Goal: Task Accomplishment & Management: Use online tool/utility

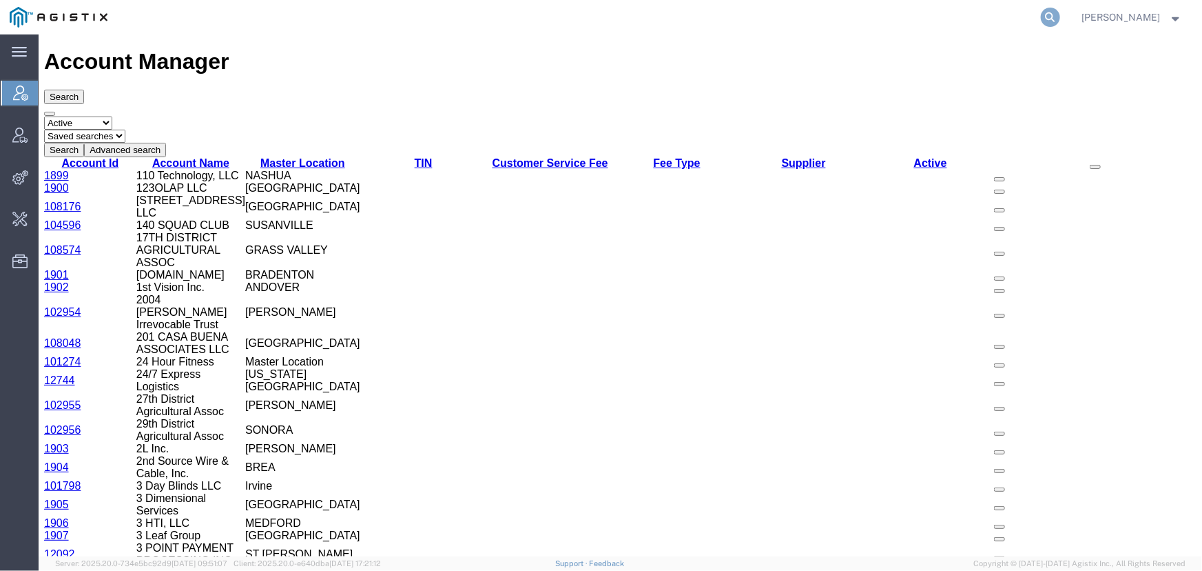
click at [1047, 15] on icon at bounding box center [1050, 17] width 19 height 19
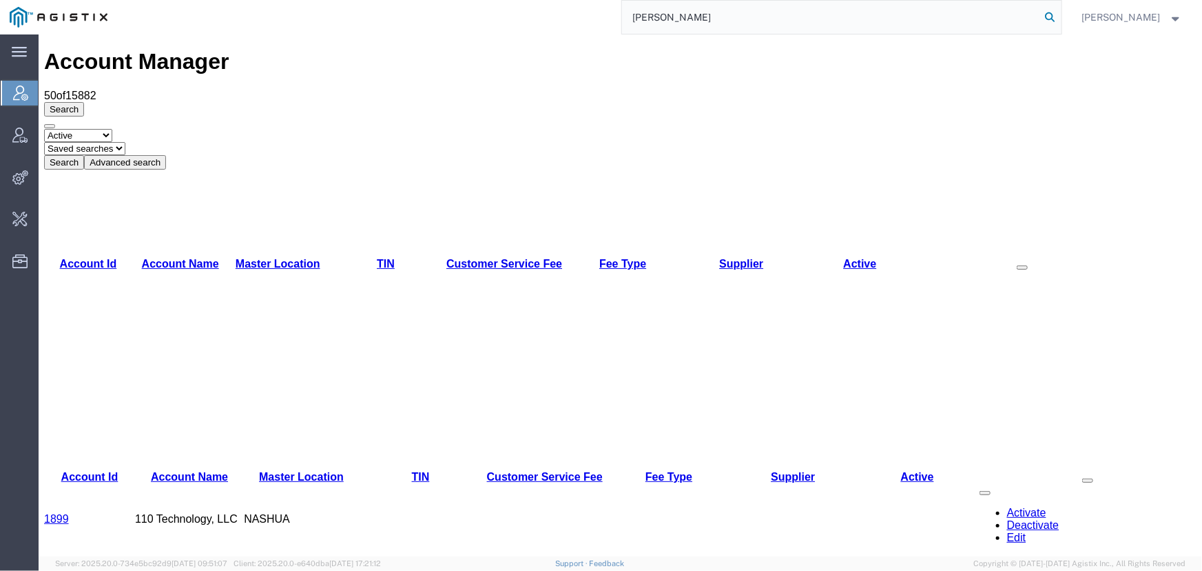
type input "[PERSON_NAME]"
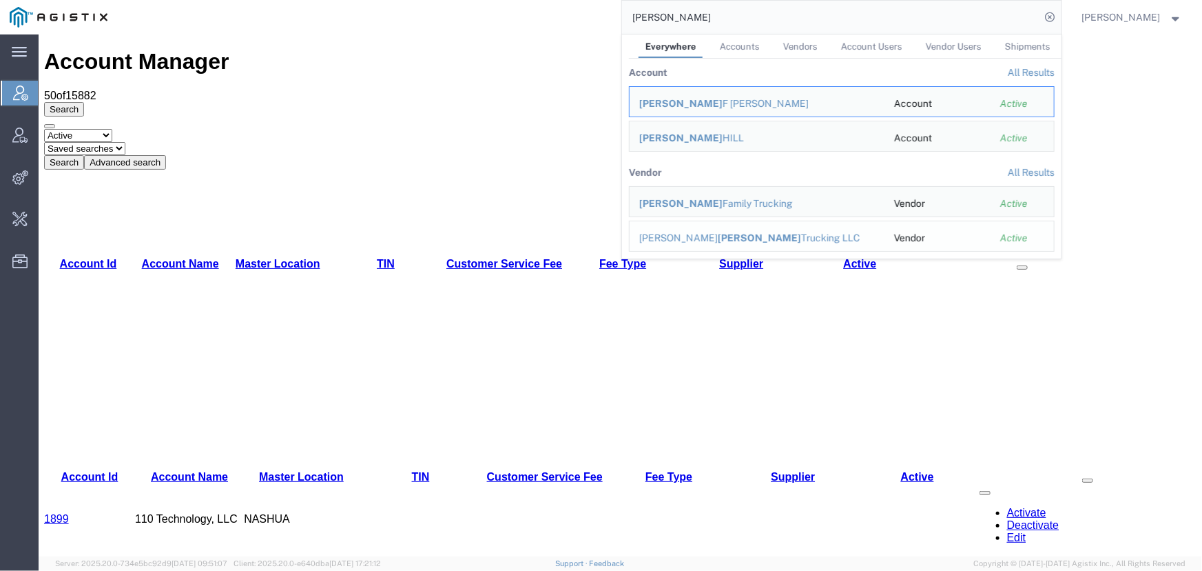
click at [718, 239] on span "Clark" at bounding box center [759, 237] width 83 height 11
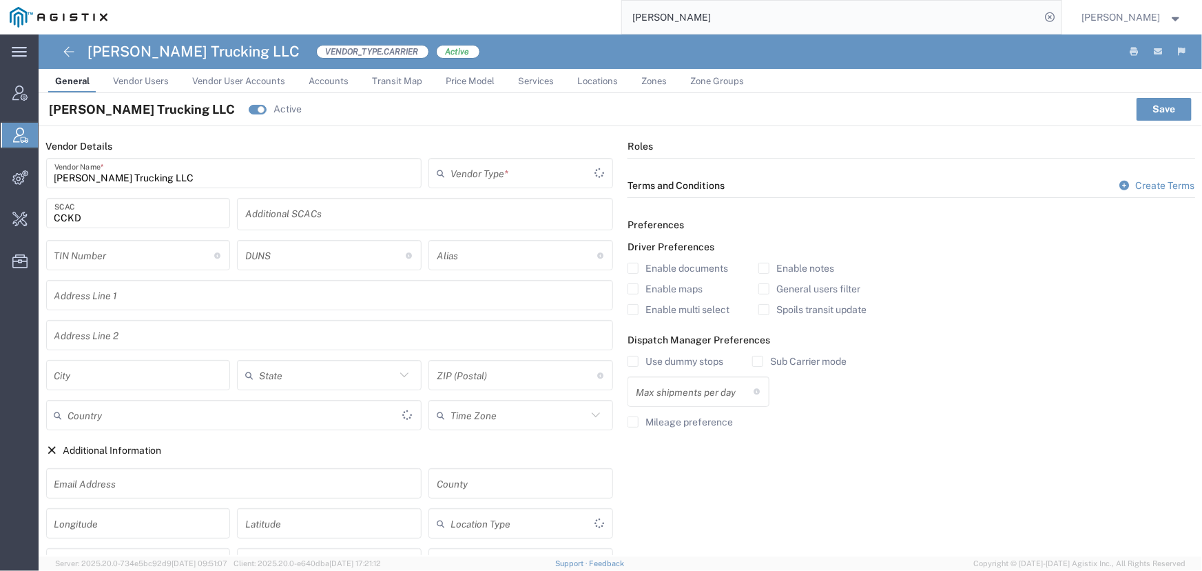
type input "Carrier"
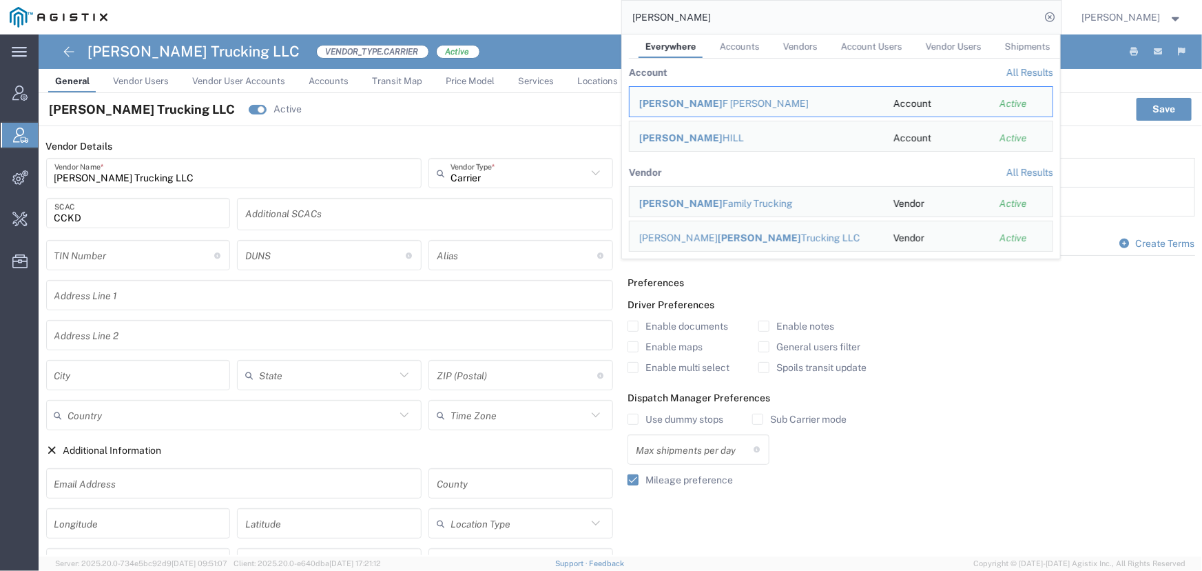
drag, startPoint x: 568, startPoint y: 21, endPoint x: 345, endPoint y: 14, distance: 224.1
click at [345, 14] on div "clark Everywhere Accounts Vendors Account Users Vendor Users Shipments Account …" at bounding box center [589, 17] width 945 height 34
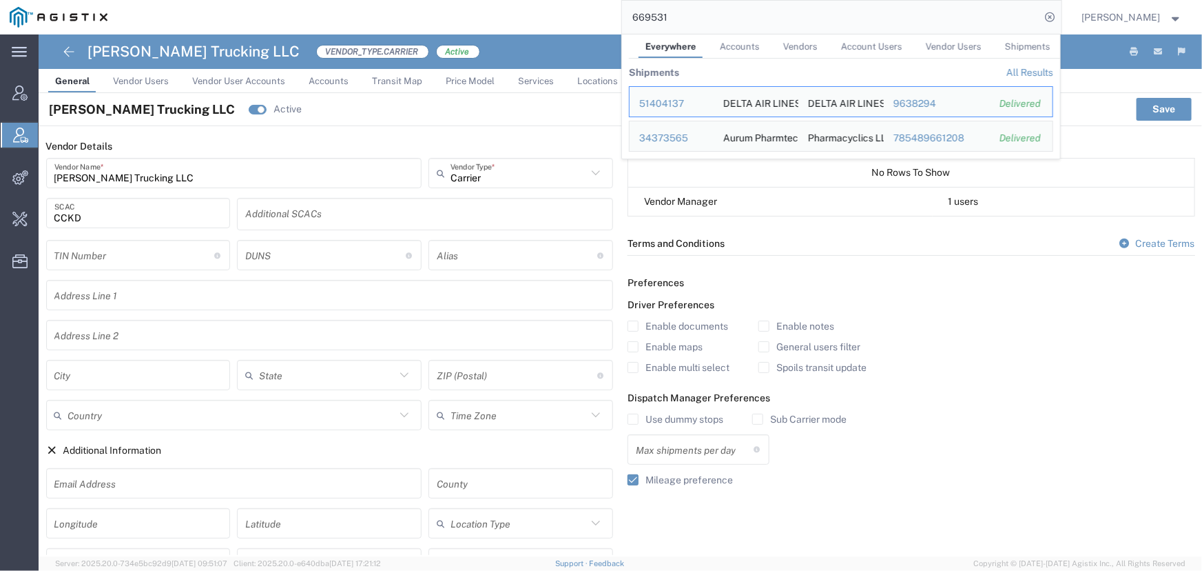
click at [1037, 71] on link "All Results" at bounding box center [1030, 72] width 47 height 11
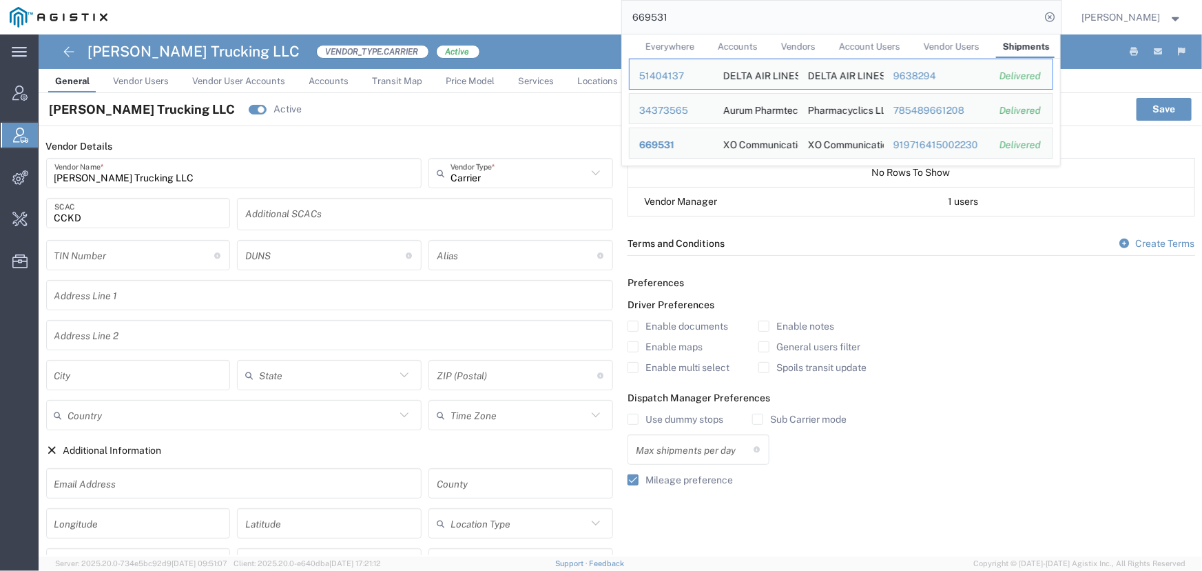
drag, startPoint x: 711, startPoint y: 10, endPoint x: 426, endPoint y: -1, distance: 285.5
click at [426, 0] on html "main_menu Created with Sketch. Collapse Menu Account Manager Vendor Manager Int…" at bounding box center [601, 285] width 1202 height 571
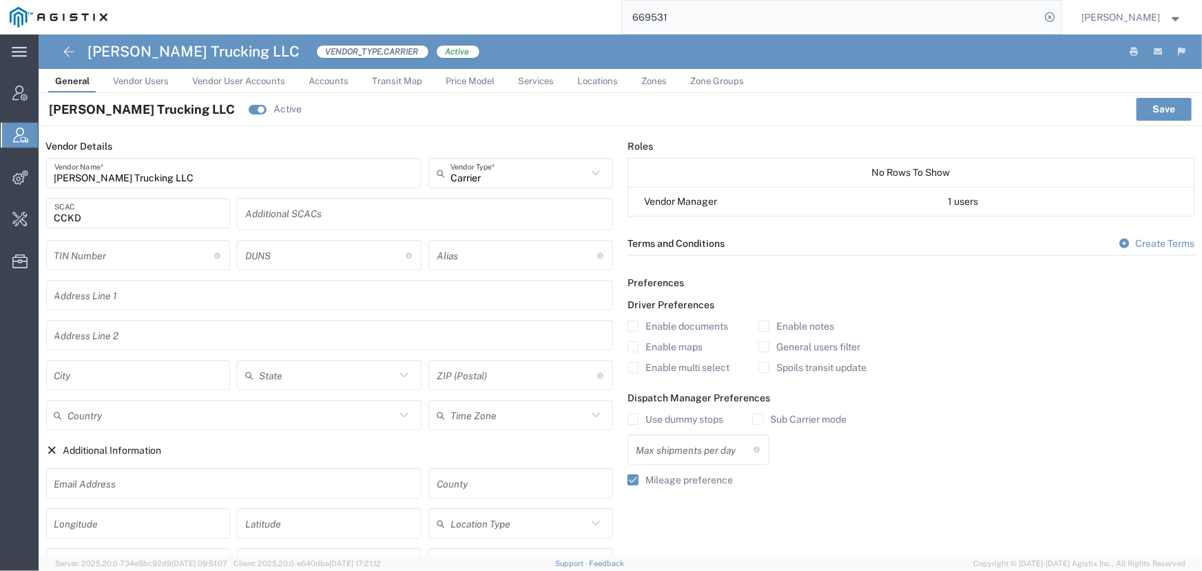
click at [750, 14] on input "669531" at bounding box center [831, 17] width 419 height 33
drag, startPoint x: 743, startPoint y: 14, endPoint x: 513, endPoint y: 12, distance: 230.2
click at [513, 12] on div "669531" at bounding box center [589, 17] width 945 height 34
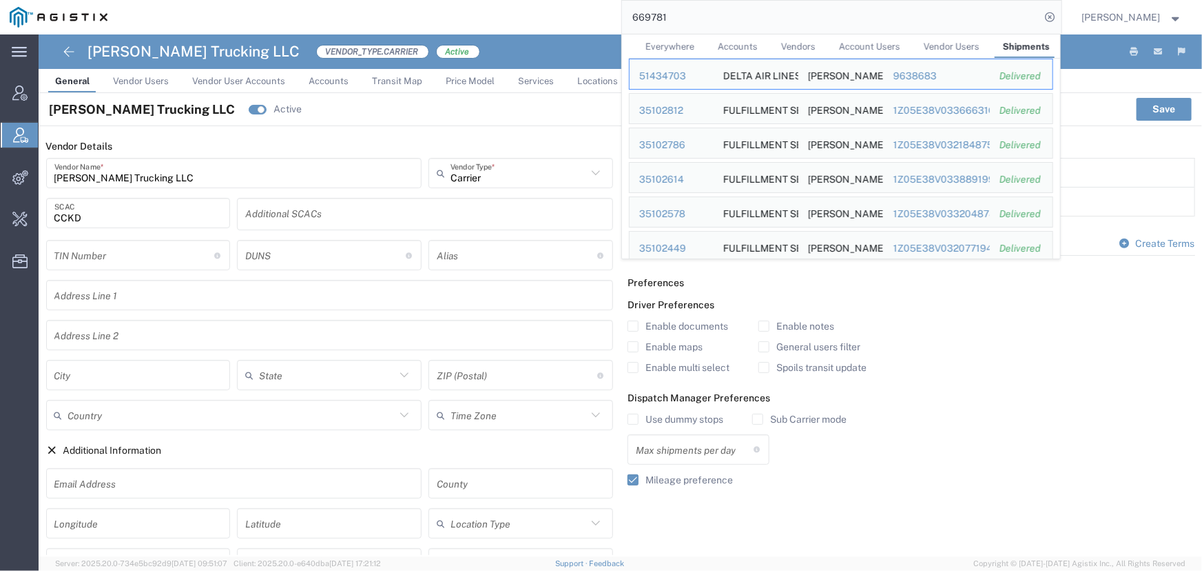
drag, startPoint x: 690, startPoint y: 9, endPoint x: 495, endPoint y: 10, distance: 195.0
click at [495, 10] on div "669781 Everywhere Accounts Vendors Account Users Vendor Users Shipments Ship ID…" at bounding box center [589, 17] width 945 height 34
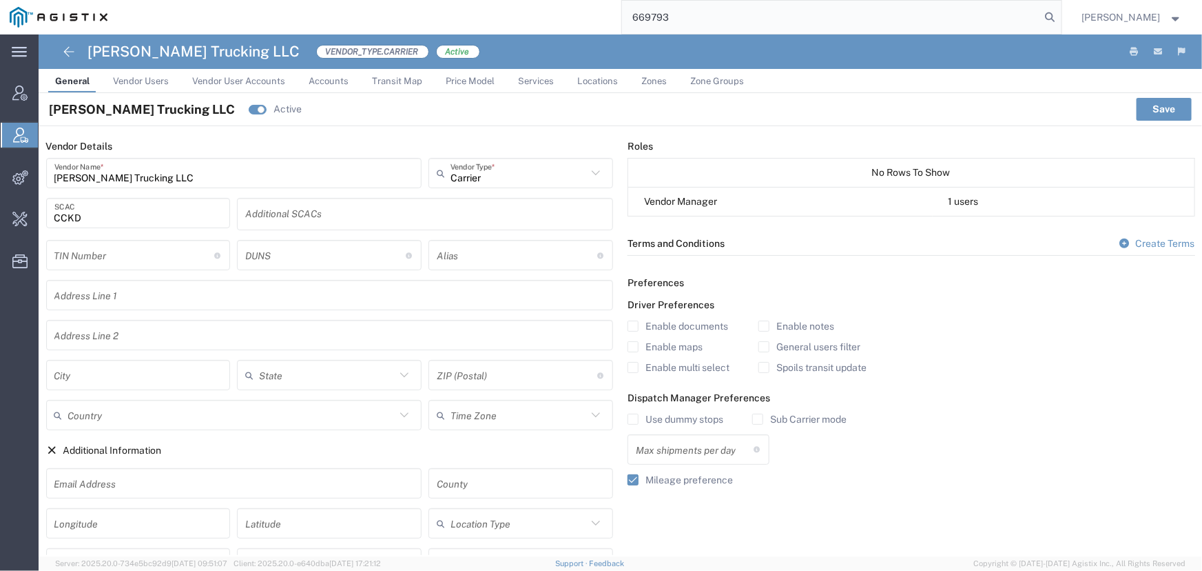
click at [676, 25] on input "669793" at bounding box center [831, 17] width 419 height 33
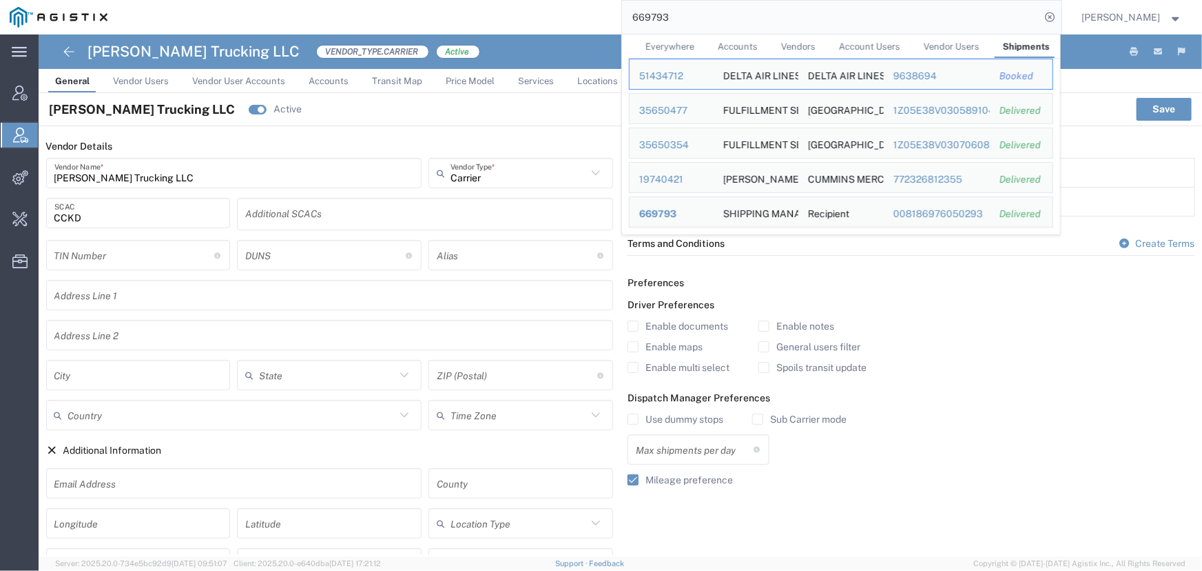
click at [598, 22] on div "669793 Everywhere Accounts Vendors Account Users Vendor Users Shipments Ship ID…" at bounding box center [589, 17] width 945 height 34
drag, startPoint x: 705, startPoint y: 17, endPoint x: 470, endPoint y: 21, distance: 235.0
click at [470, 21] on div "669793 Everywhere Accounts Vendors Account Users Vendor Users Shipments Ship ID…" at bounding box center [589, 17] width 945 height 34
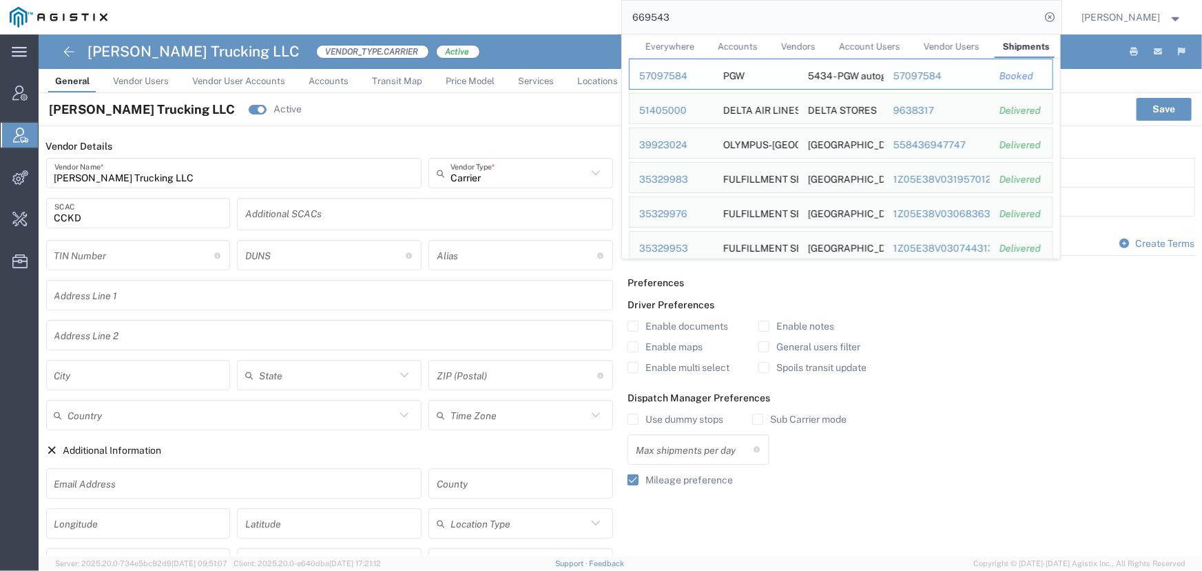
click at [657, 75] on div "57097584" at bounding box center [671, 76] width 65 height 14
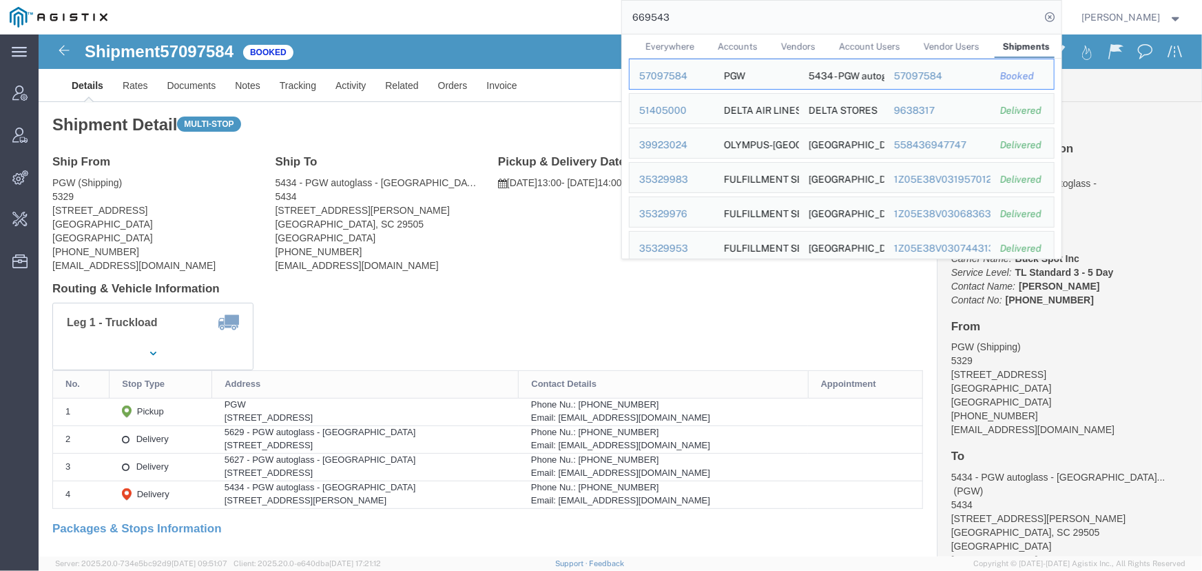
drag, startPoint x: 726, startPoint y: 19, endPoint x: 478, endPoint y: 19, distance: 248.1
click at [478, 19] on div "669543 Everywhere Accounts Vendors Account Users Vendor Users Shipments Ship ID…" at bounding box center [589, 17] width 945 height 34
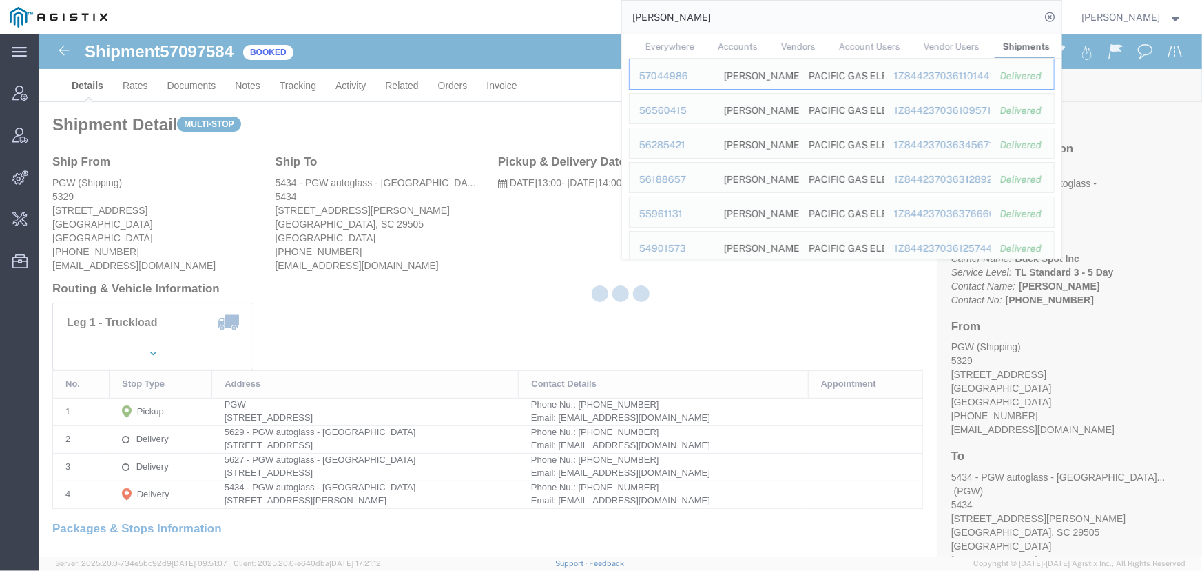
drag, startPoint x: 626, startPoint y: 19, endPoint x: 545, endPoint y: 20, distance: 80.6
click at [545, 20] on div "clark Everywhere Accounts Vendors Account Users Vendor Users Shipments Ship ID …" at bounding box center [589, 17] width 945 height 34
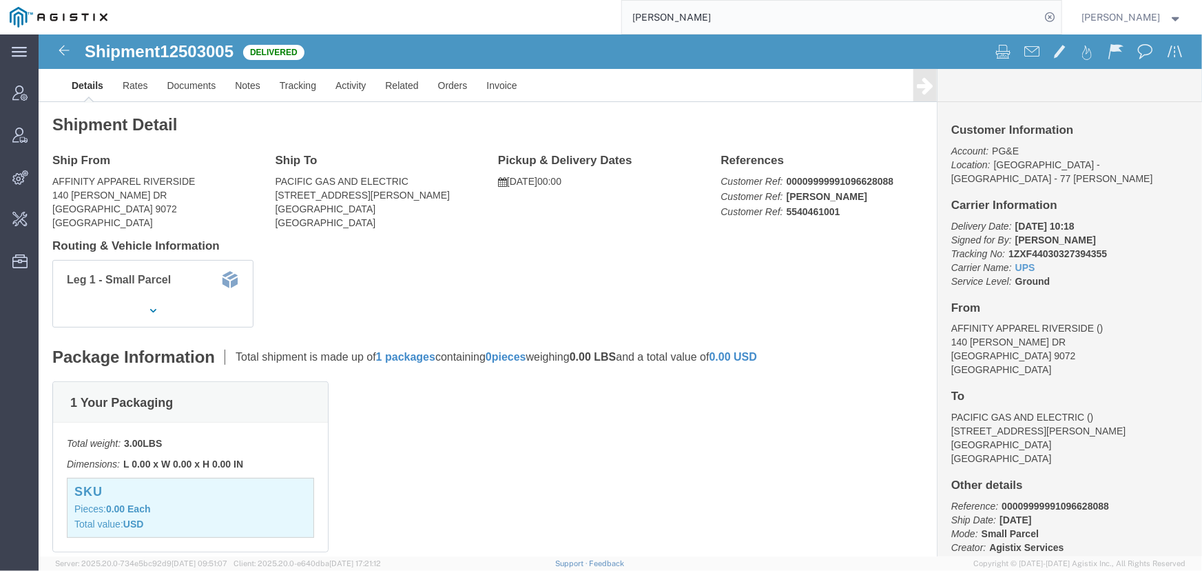
click at [710, 12] on input "craig clark" at bounding box center [831, 17] width 419 height 33
click at [686, 18] on input "craig clark" at bounding box center [831, 17] width 419 height 33
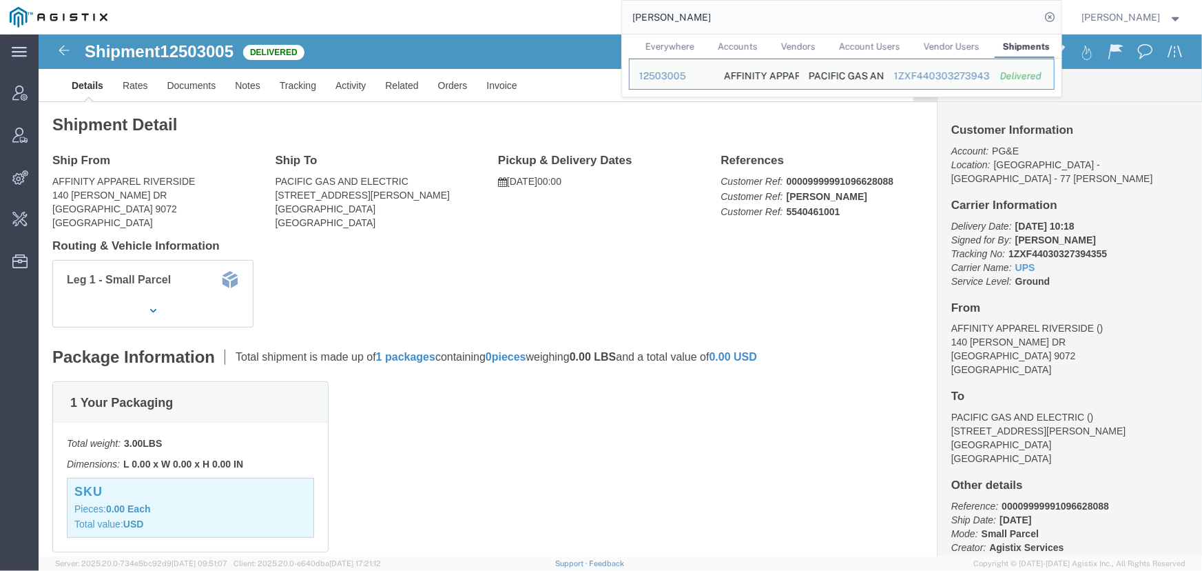
click at [794, 47] on span "Vendors" at bounding box center [798, 46] width 34 height 10
click at [669, 75] on span "Craig Clark" at bounding box center [680, 75] width 83 height 11
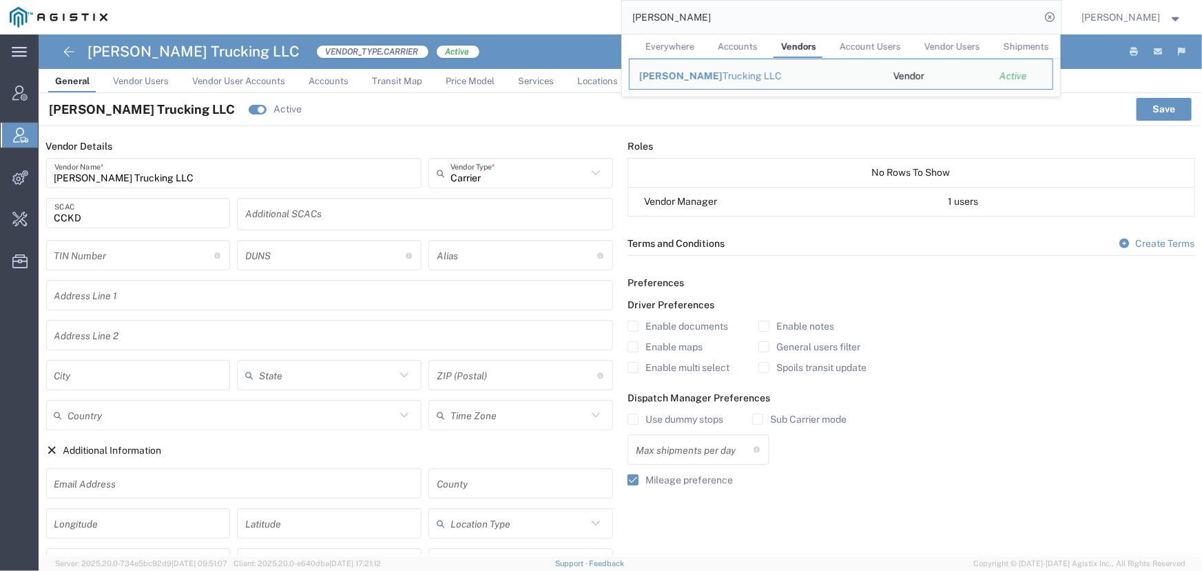
drag, startPoint x: 710, startPoint y: 18, endPoint x: 504, endPoint y: 20, distance: 206.0
click at [504, 20] on div "craig clark Everywhere Accounts Vendors Account Users Vendor Users Shipments Cr…" at bounding box center [589, 17] width 945 height 34
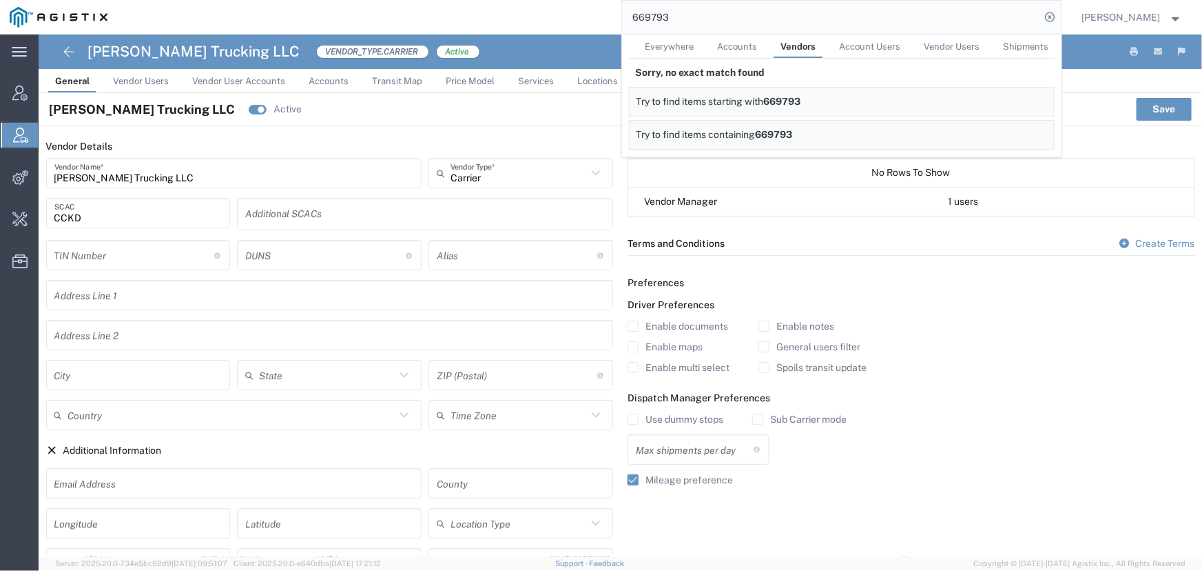
click at [672, 46] on span "Everywhere" at bounding box center [670, 46] width 49 height 10
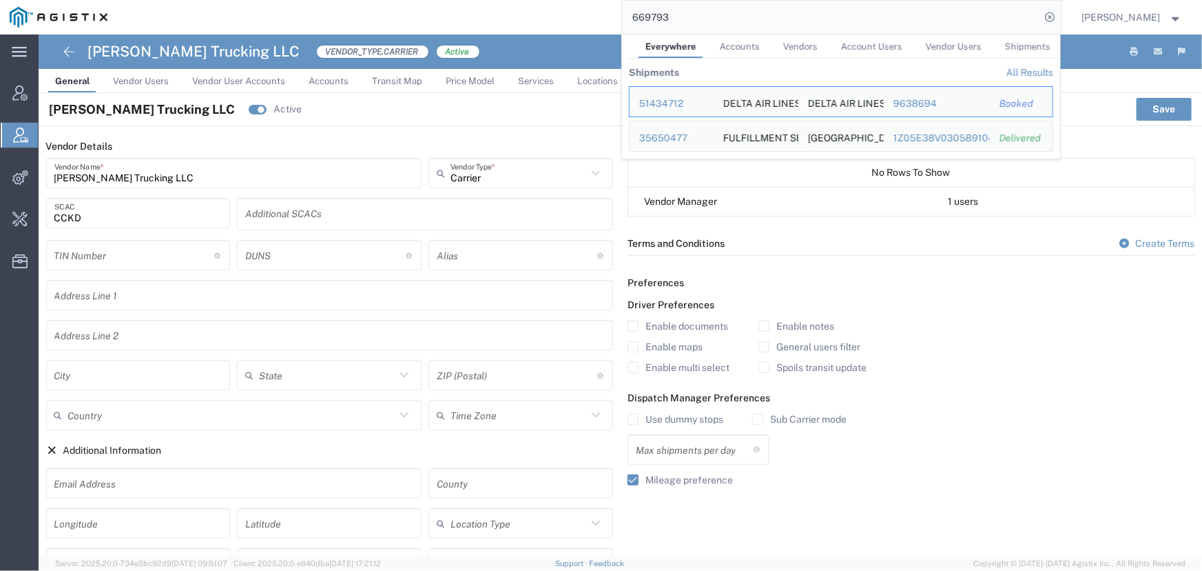
click at [728, 22] on input "669793" at bounding box center [831, 17] width 419 height 33
drag, startPoint x: 394, startPoint y: 22, endPoint x: 377, endPoint y: 25, distance: 17.4
click at [393, 22] on div "669793 Everywhere Accounts Vendors Account Users Vendor Users Shipments Shipmen…" at bounding box center [589, 17] width 945 height 34
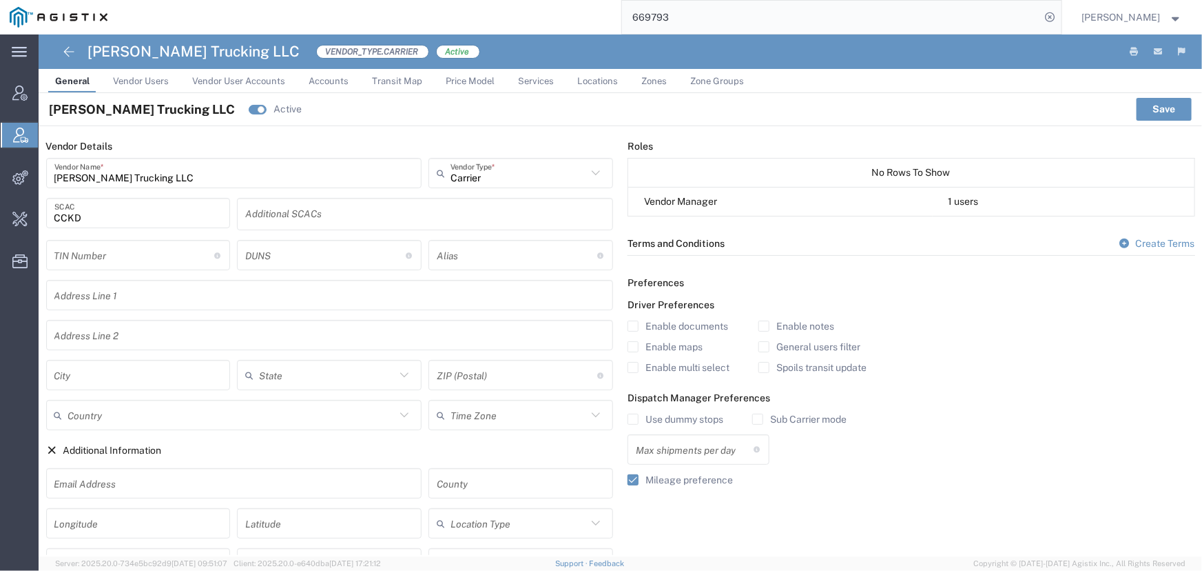
click at [686, 13] on input "669793" at bounding box center [831, 17] width 419 height 33
click at [515, 20] on div "669793" at bounding box center [589, 17] width 945 height 34
type input "57099589"
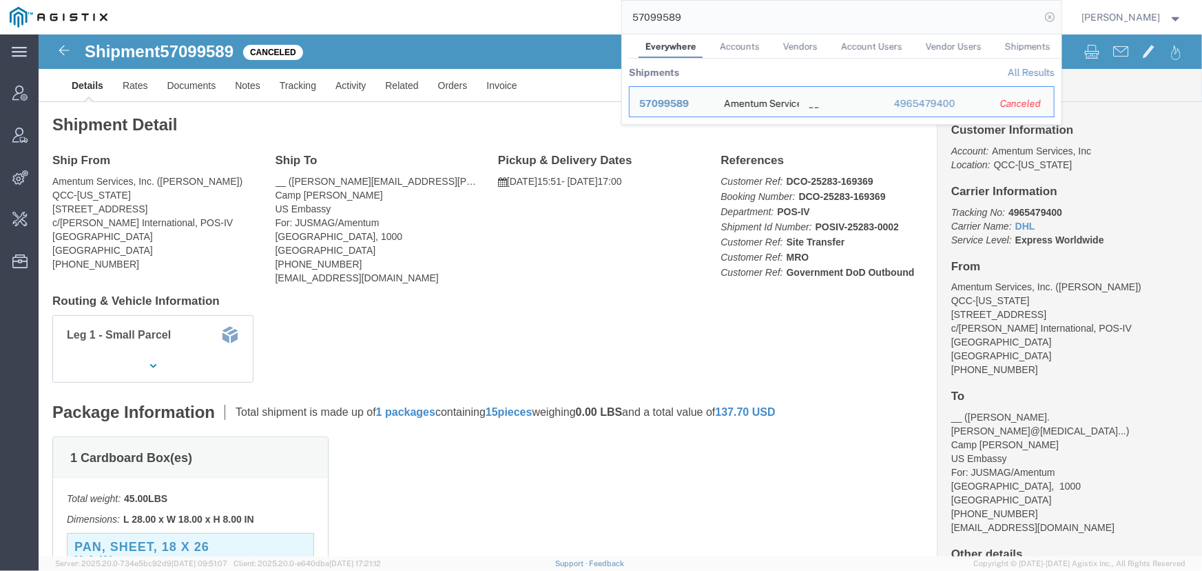
click at [1054, 19] on icon at bounding box center [1050, 17] width 19 height 19
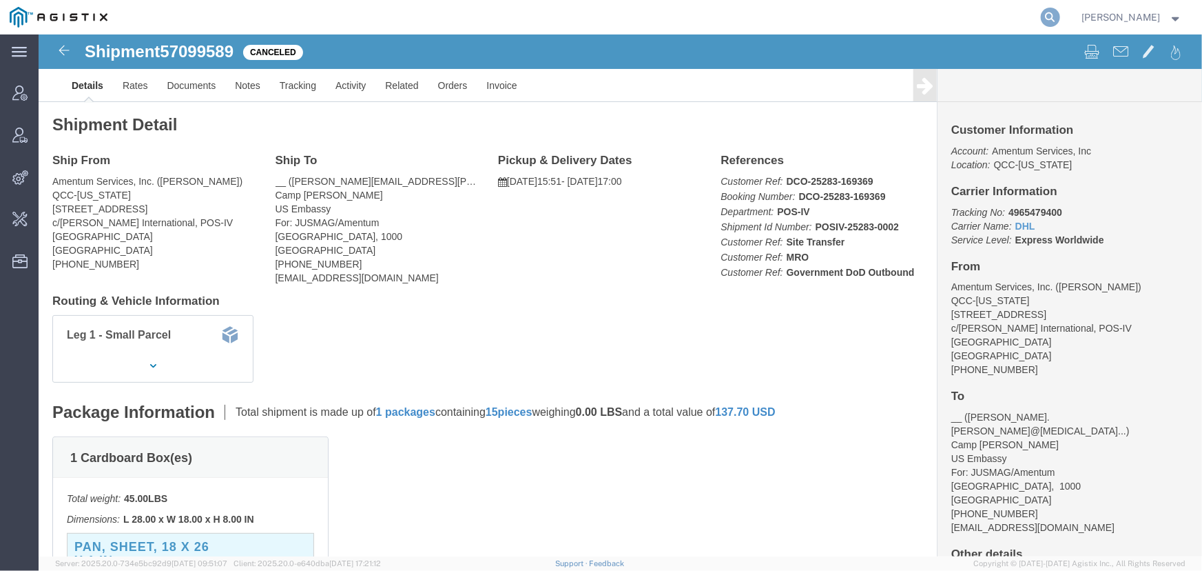
click at [1050, 16] on icon at bounding box center [1050, 17] width 19 height 19
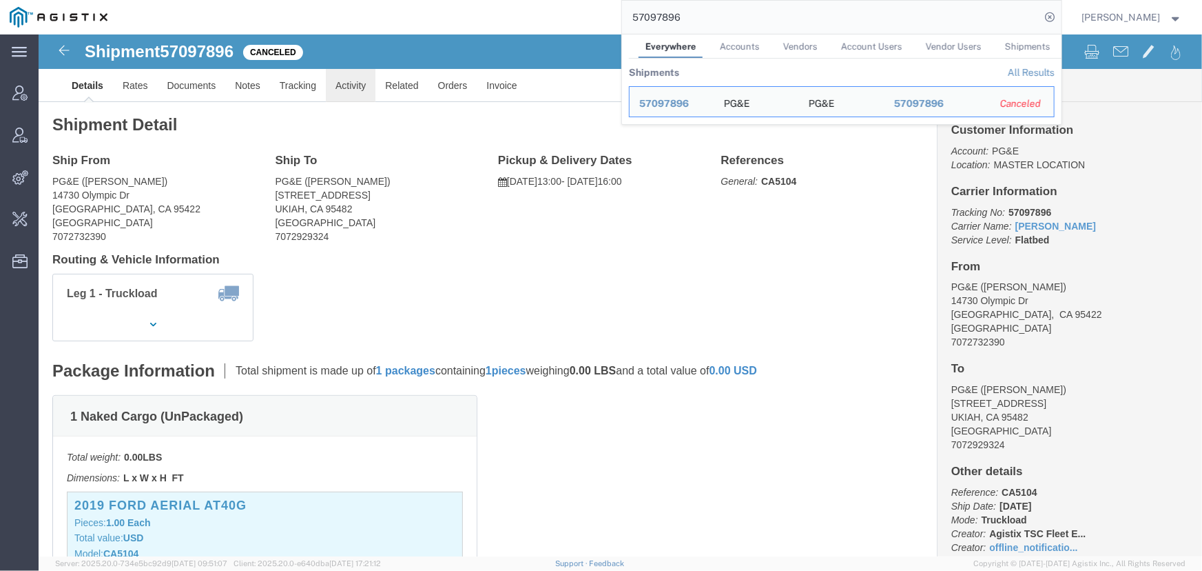
click link "Activity"
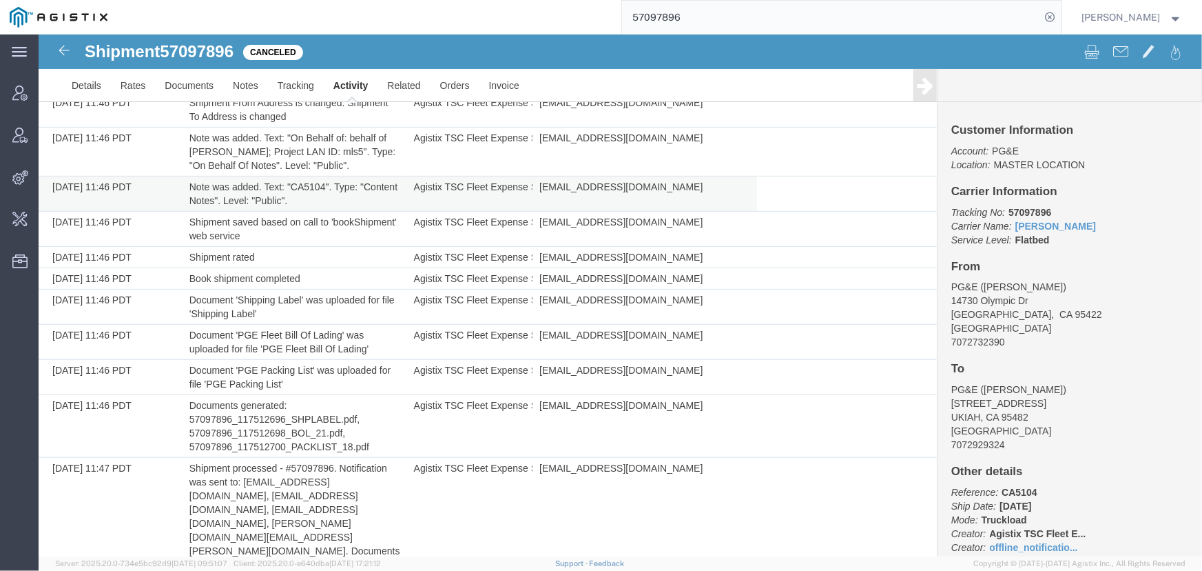
scroll to position [313, 0]
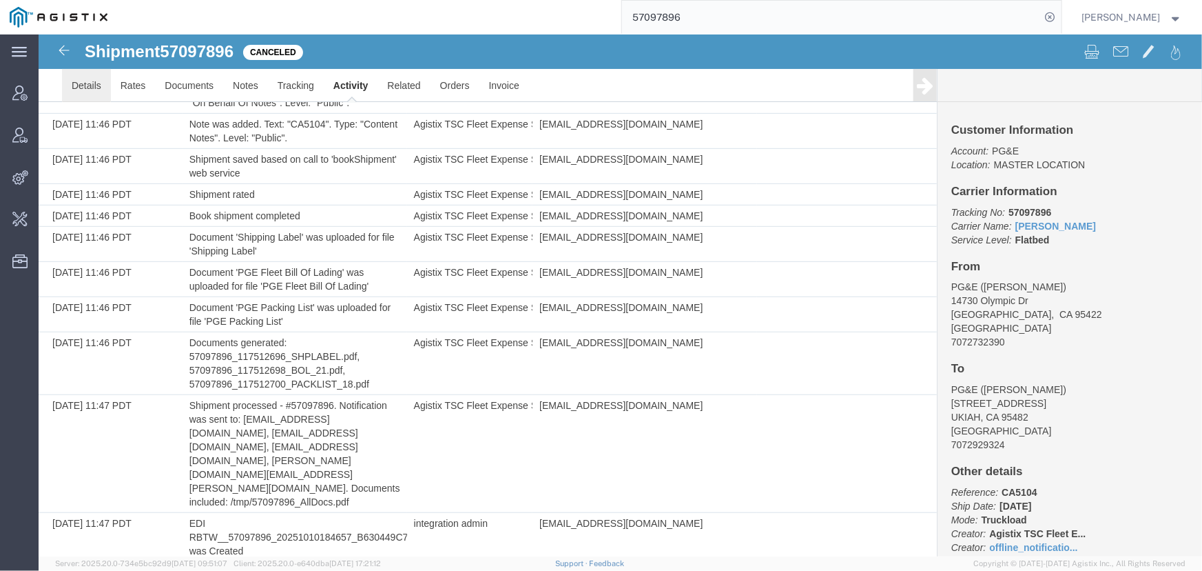
click at [89, 79] on link "Details" at bounding box center [85, 84] width 49 height 33
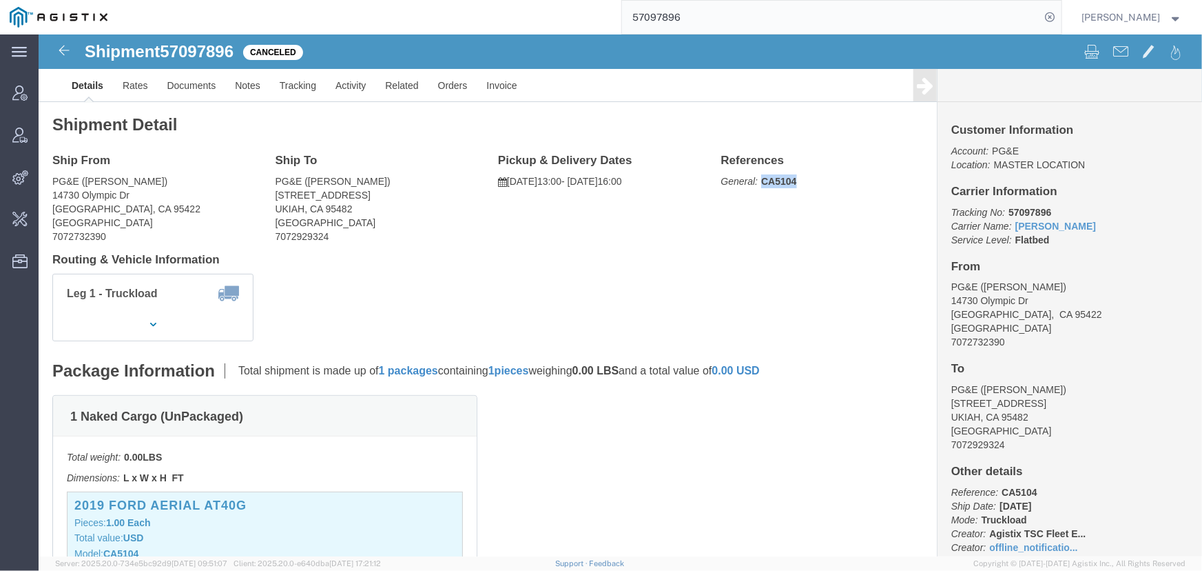
drag, startPoint x: 716, startPoint y: 145, endPoint x: 759, endPoint y: 146, distance: 42.7
click p "General: CA5104"
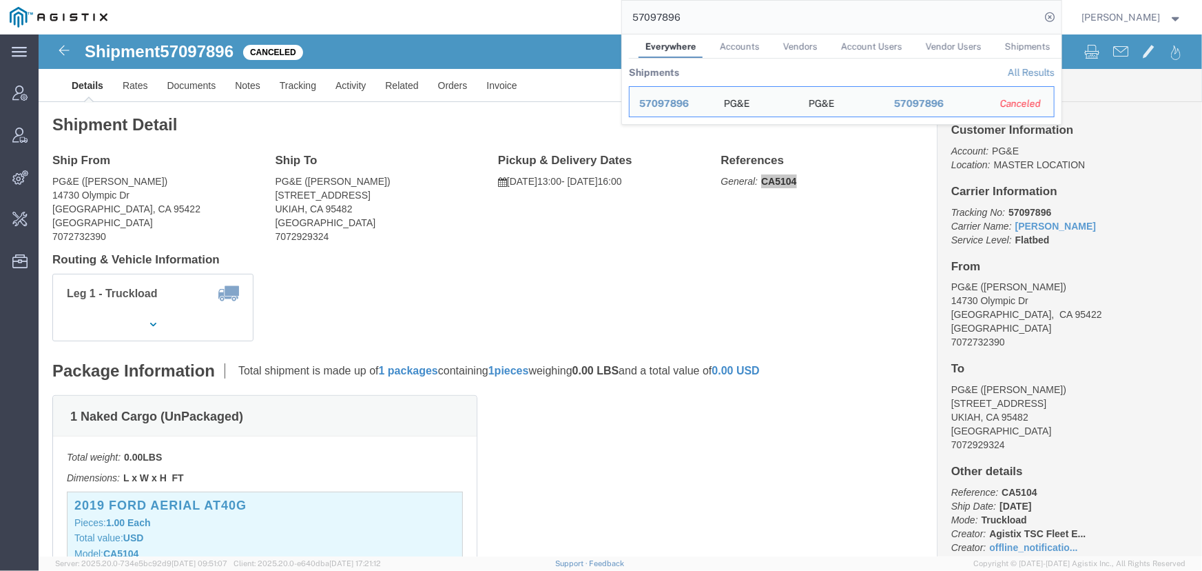
drag, startPoint x: 714, startPoint y: 17, endPoint x: 420, endPoint y: 17, distance: 294.2
click at [420, 17] on div "57097896 Everywhere Accounts Vendors Account Users Vendor Users Shipments Shipm…" at bounding box center [589, 17] width 945 height 34
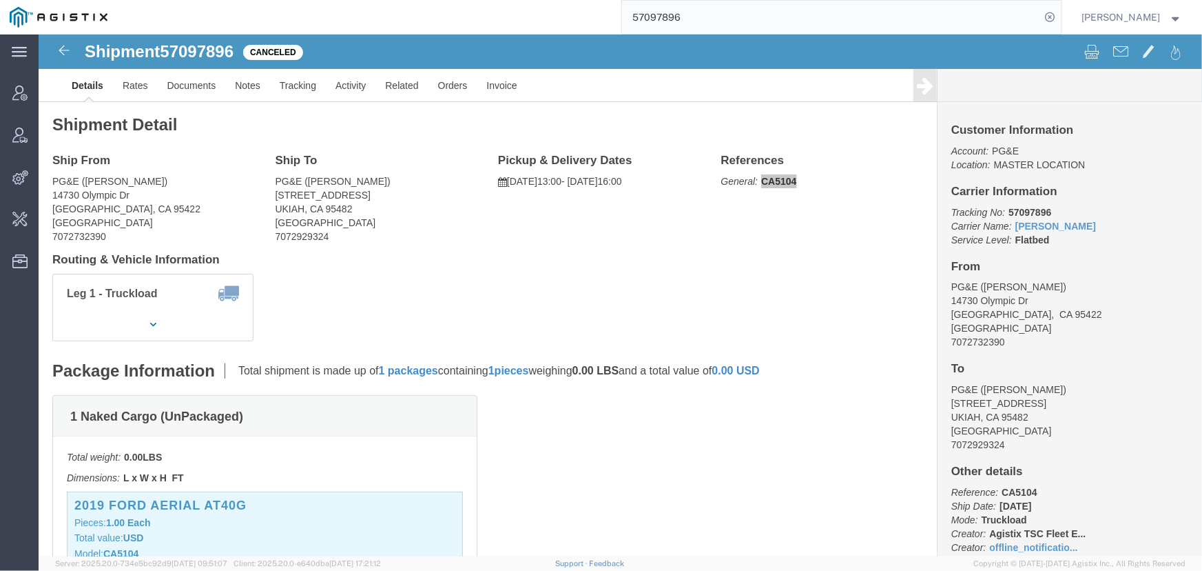
paste input "CA5104"
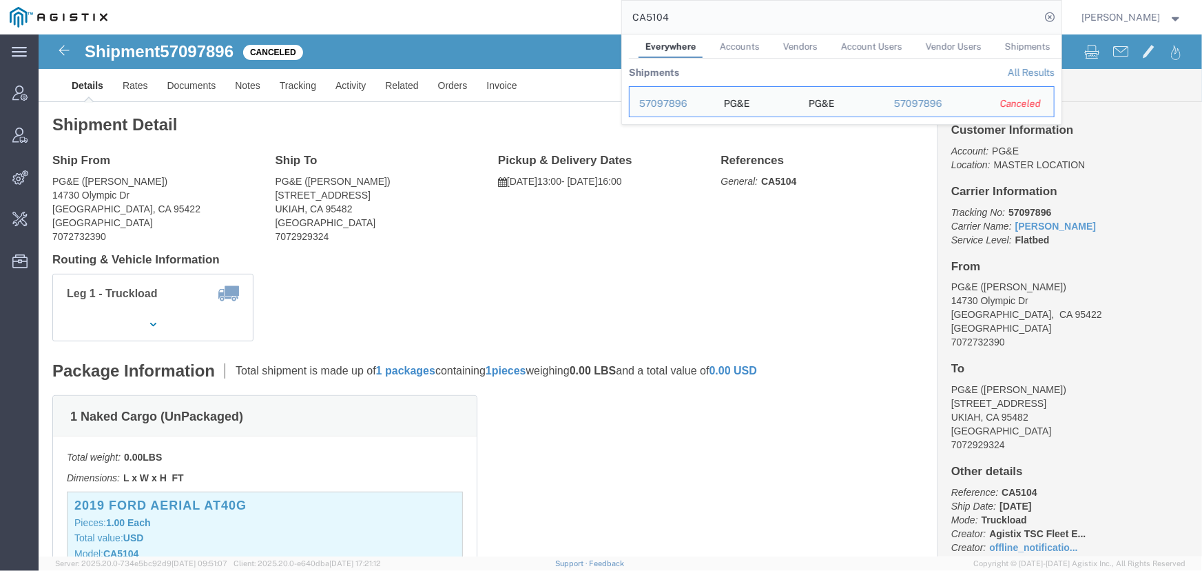
drag, startPoint x: 510, startPoint y: 8, endPoint x: 478, endPoint y: 8, distance: 32.4
click at [478, 8] on div "CA5104 Everywhere Accounts Vendors Account Users Vendor Users Shipments Shipmen…" at bounding box center [589, 17] width 945 height 34
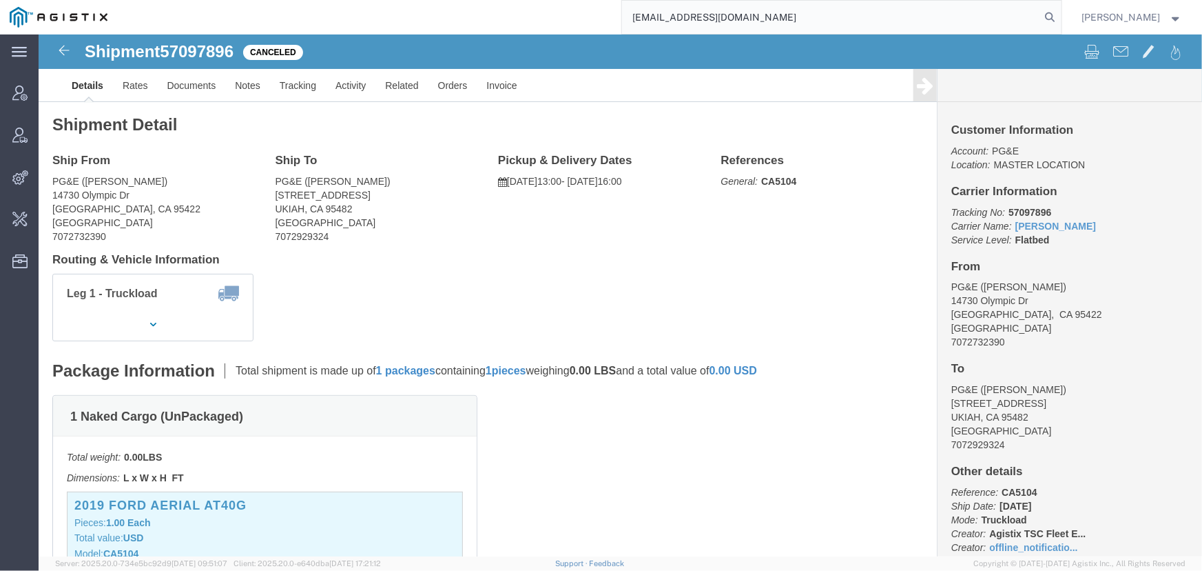
type input "offline@pgw.com"
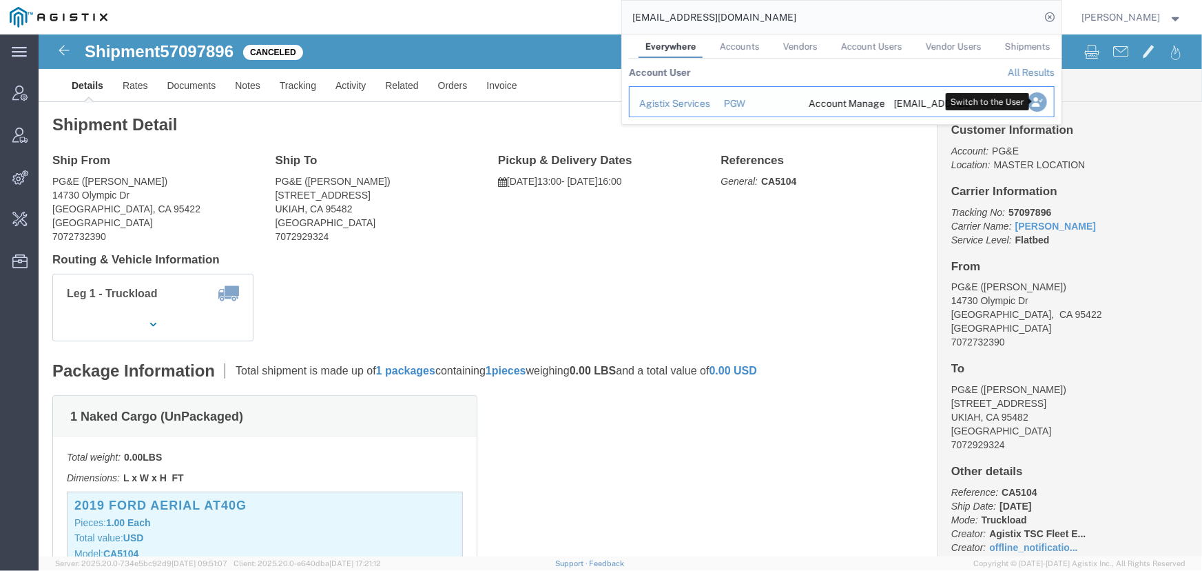
click at [1037, 102] on icon "Search Results" at bounding box center [1036, 101] width 19 height 19
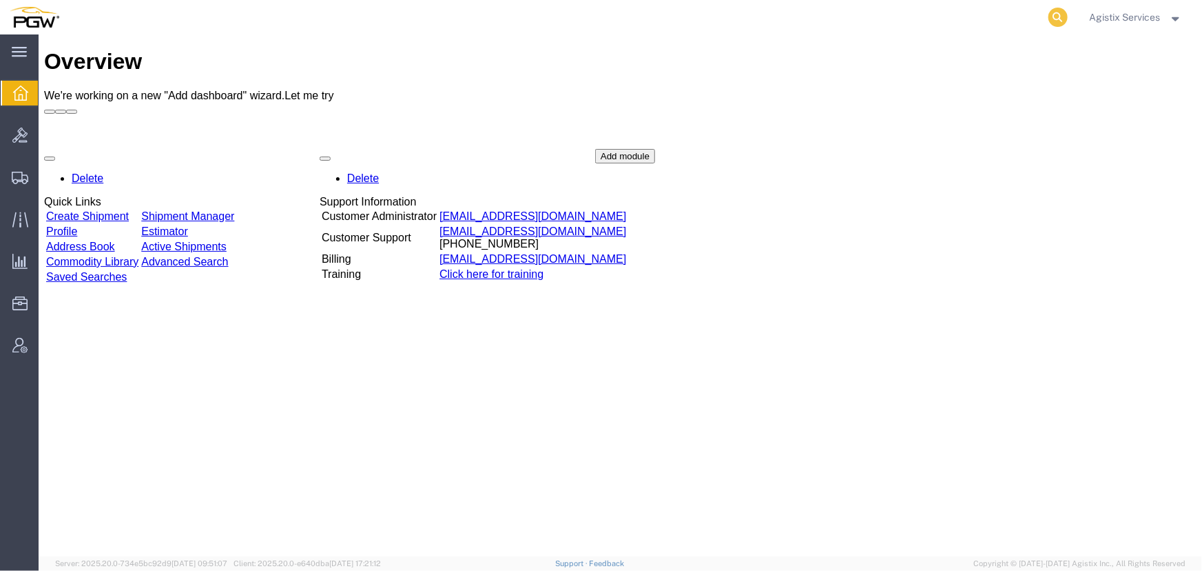
click at [1056, 14] on icon at bounding box center [1058, 17] width 19 height 19
type input "956117394"
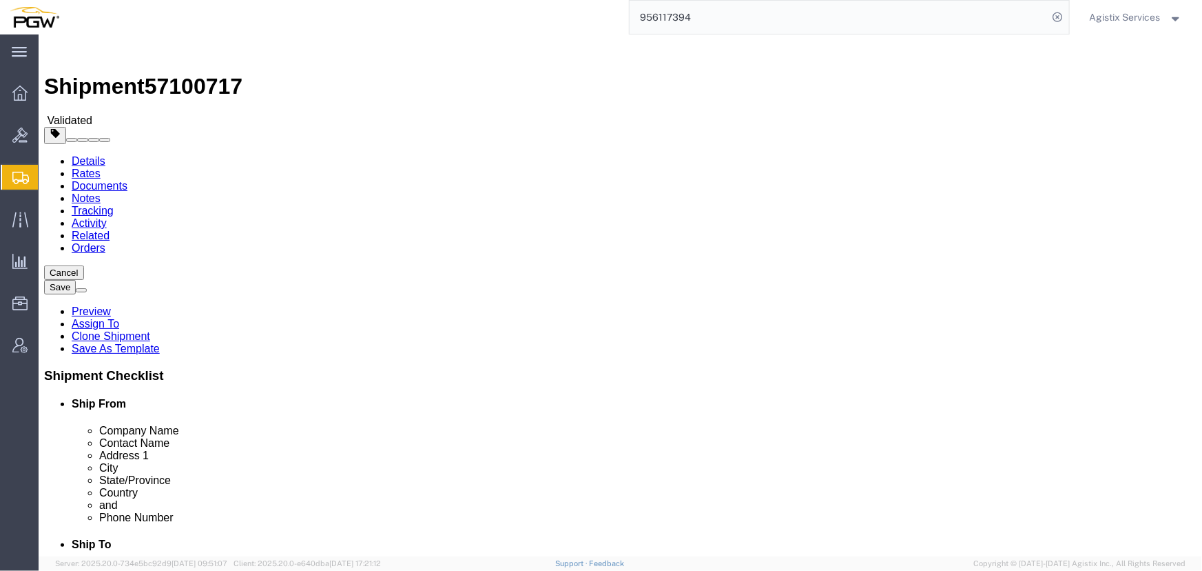
select select "28529"
select select "28521"
click ul "Type Number Weight Dims Product Name Class Pieces Value"
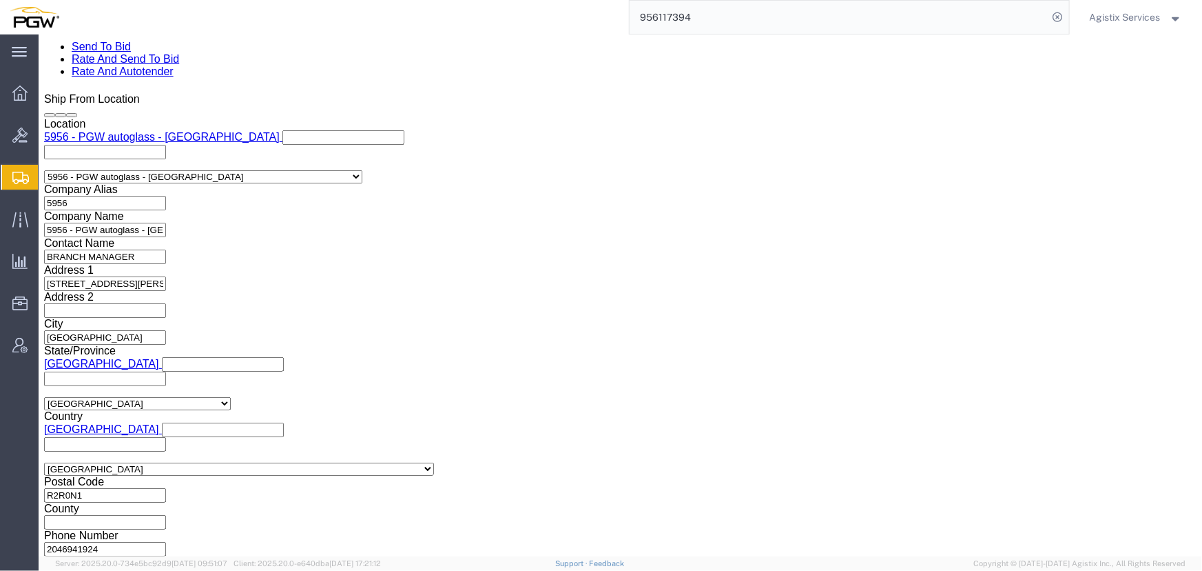
scroll to position [878, 0]
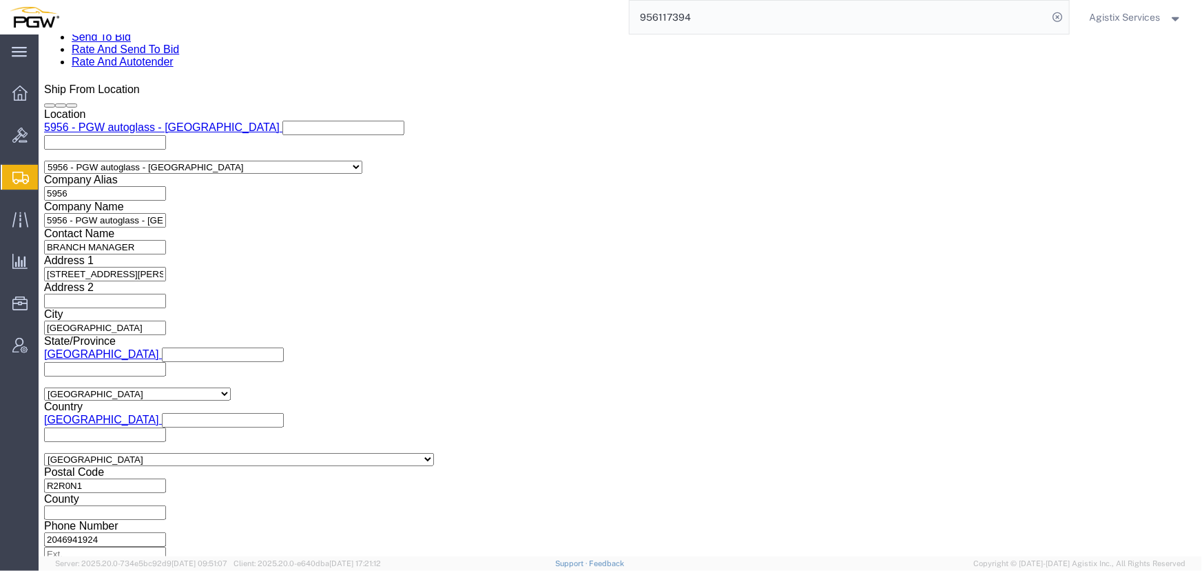
click select "Select Air Less than Truckload Multi-Leg Ocean Freight Rail Small Parcel Truckl…"
select select "LTL"
click select "Select Air Less than Truckload Multi-Leg Ocean Freight Rail Small Parcel Truckl…"
click button "Rate Shipment"
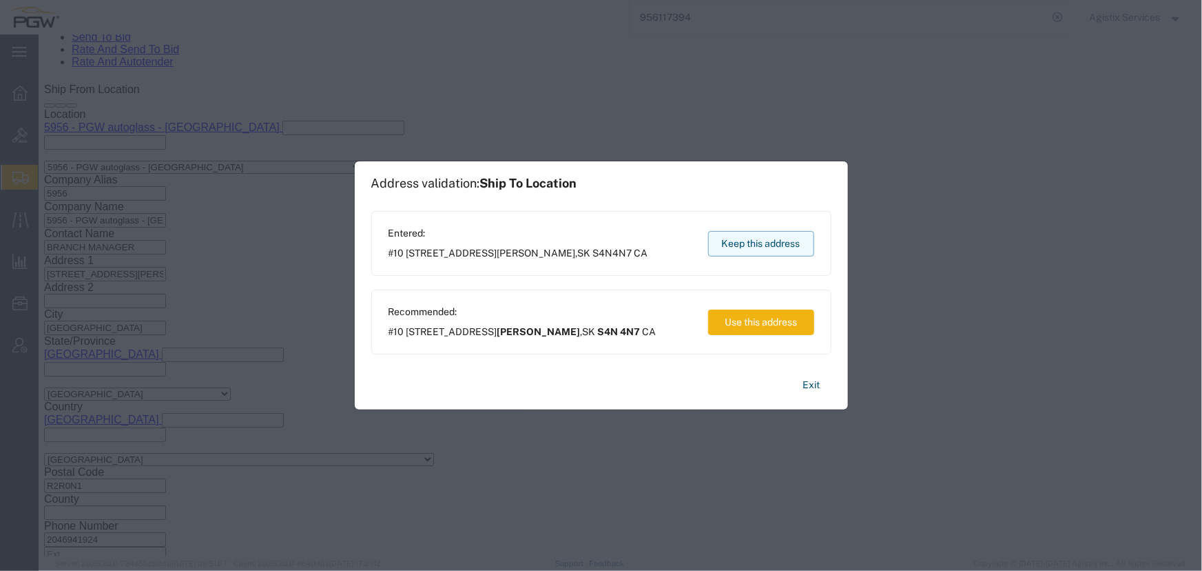
click at [785, 247] on button "Keep this address" at bounding box center [761, 243] width 106 height 25
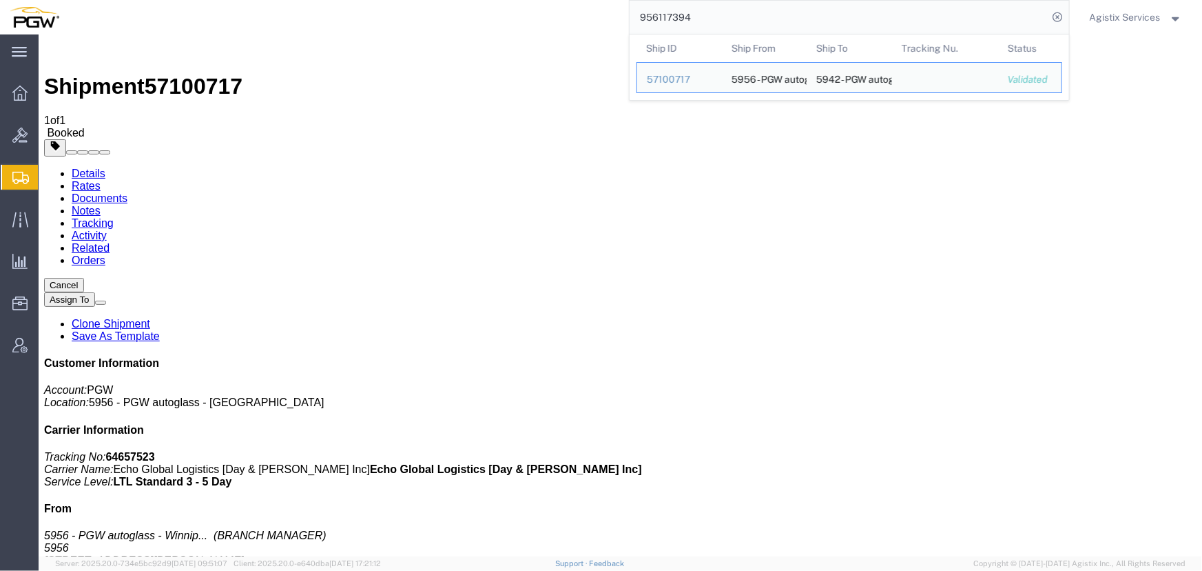
drag, startPoint x: 750, startPoint y: 27, endPoint x: 234, endPoint y: 3, distance: 516.6
click at [234, 3] on div "956117394 Ship ID Ship From Ship To Tracking Nu. Status Ship ID 57100717 Ship F…" at bounding box center [569, 17] width 1001 height 34
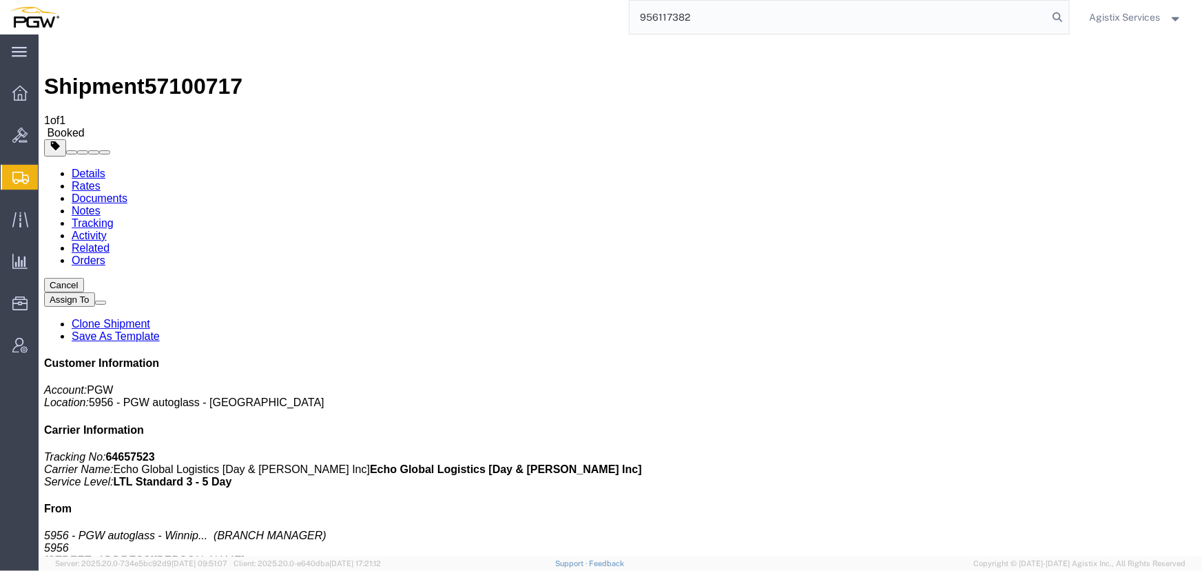
type input "956117382"
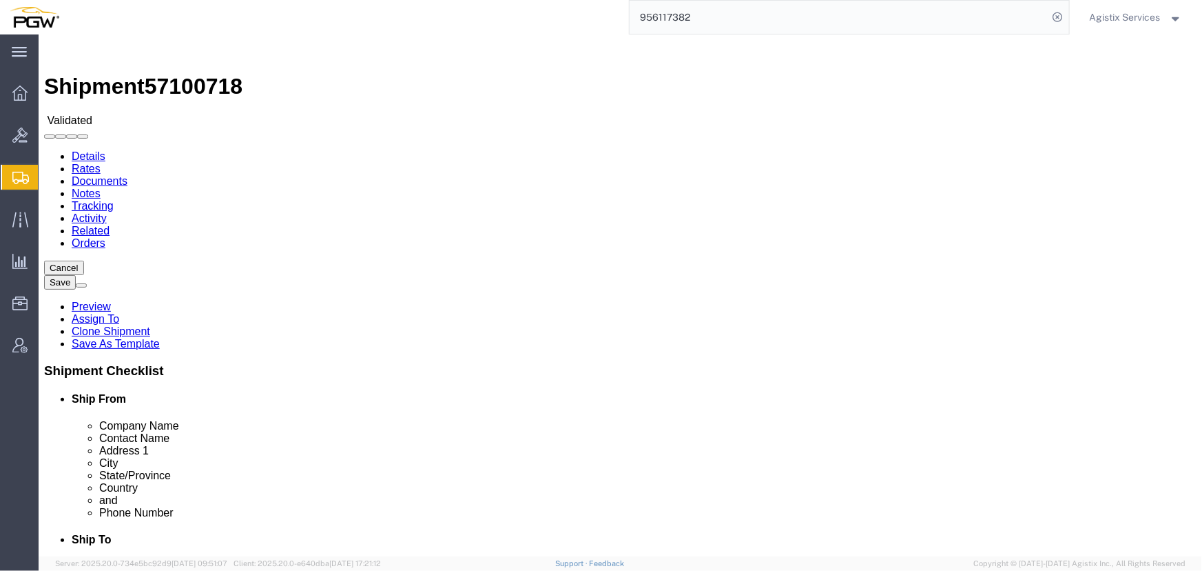
select select "28529"
select select "28523"
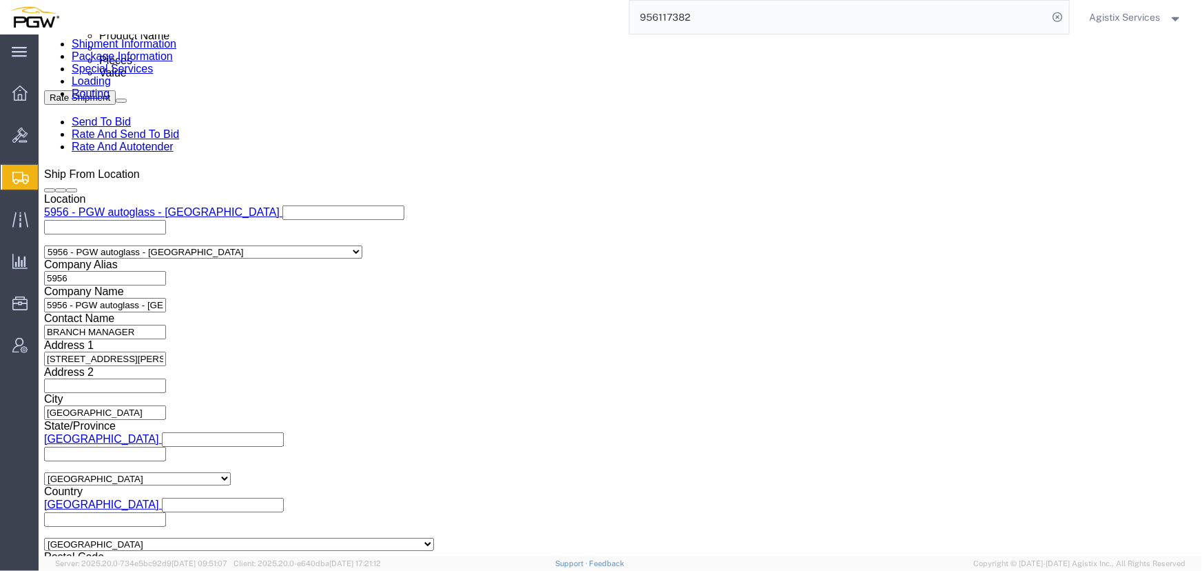
scroll to position [876, 0]
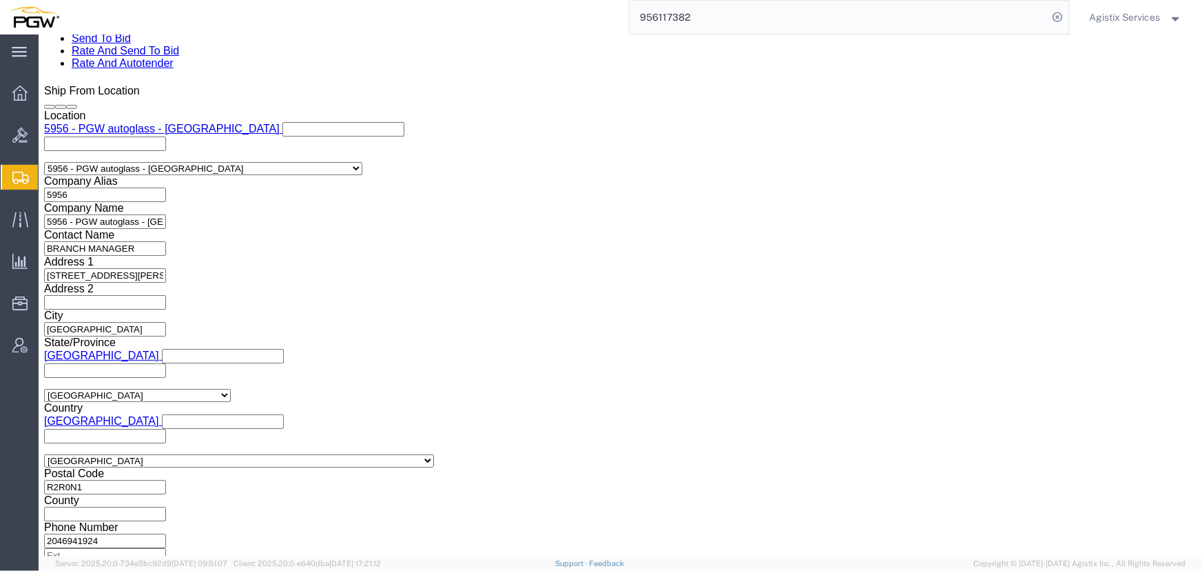
click select "Select Air Less than Truckload Multi-Leg Ocean Freight Rail Small Parcel Truckl…"
select select "LTL"
click select "Select Air Less than Truckload Multi-Leg Ocean Freight Rail Small Parcel Truckl…"
click button "Rate Shipment"
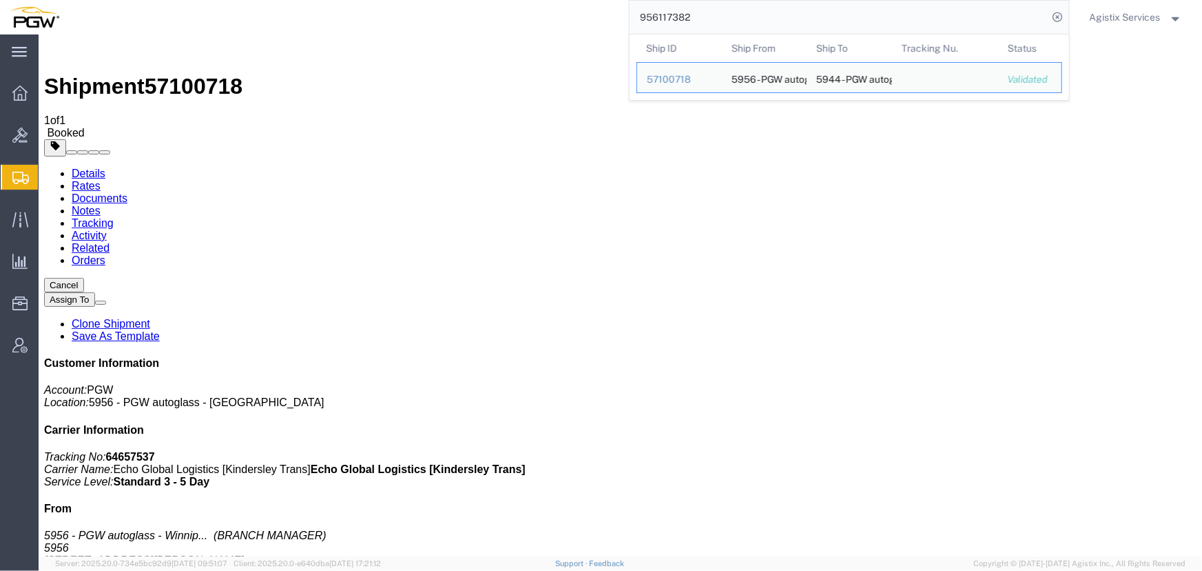
drag, startPoint x: 705, startPoint y: 23, endPoint x: 305, endPoint y: 26, distance: 399.7
click at [305, 26] on div "956117382 Ship ID Ship From Ship To Tracking Nu. Status Ship ID 57100718 Ship F…" at bounding box center [569, 17] width 1001 height 34
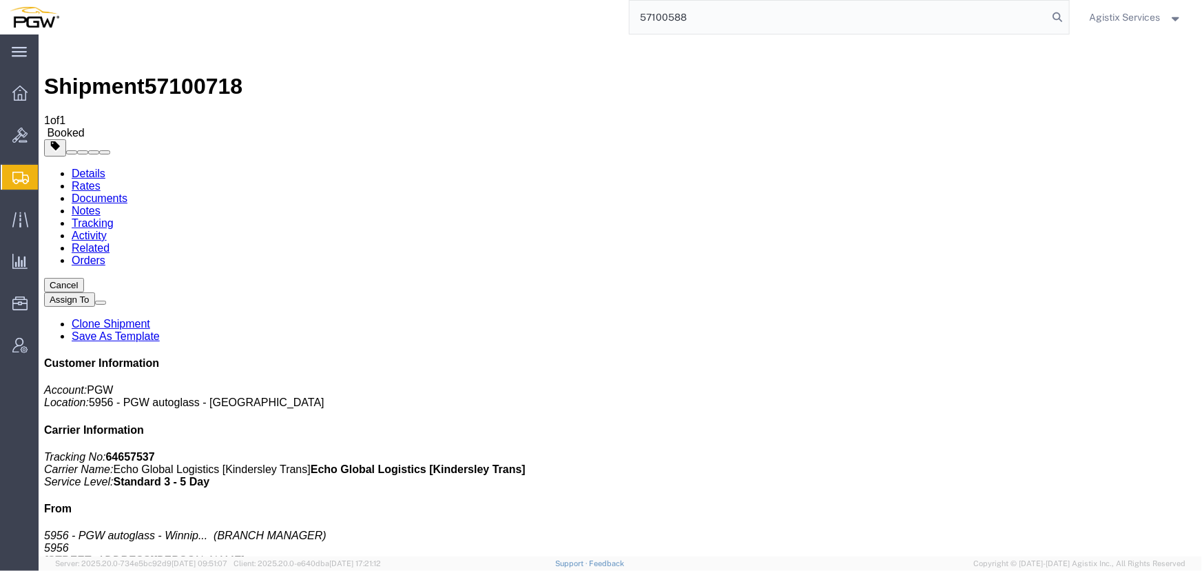
type input "57100588"
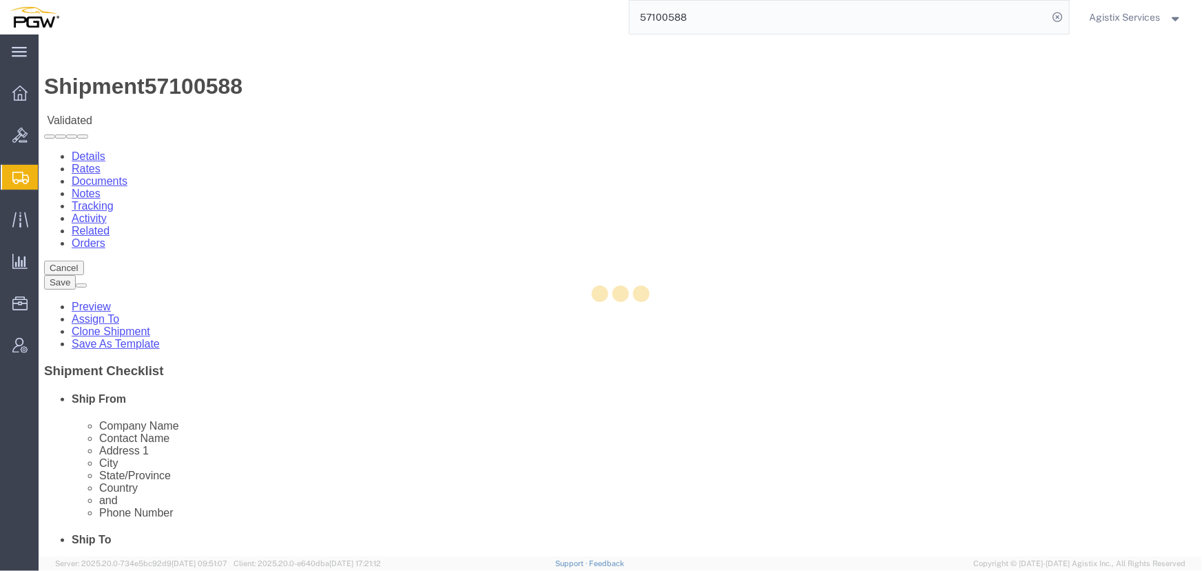
select select "28509"
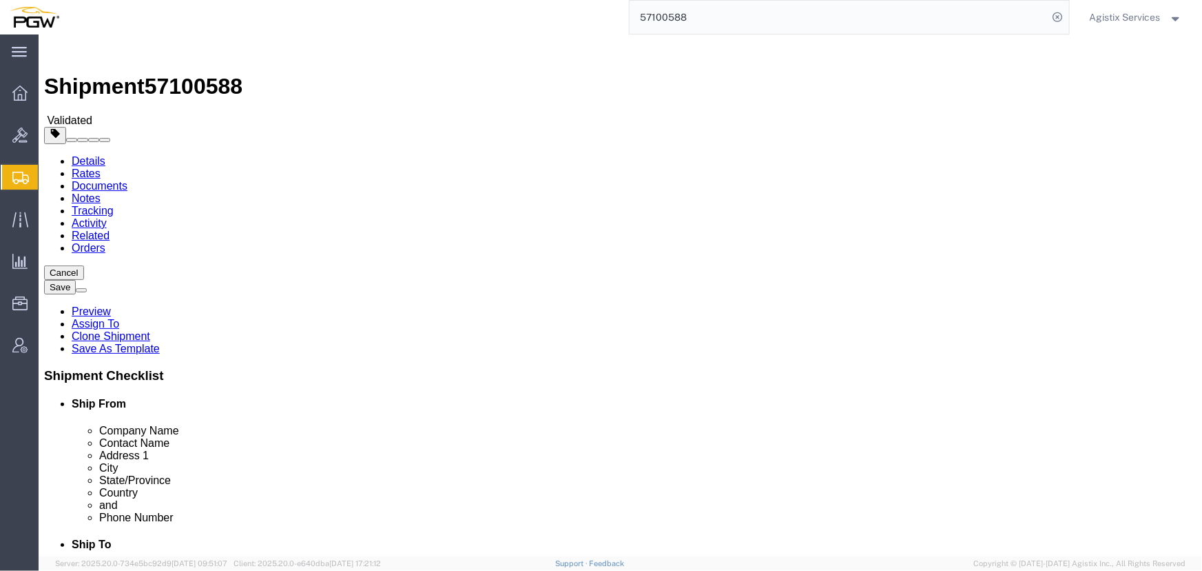
click link "Activity"
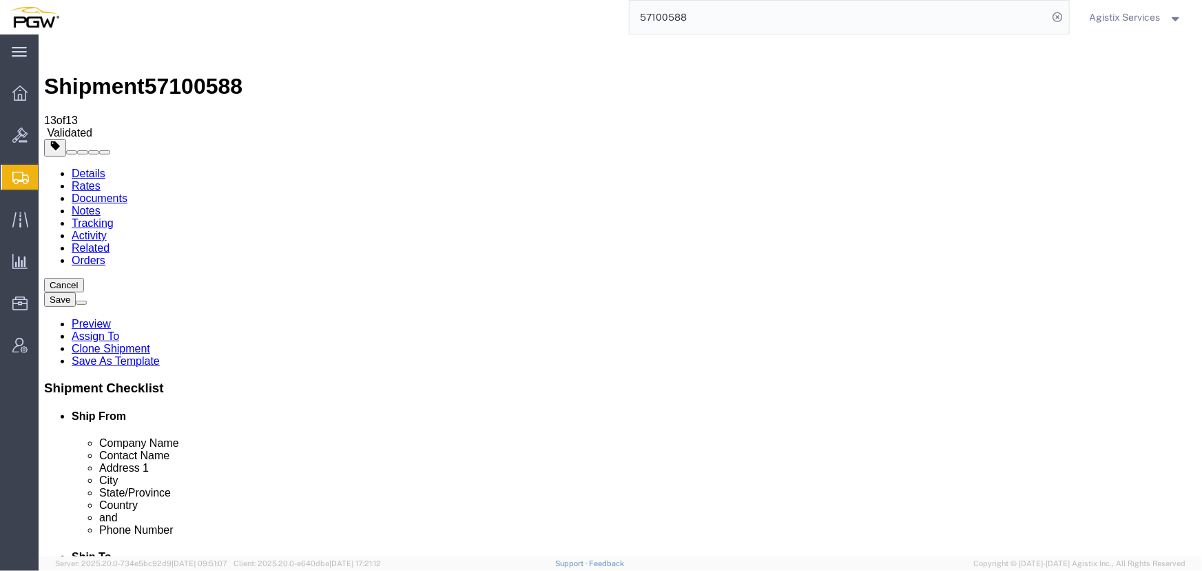
click at [87, 167] on link "Details" at bounding box center [88, 173] width 34 height 12
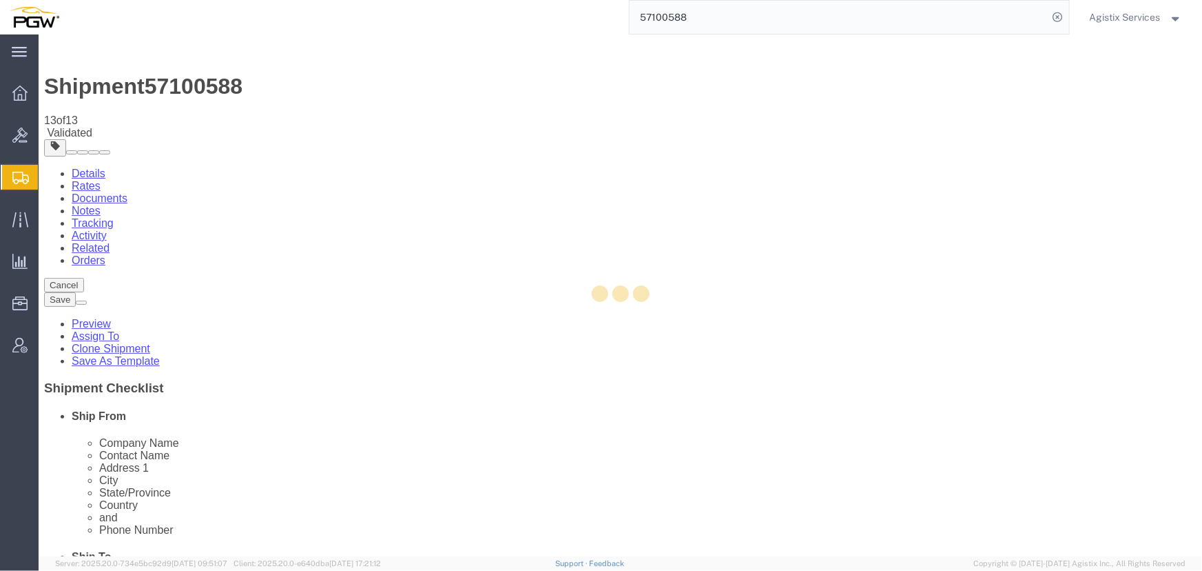
select select "28509"
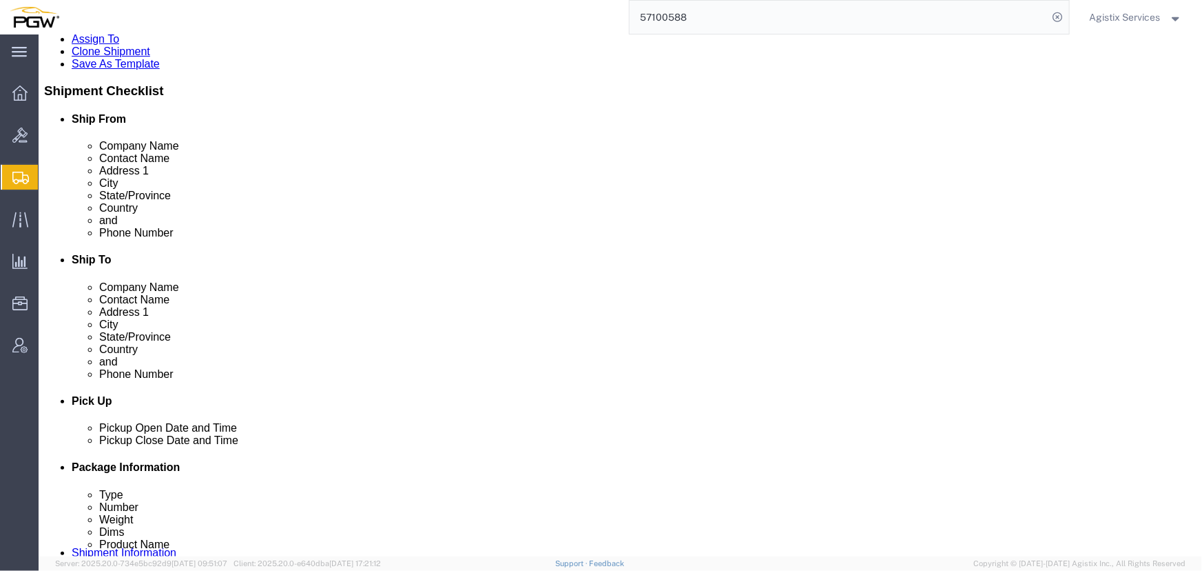
scroll to position [313, 0]
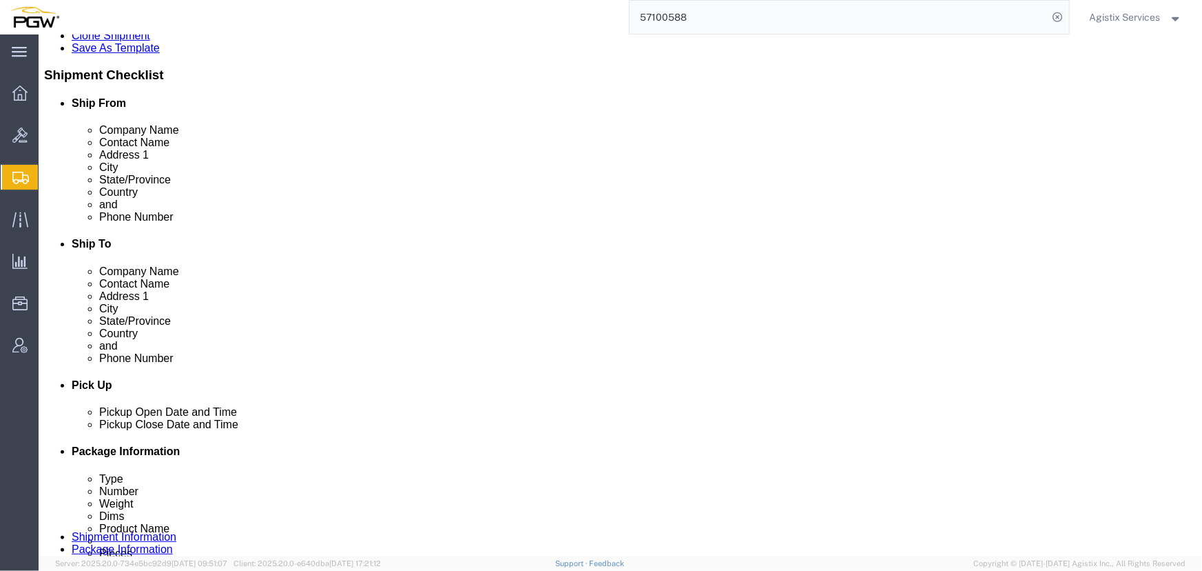
click button "Rate Shipment"
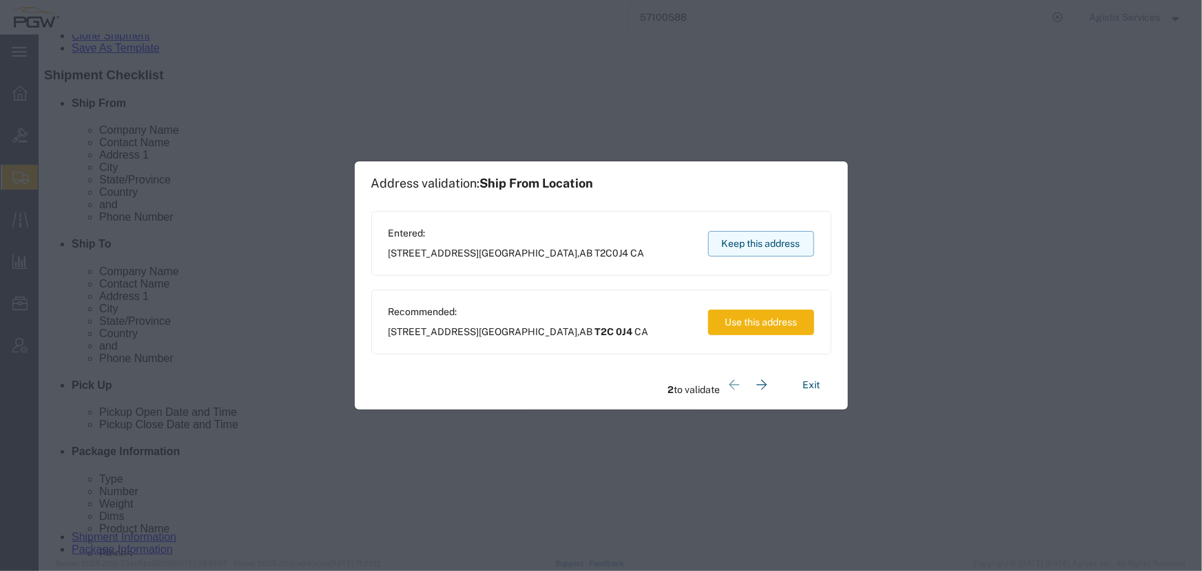
click at [789, 237] on button "Keep this address" at bounding box center [761, 243] width 106 height 25
click at [783, 241] on button "Keep this address" at bounding box center [761, 243] width 106 height 25
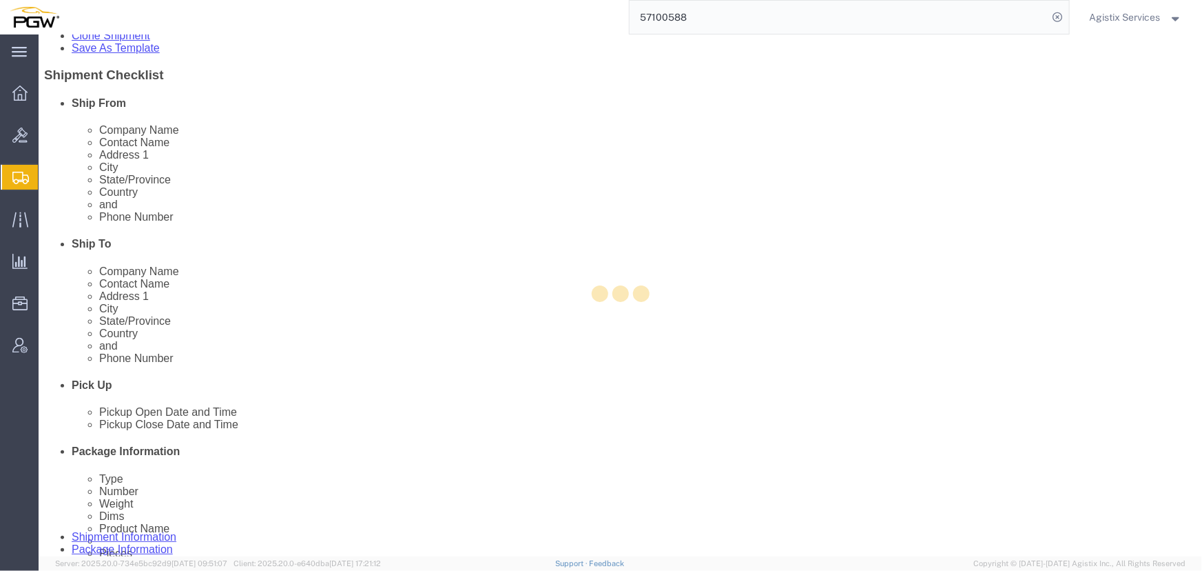
scroll to position [0, 0]
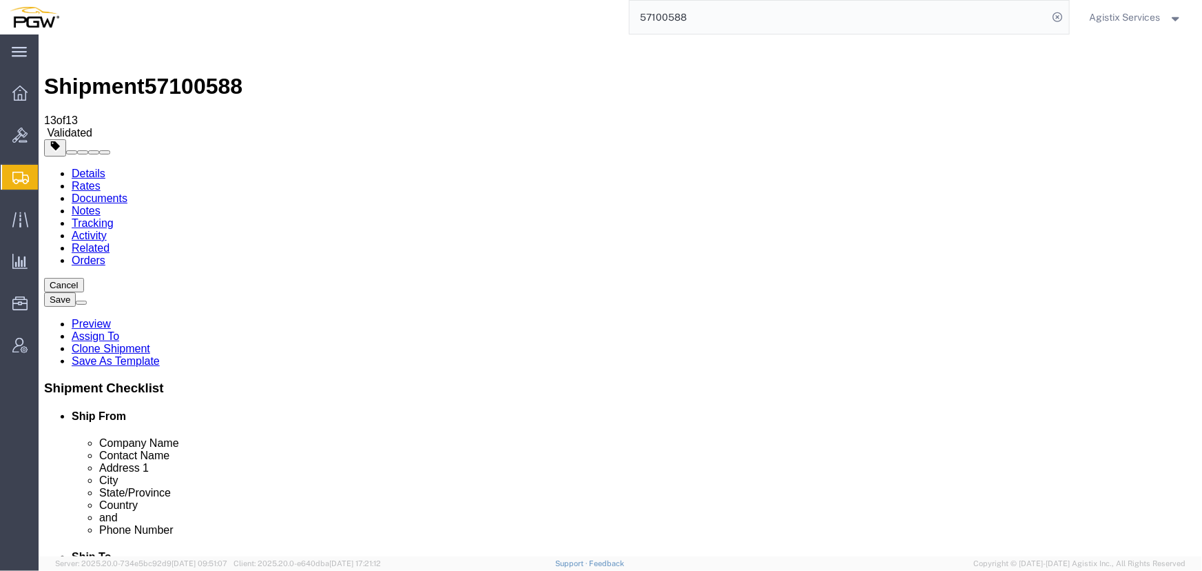
click at [89, 167] on link "Details" at bounding box center [88, 173] width 34 height 12
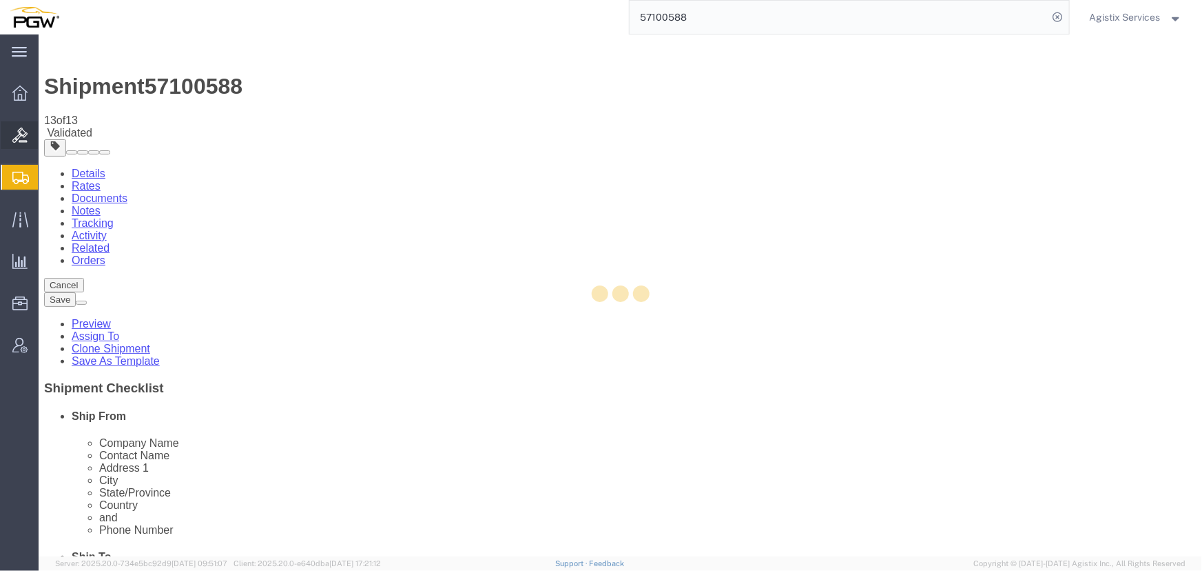
select select "28509"
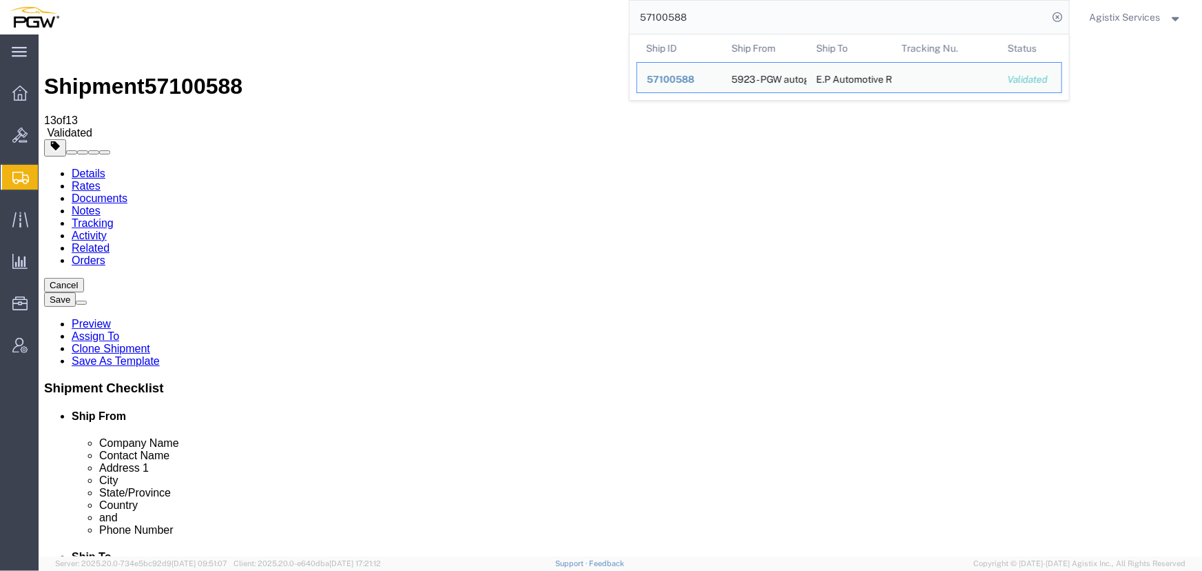
drag, startPoint x: 756, startPoint y: 14, endPoint x: 278, endPoint y: -13, distance: 478.3
click at [278, 0] on html "main_menu Created with Sketch. Collapse Menu Overview Bids Shipments Shipment M…" at bounding box center [601, 285] width 1202 height 571
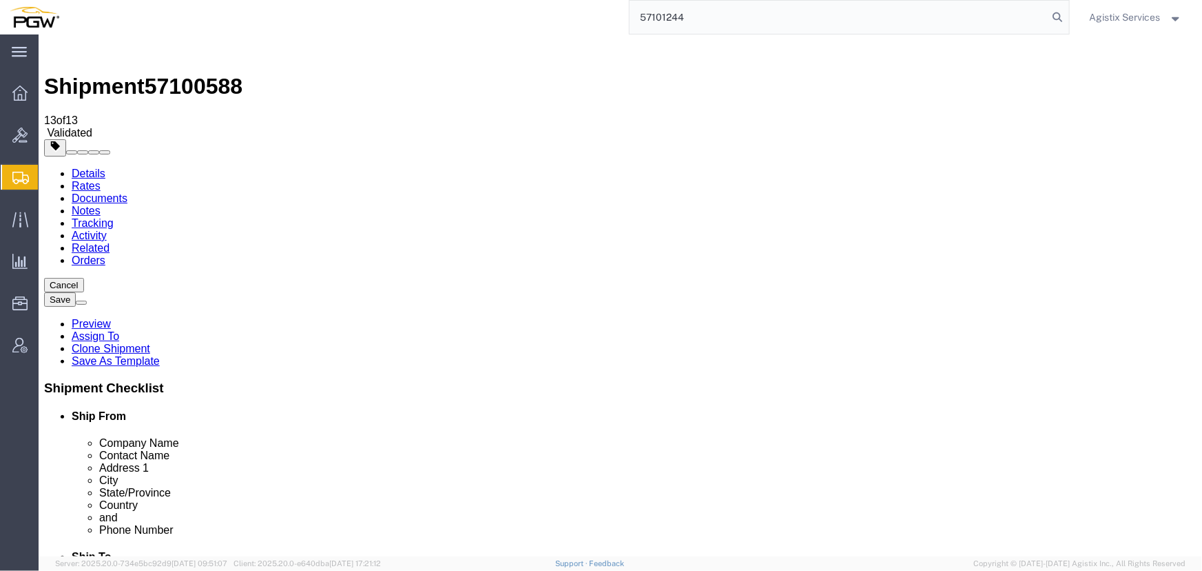
type input "57101244"
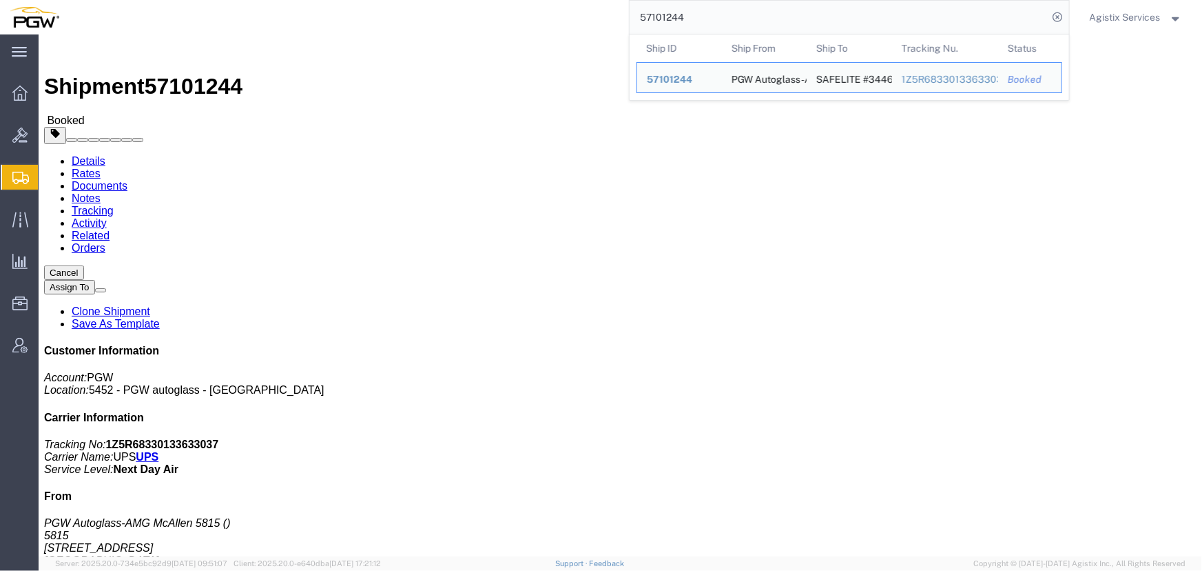
click span "button"
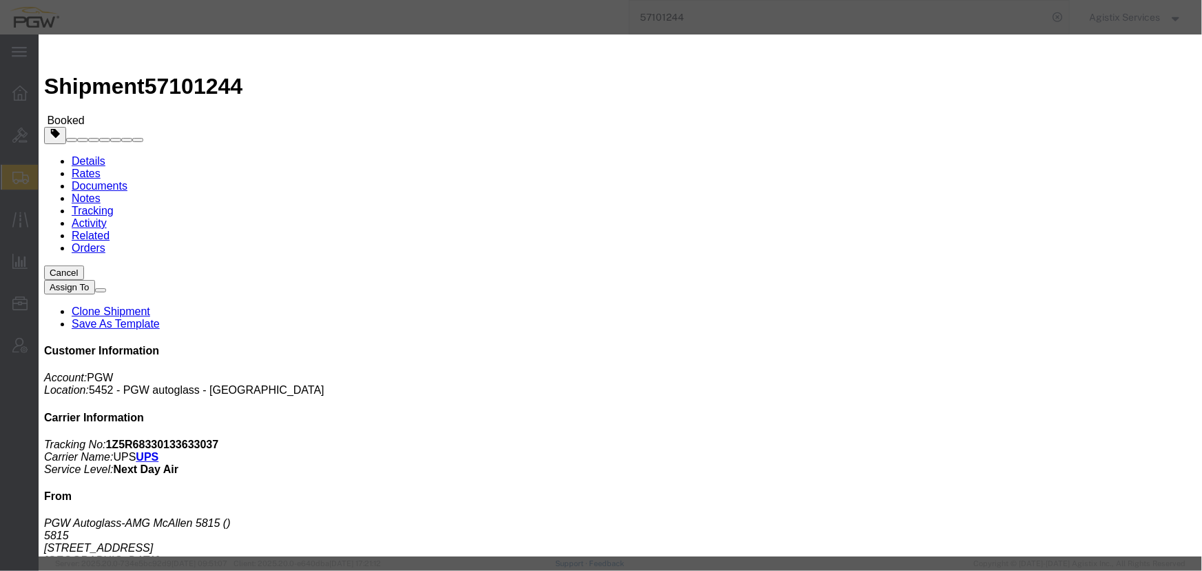
click div "[DATE] 5:23 PM"
type input "10:00 AM"
click button "Apply"
click div "[DATE] 8:23 PM"
type input "2:00 PM"
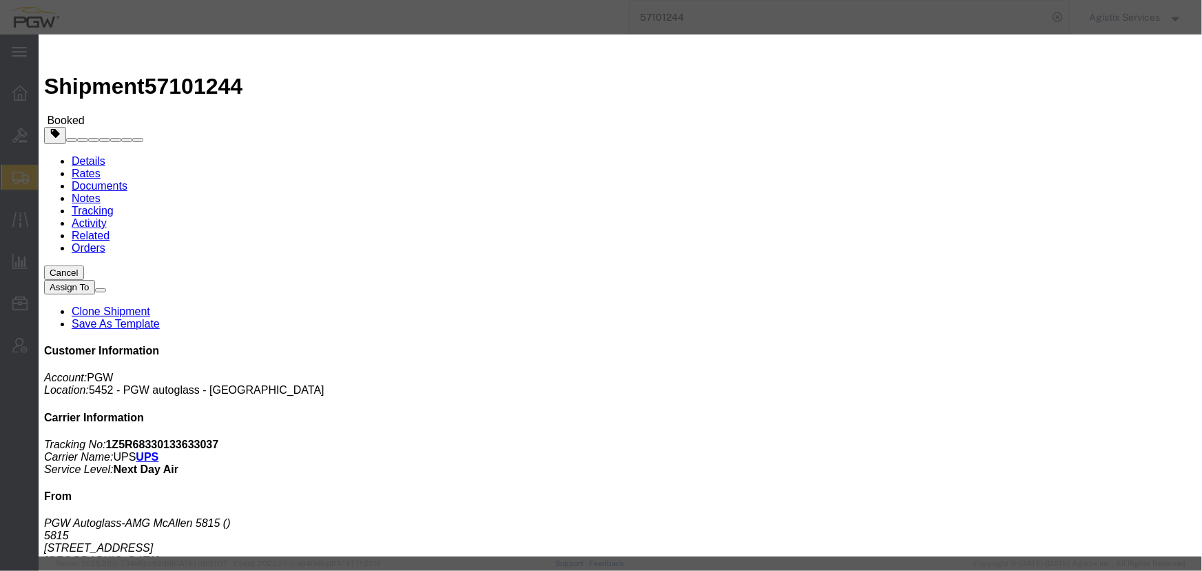
click button "Apply"
click button "Save"
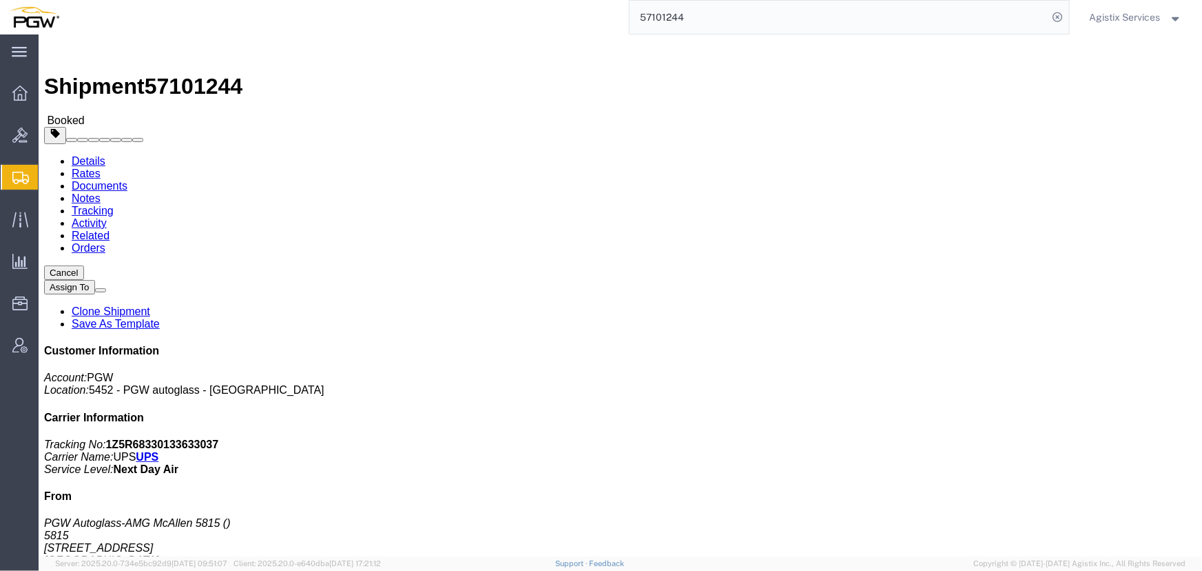
click button "button"
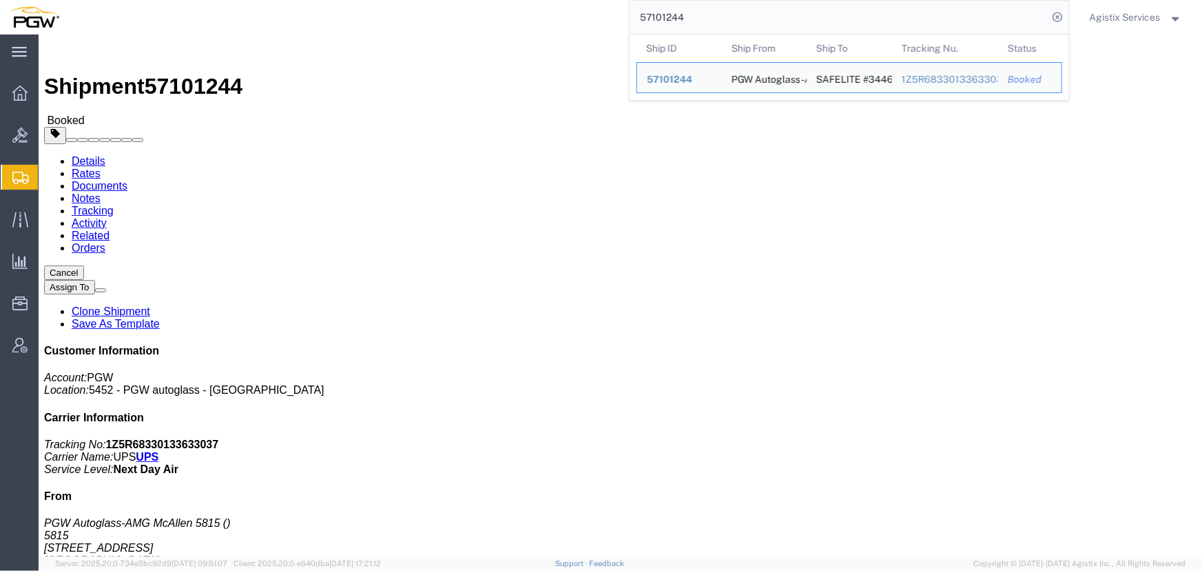
drag, startPoint x: 668, startPoint y: 29, endPoint x: 337, endPoint y: 29, distance: 331.4
click at [347, 28] on div "57101244 Ship ID Ship From Ship To Tracking Nu. Status Ship ID 57101244 Ship Fr…" at bounding box center [569, 17] width 1001 height 34
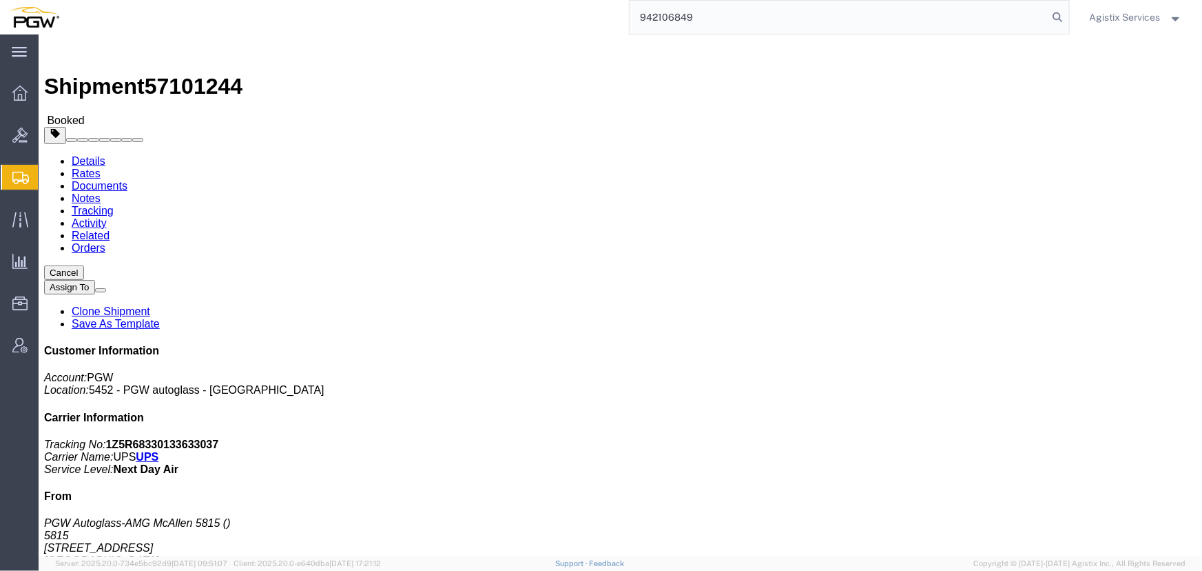
type input "942106849"
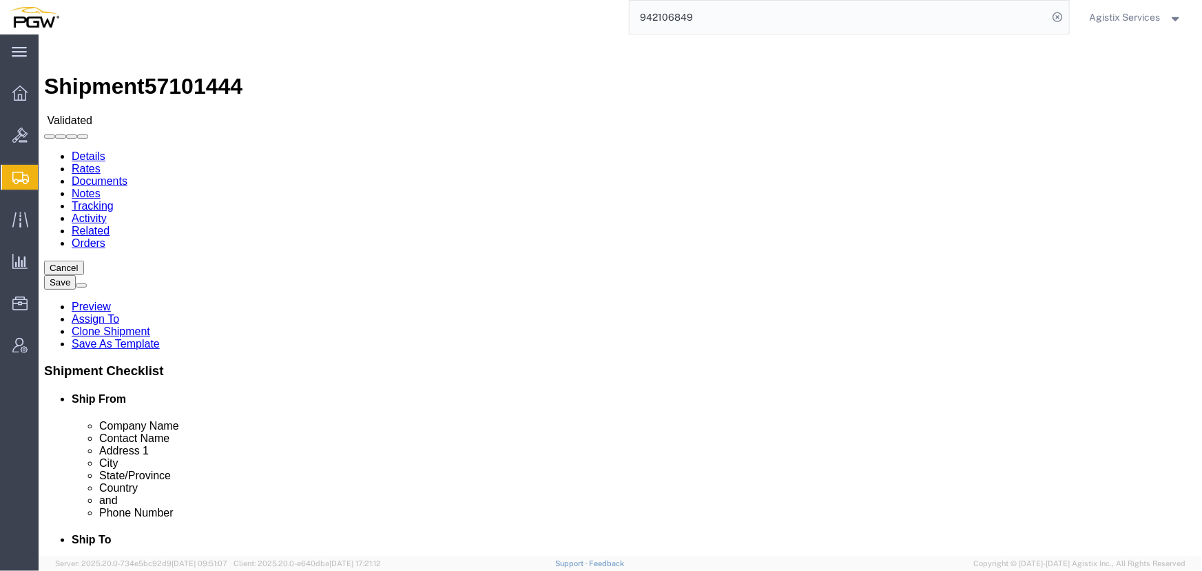
select select "28521"
select select "28509"
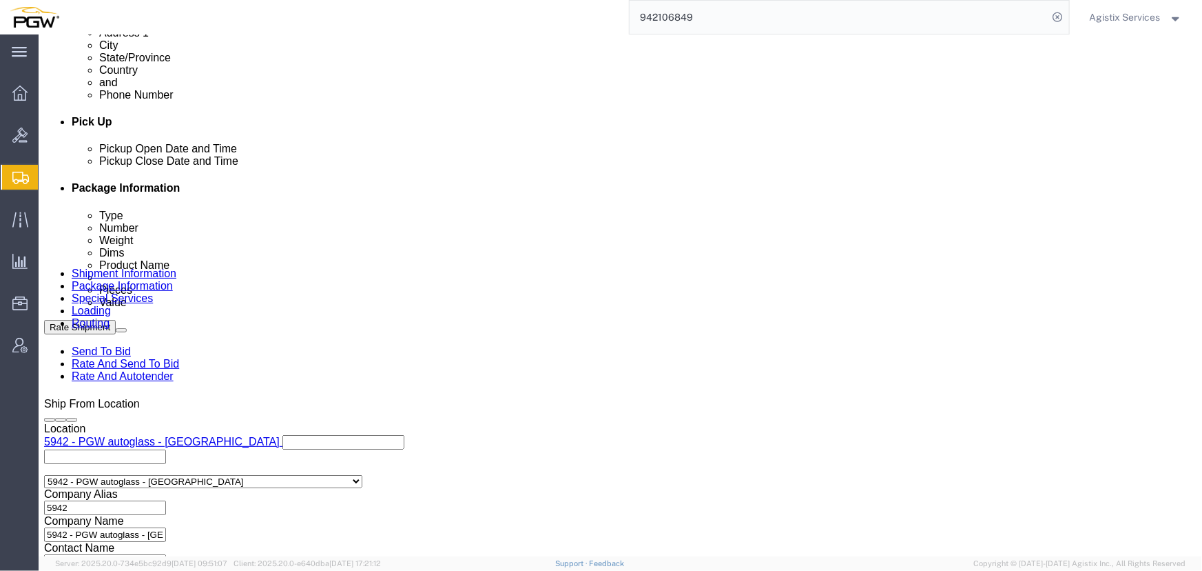
scroll to position [814, 0]
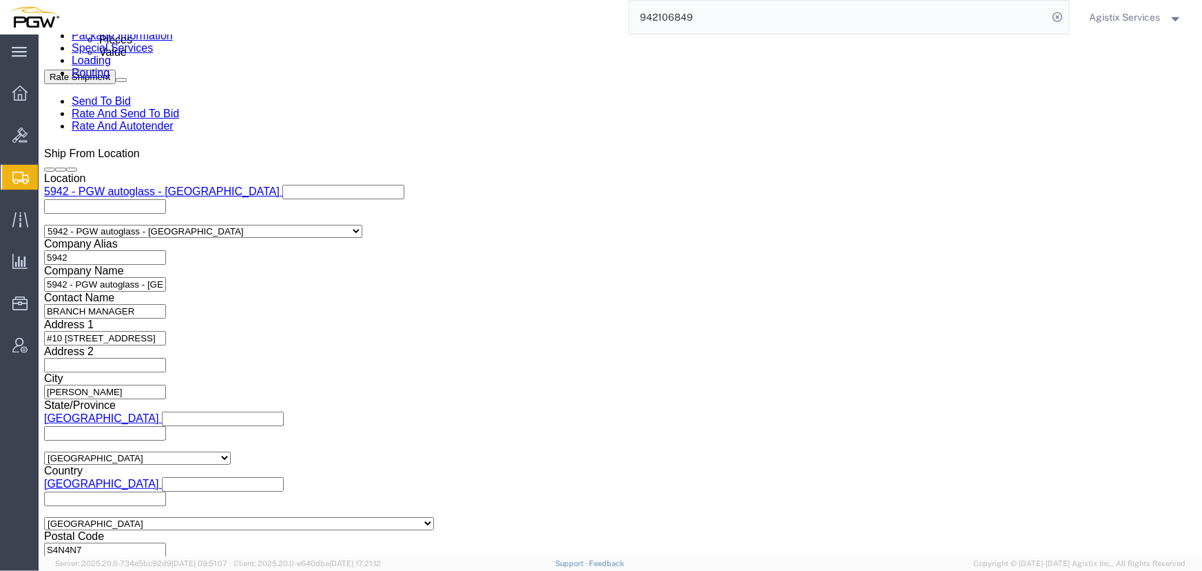
click input "839 2009589 942-1267163 942-1267115 942-1267101 942-1267110 942-1267155 942-126…"
type input "839 2009589 942-1267163 942-1267115"
click button "Add reference"
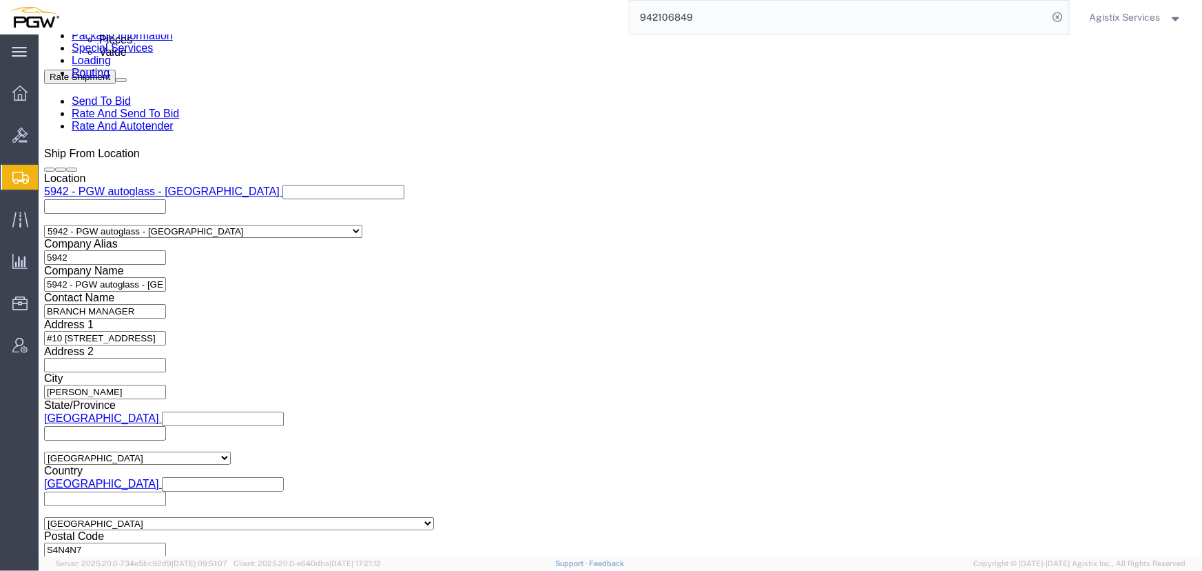
click select "Select Account Type Activity ID Airline Appointment Number ASN Batch Request # …"
select select "PRONUMBER"
click select "Select Account Type Activity ID Airline Appointment Number ASN Batch Request # …"
click input "text"
paste input "942-1267101 942-1267110 942-1267155 942-1267156"
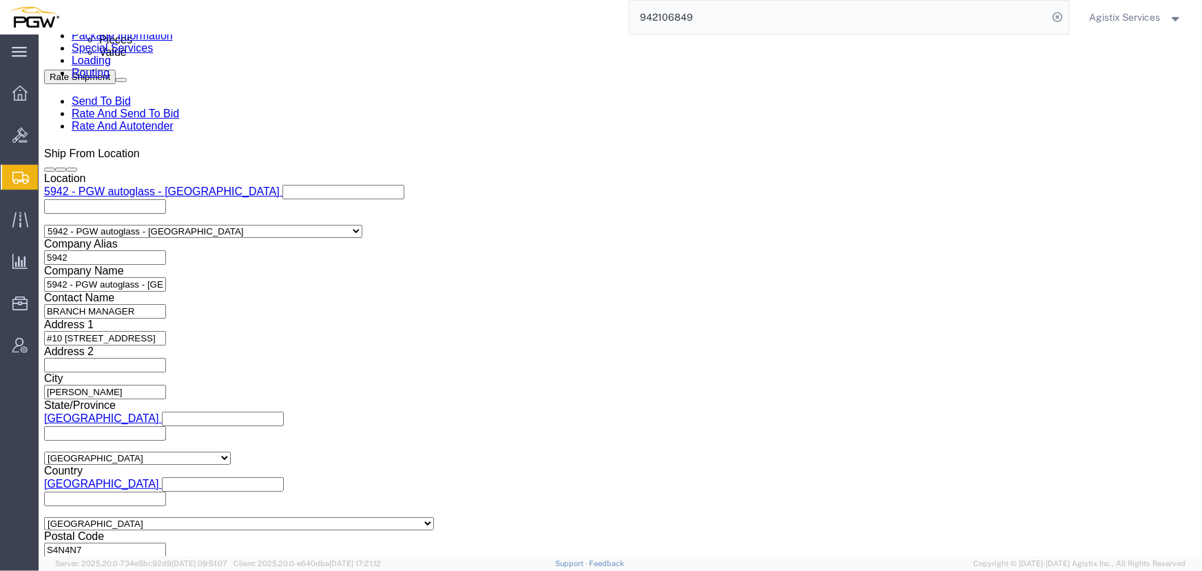
scroll to position [0, 139]
click input "942-1267101 942-1267110 942-1267155 942-1267156"
click div "Select Account Type Activity ID Airline Appointment Number ASN Batch Request # …"
click input "942-1267101 942-1267110 942-1267155 942-1267156"
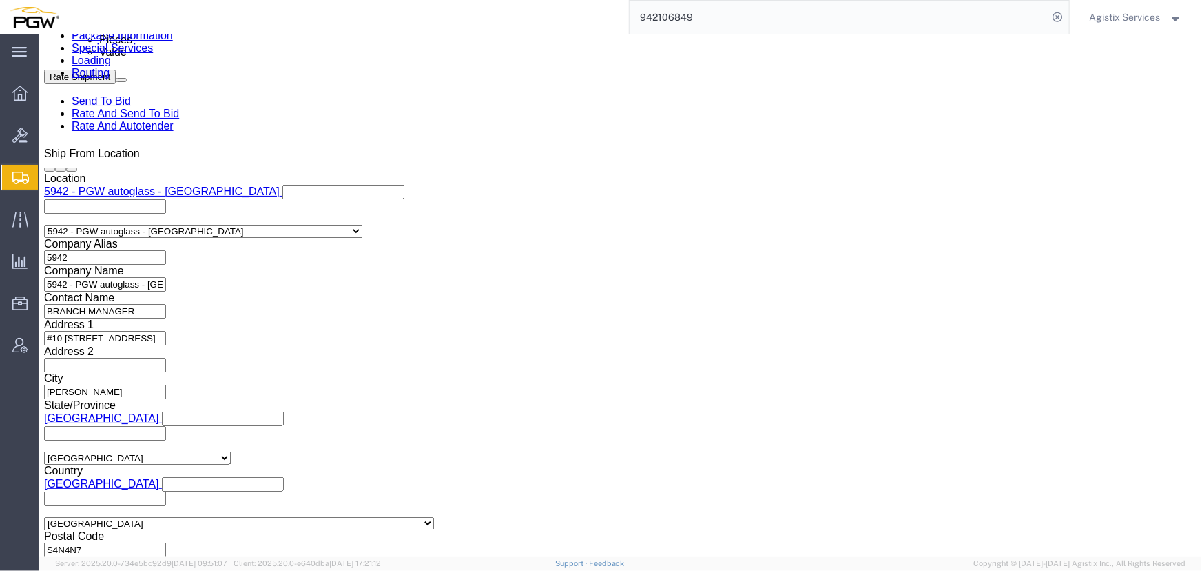
scroll to position [0, 83]
type input "942-1267101 942-1267110 942-1267155"
click button "Add reference"
click select "Select Account Type Activity ID Airline Appointment Number ASN Batch Request # …"
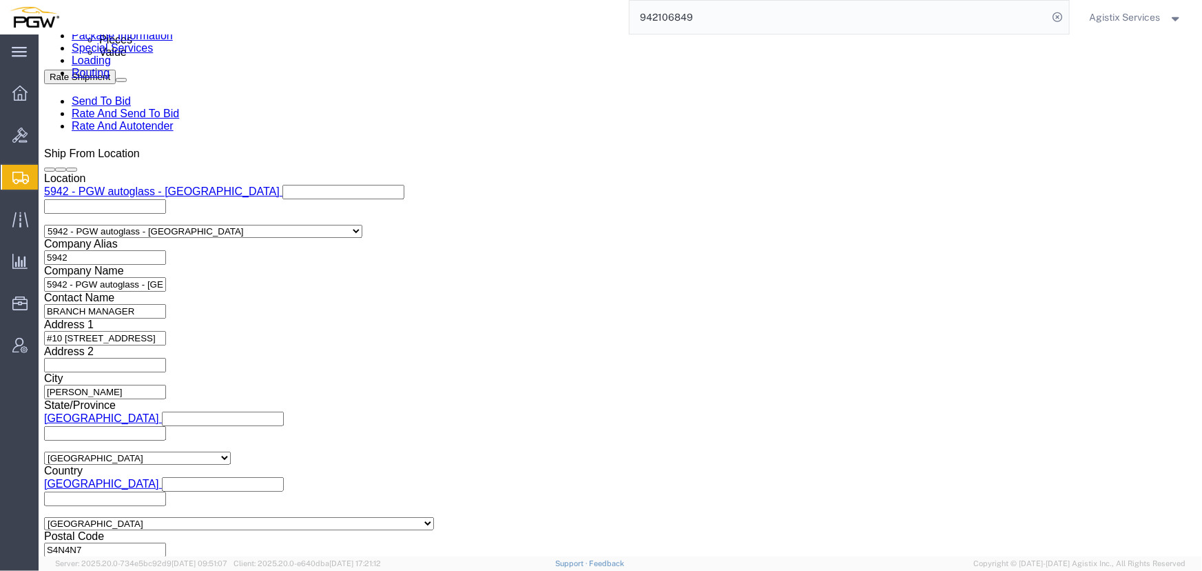
select select "PRONUMBER"
click select "Select Account Type Activity ID Airline Appointment Number ASN Batch Request # …"
click input "text"
paste input "942-1267156"
type input "942-1267156"
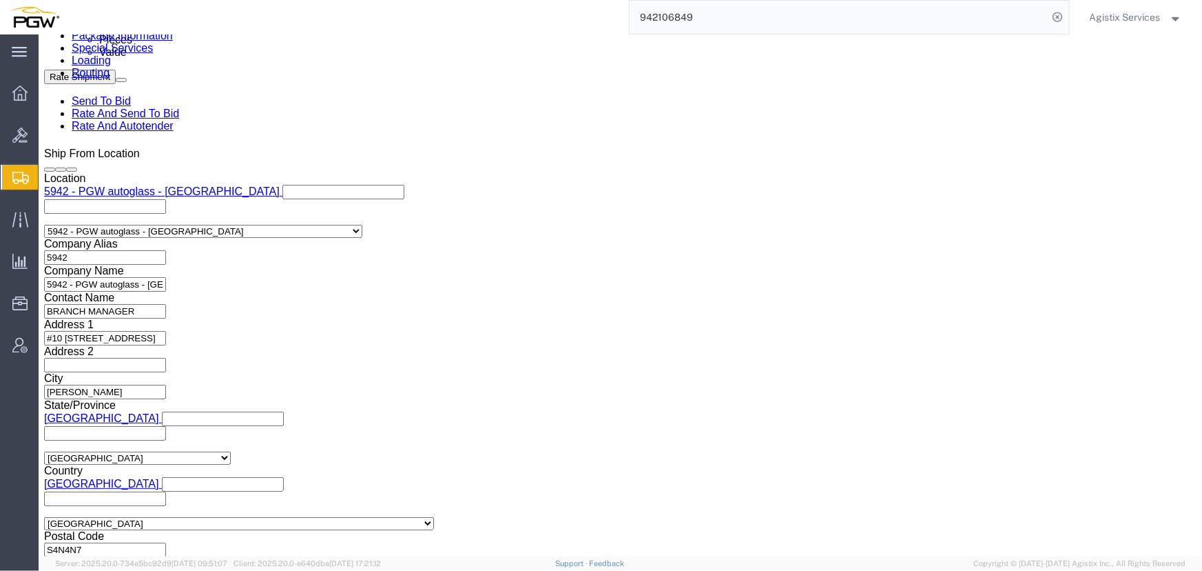
click select "Select Air Less than Truckload Multi-Leg Ocean Freight Rail Small Parcel Truckl…"
select select "LTL"
click select "Select Air Less than Truckload Multi-Leg Ocean Freight Rail Small Parcel Truckl…"
click button "Rate Shipment"
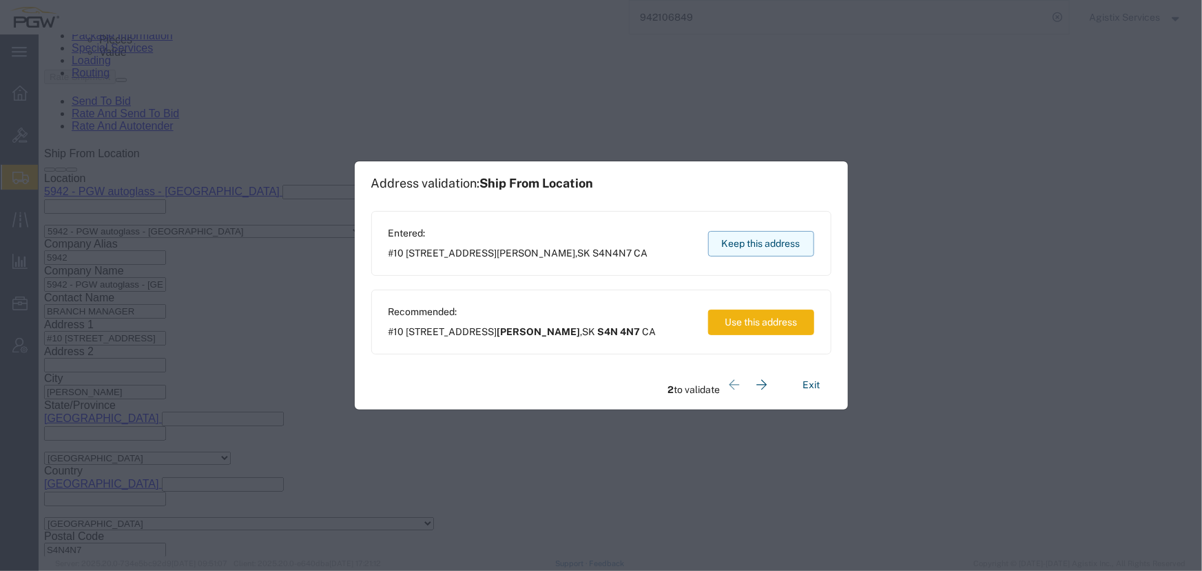
click at [752, 231] on button "Keep this address" at bounding box center [761, 243] width 106 height 25
click at [728, 247] on button "Keep this address" at bounding box center [761, 243] width 106 height 25
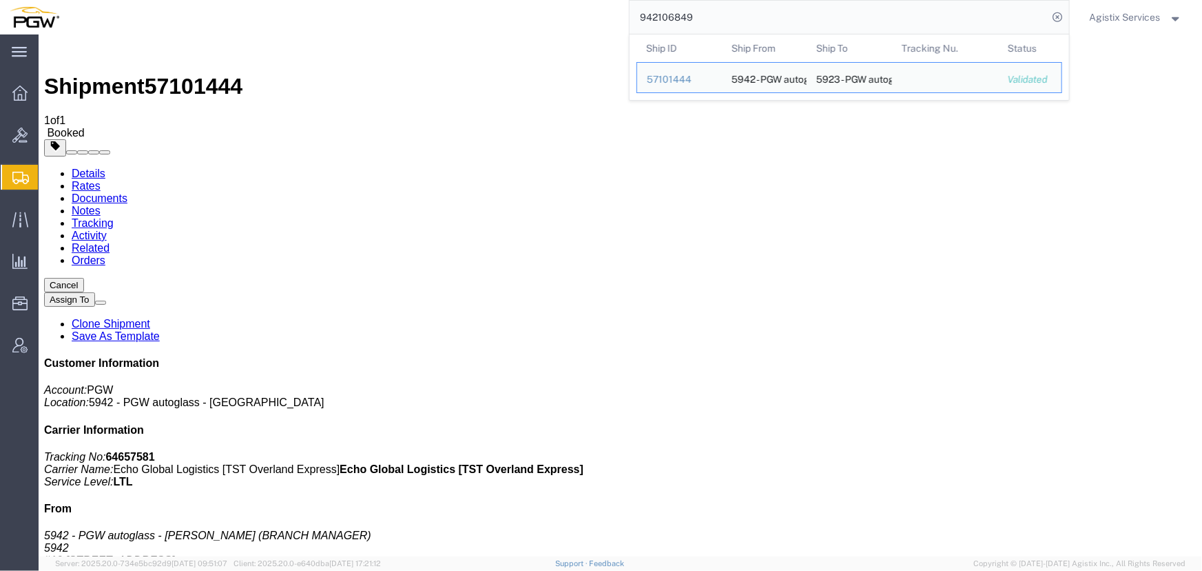
drag, startPoint x: 712, startPoint y: 21, endPoint x: 540, endPoint y: 21, distance: 173.0
click at [540, 21] on div "942106849 Ship ID Ship From Ship To Tracking Nu. Status Ship ID 57101444 Ship F…" at bounding box center [569, 17] width 1001 height 34
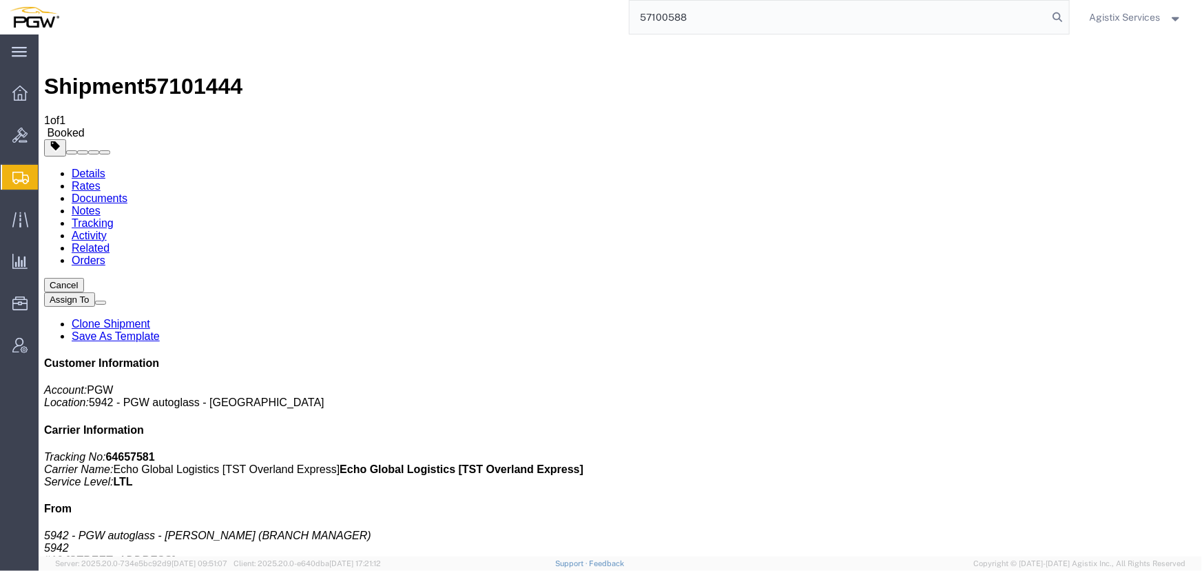
type input "57100588"
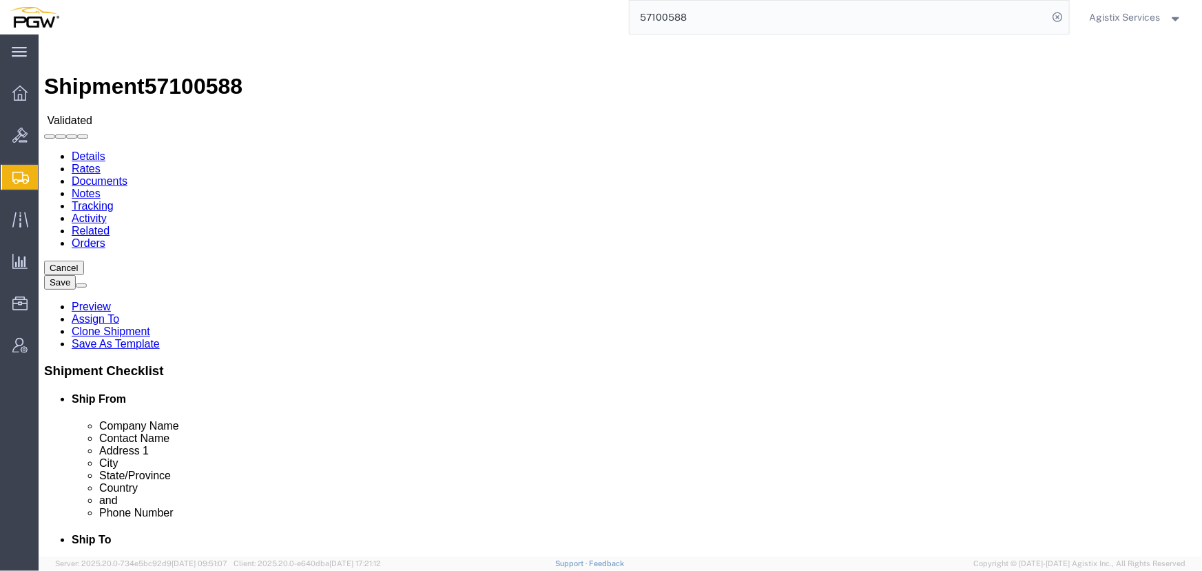
select select "28509"
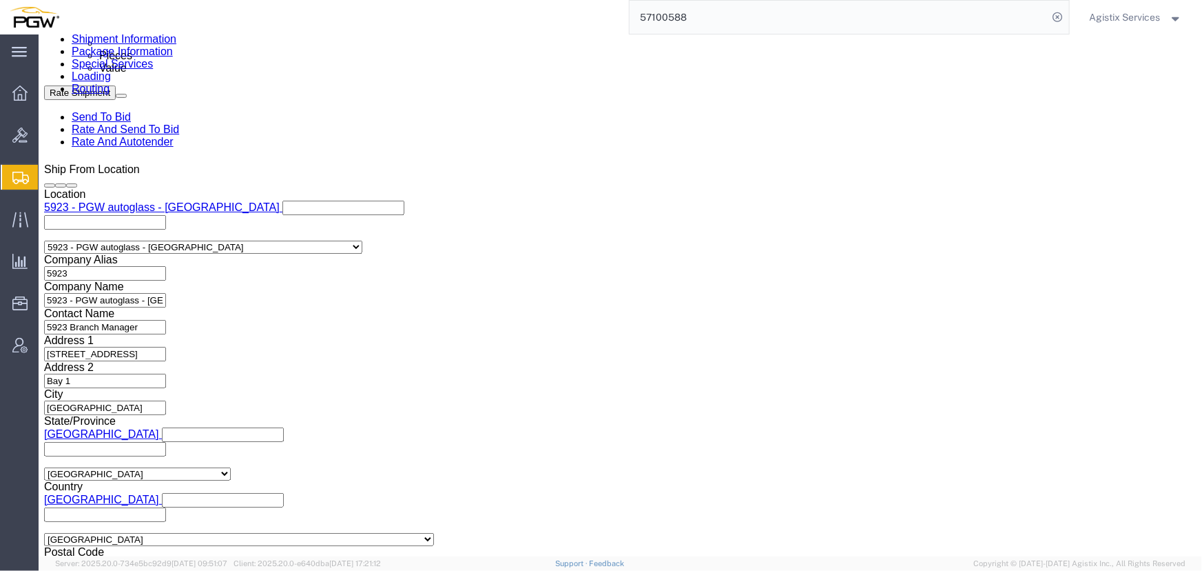
scroll to position [766, 0]
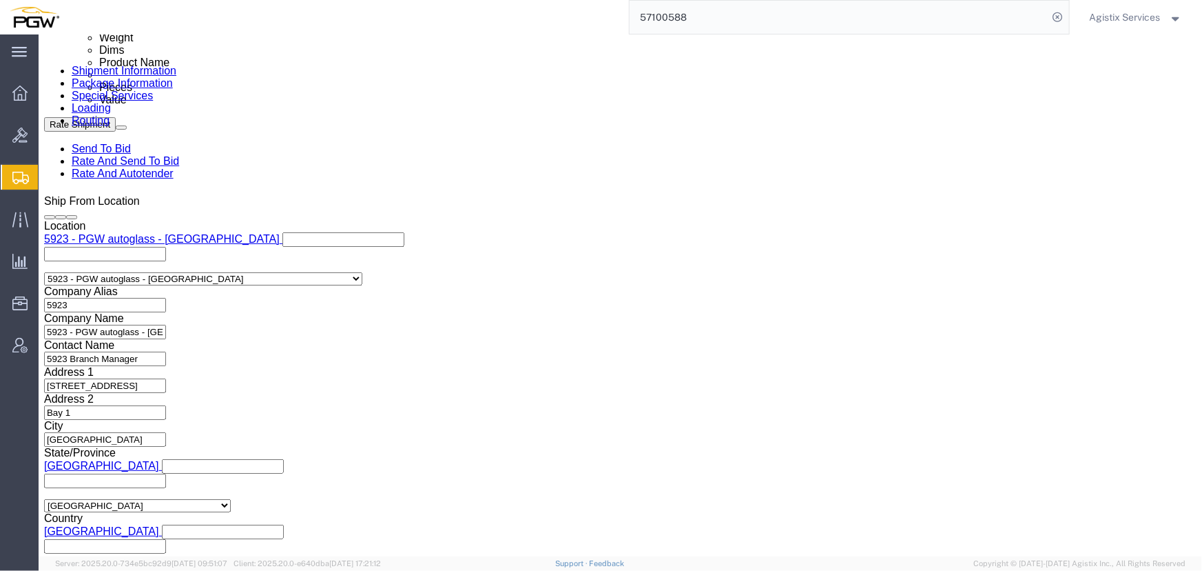
click select "Select Account Type Activity ID Airline Appointment Number ASN Batch Request # …"
select select "BOL"
click select "Select Account Type Activity ID Airline Appointment Number ASN Batch Request # …"
click input "text"
type input "57100588"
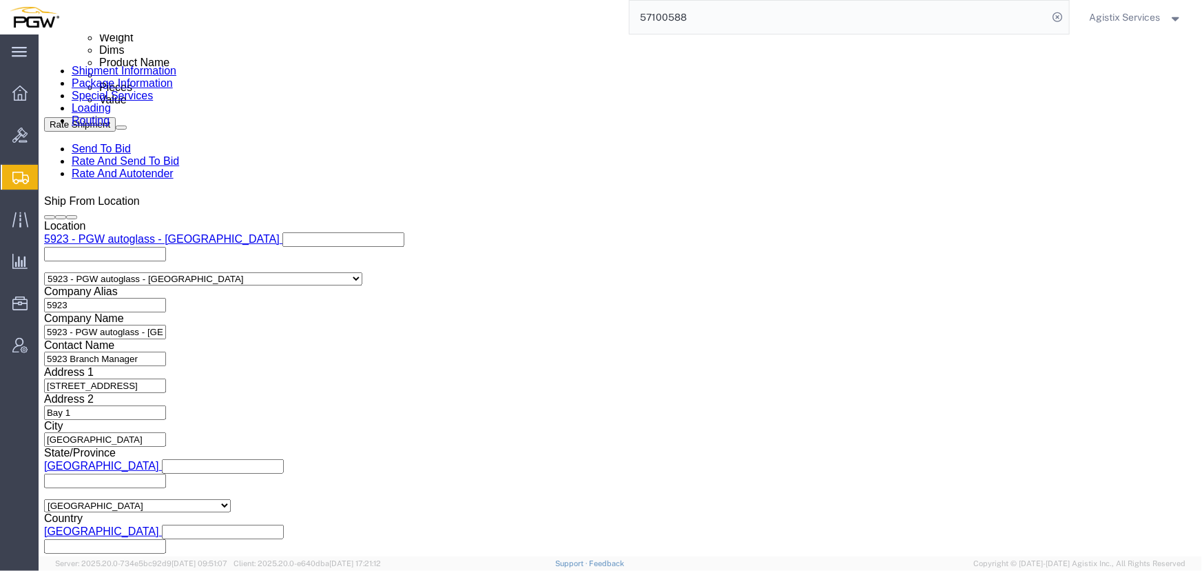
click select "Select Account Type Activity ID Airline Appointment Number ASN Batch Request # …"
select select "PRONUMBER"
click select "Select Account Type Activity ID Airline Appointment Number ASN Batch Request # …"
click button "Rate Shipment"
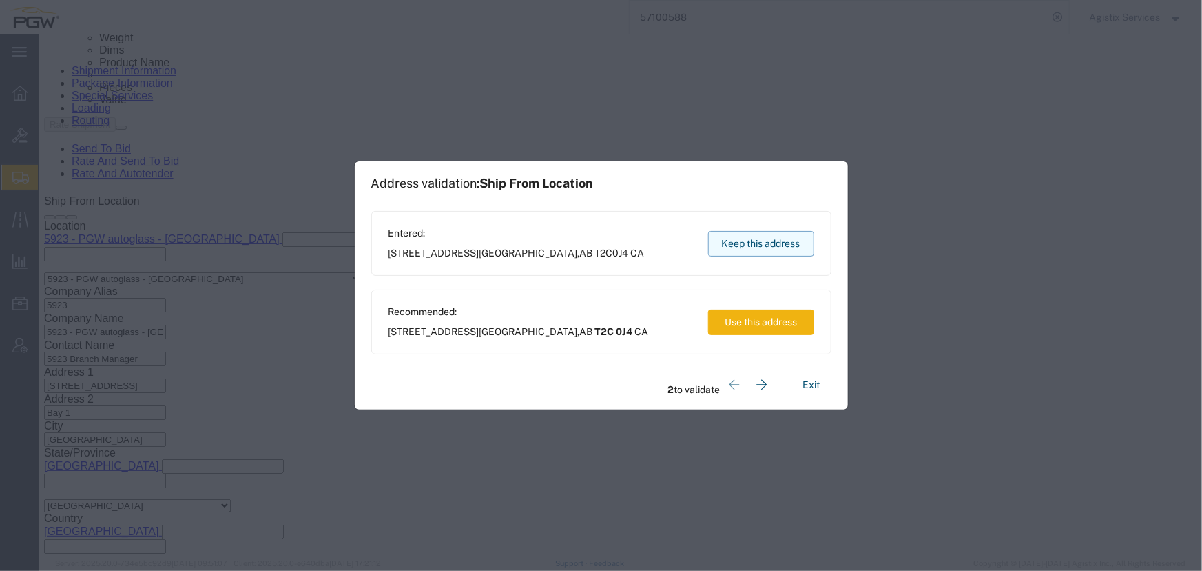
click at [751, 241] on button "Keep this address" at bounding box center [761, 243] width 106 height 25
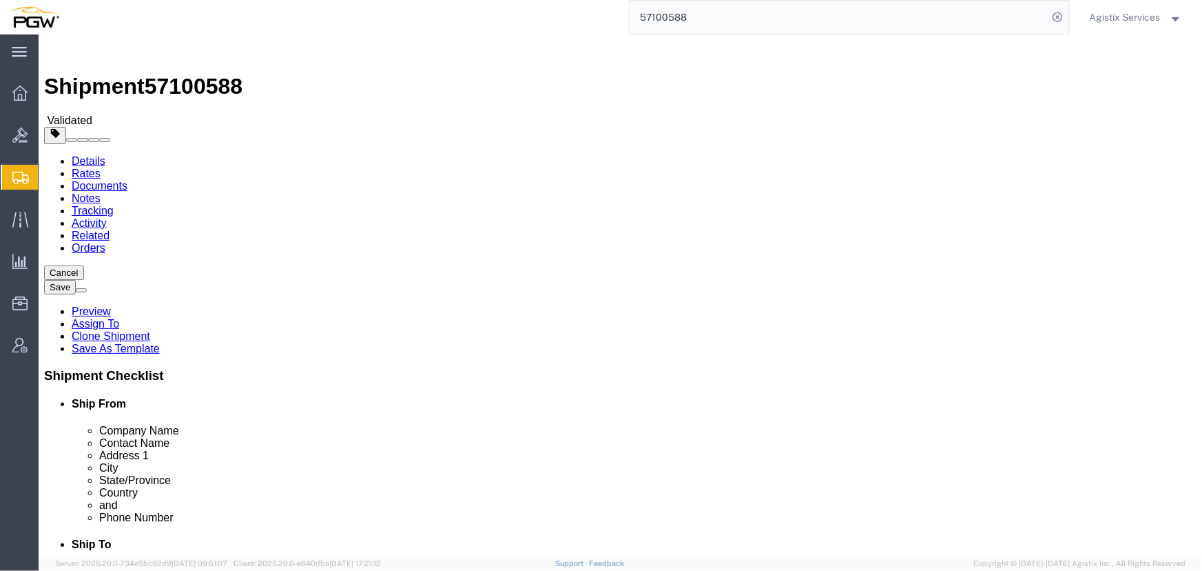
click at [77, 154] on link "Details" at bounding box center [88, 160] width 34 height 12
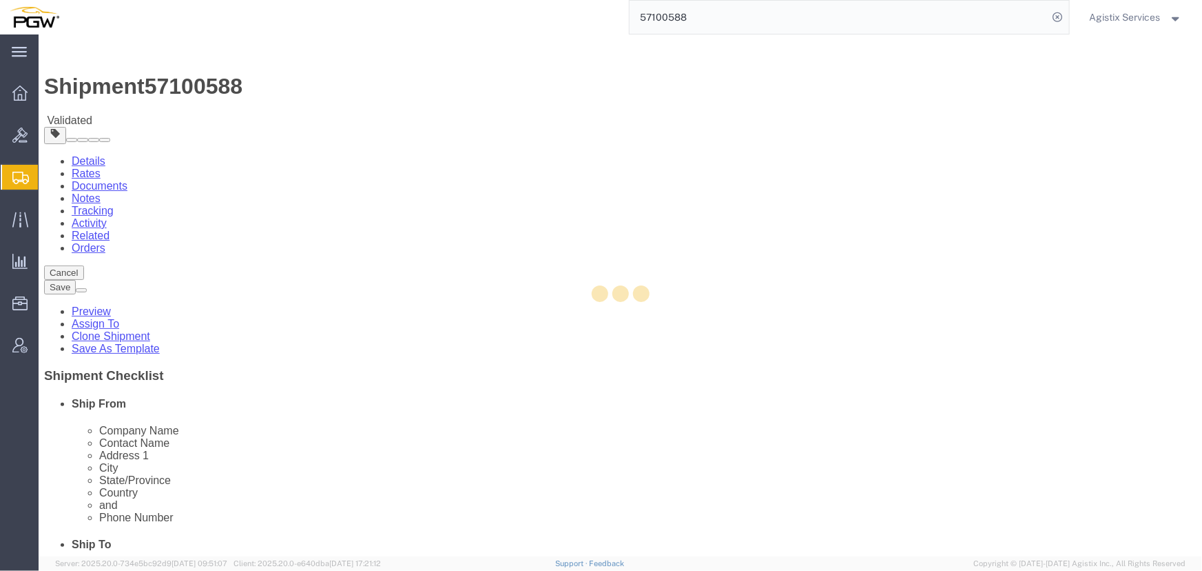
select select "28509"
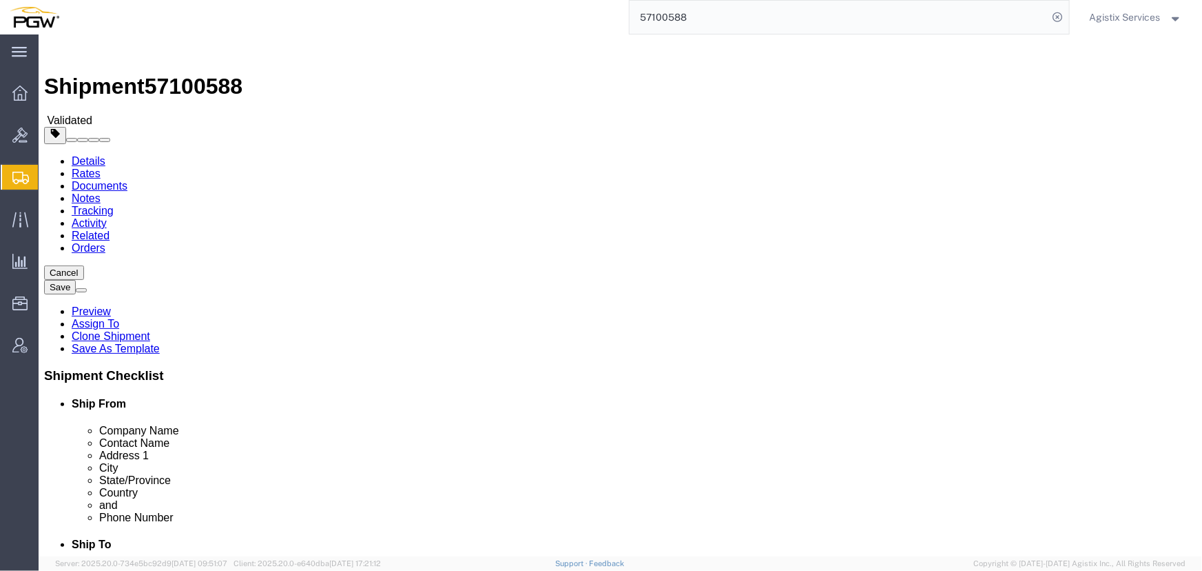
click link "Send To Bid"
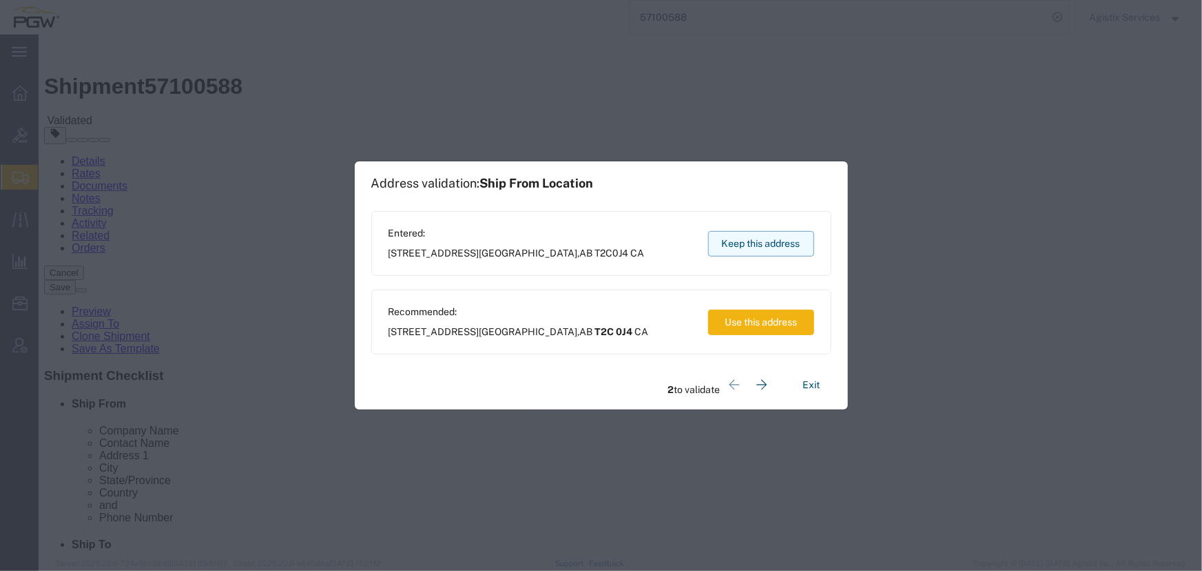
click at [775, 244] on button "Keep this address" at bounding box center [761, 243] width 106 height 25
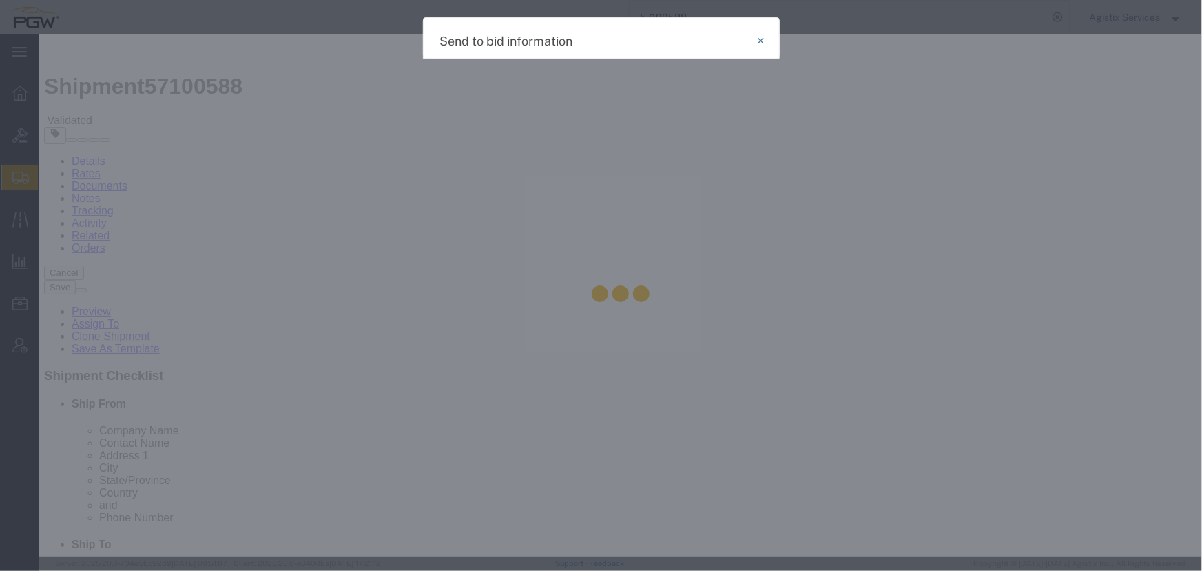
select select "LTL"
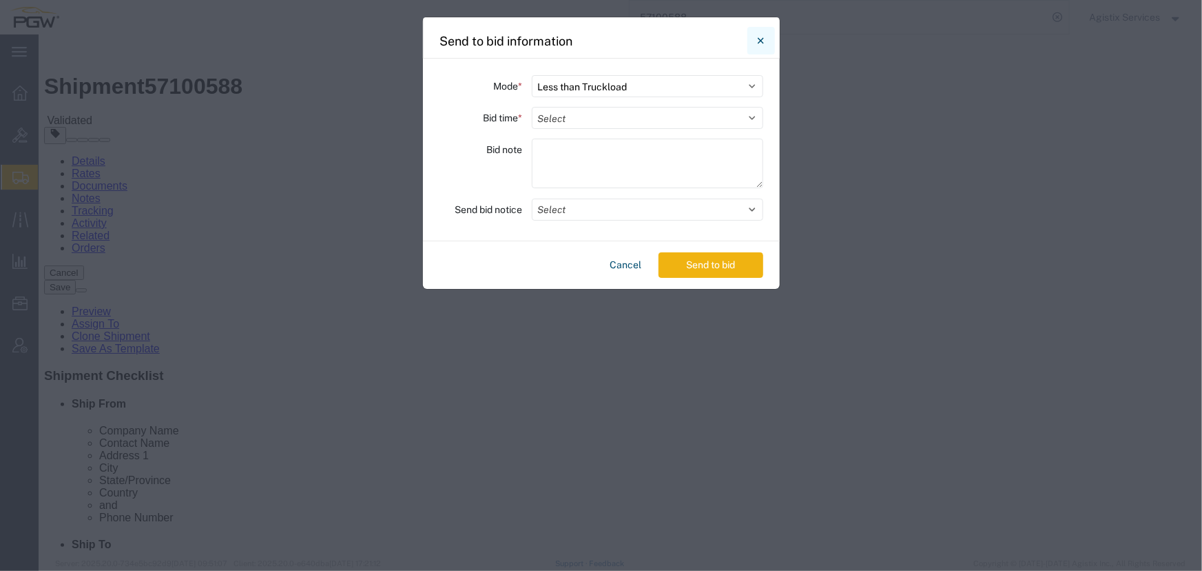
click at [765, 41] on button "Close" at bounding box center [762, 41] width 28 height 28
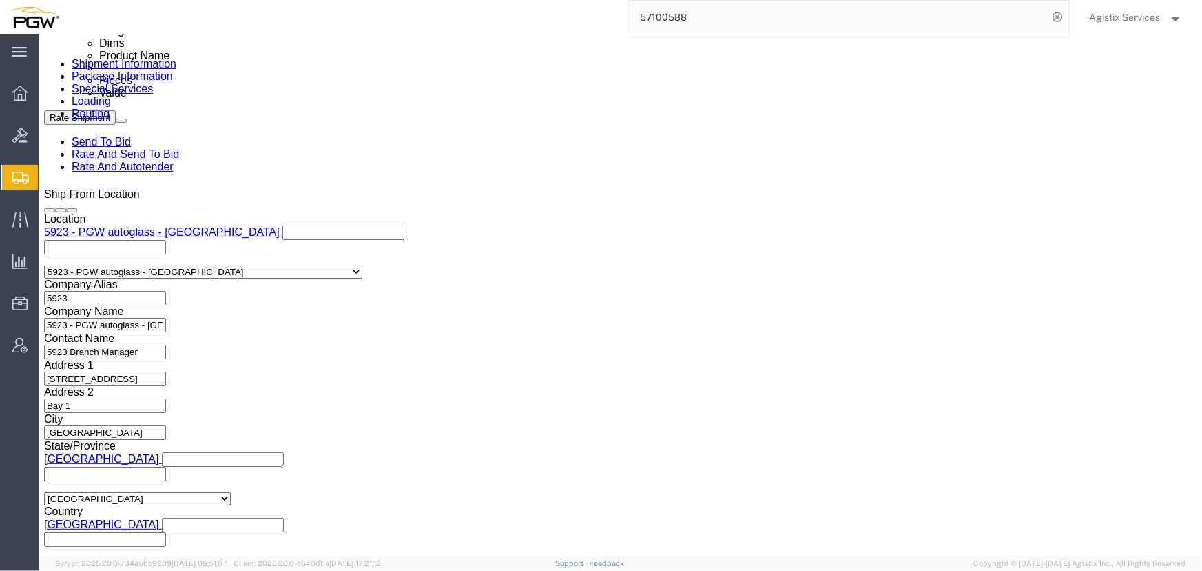
scroll to position [751, 0]
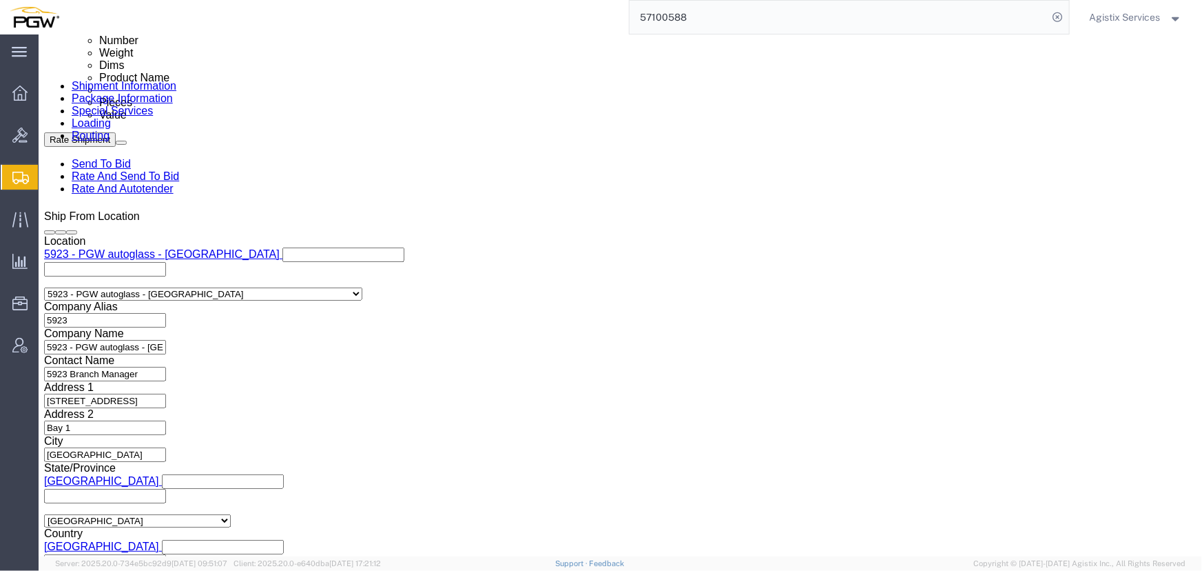
click div "[DATE] 2:48 PM"
click button "Apply"
click link "Send To Bid"
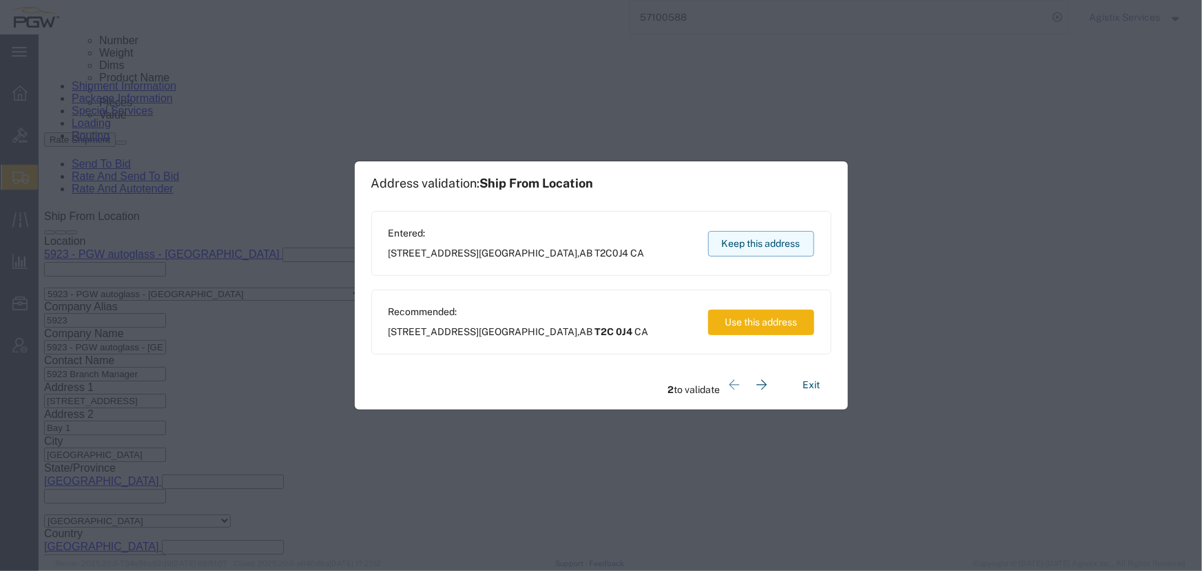
click at [749, 250] on button "Keep this address" at bounding box center [761, 243] width 106 height 25
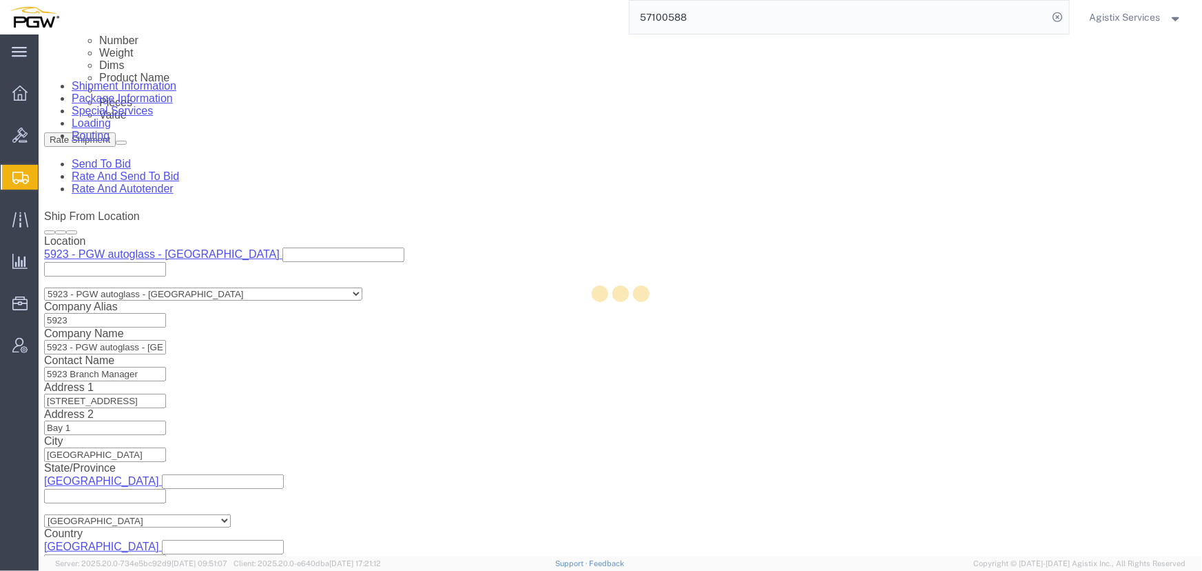
select select "LTL"
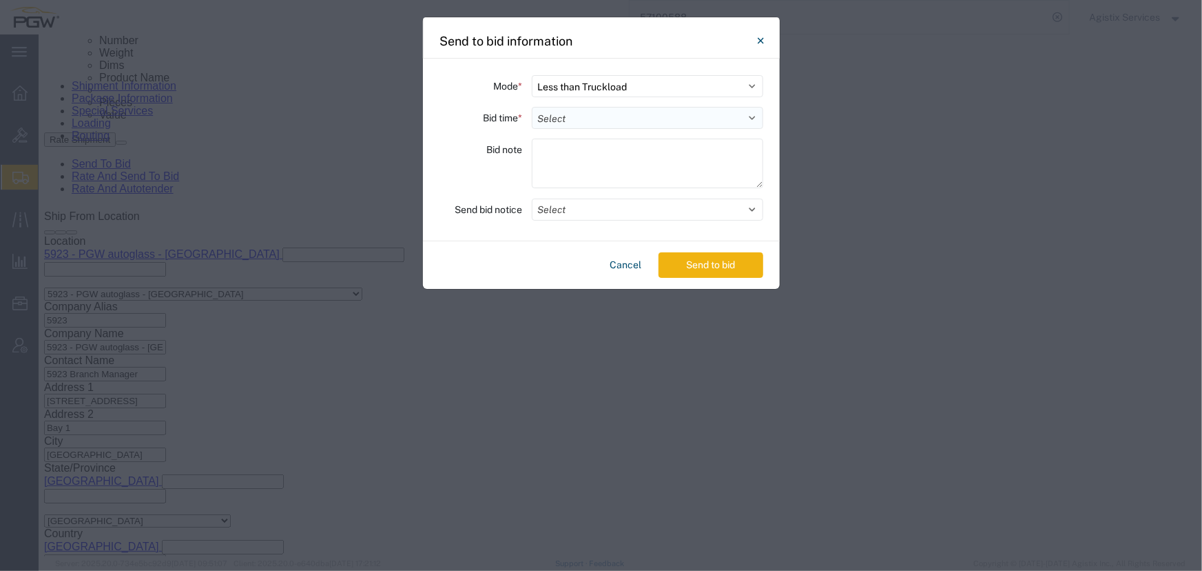
click at [577, 124] on select "Select 30 Min (Rush) 1 Hour (Rush) 2 Hours (Rush) 4 Hours (Rush) 8 Hours (Rush)…" at bounding box center [648, 118] width 232 height 22
select select "24"
click at [532, 107] on select "Select 30 Min (Rush) 1 Hour (Rush) 2 Hours (Rush) 4 Hours (Rush) 8 Hours (Rush)…" at bounding box center [648, 118] width 232 height 22
click at [557, 154] on textarea at bounding box center [648, 164] width 232 height 50
click at [581, 162] on textarea "To enrich screen reader interactions, please activate Accessibility in Grammarl…" at bounding box center [648, 164] width 232 height 50
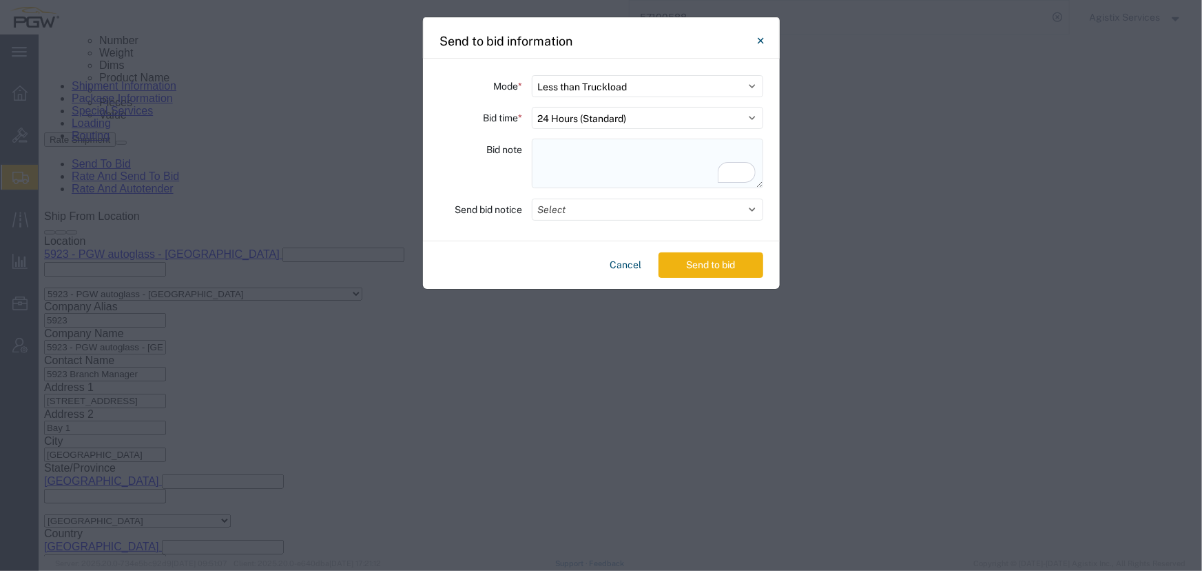
paste textarea "No contract rates"
type textarea "No contract rates"
click at [583, 207] on button "Select" at bounding box center [648, 209] width 232 height 22
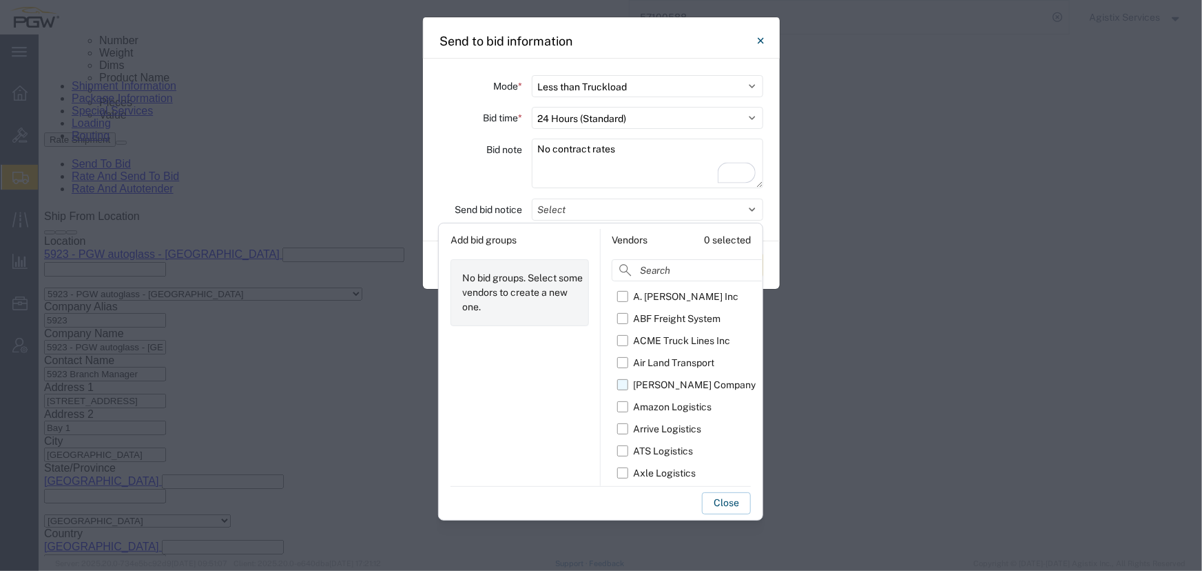
scroll to position [24, 0]
click at [671, 269] on input at bounding box center [721, 270] width 218 height 22
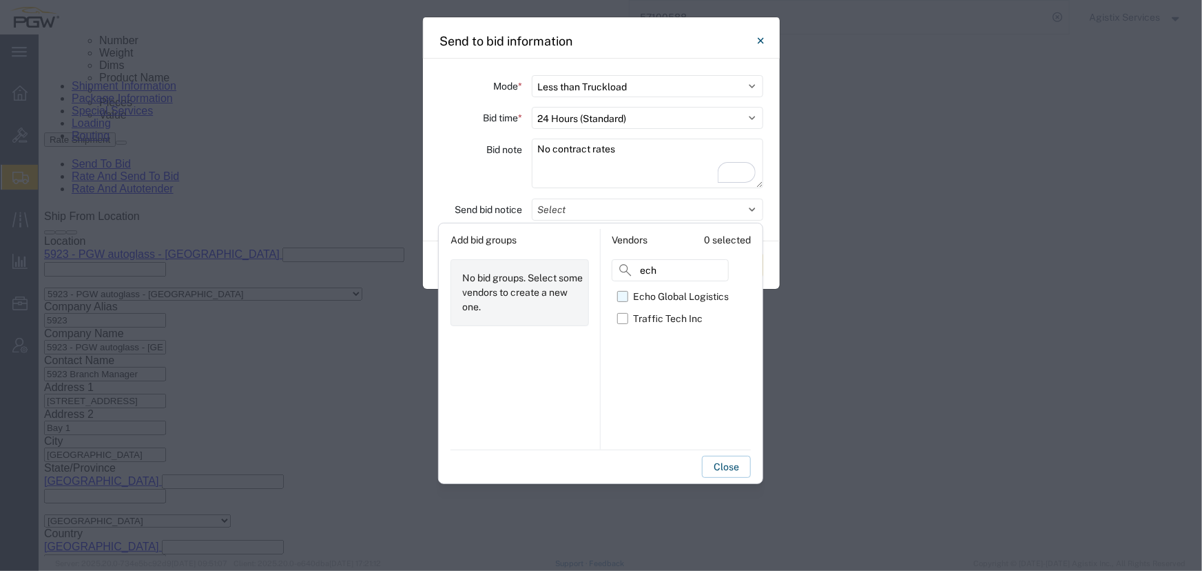
type input "ech"
click at [626, 292] on label "Echo Global Logistics" at bounding box center [673, 296] width 112 height 22
click at [0, 0] on input "Echo Global Logistics" at bounding box center [0, 0] width 0 height 0
click at [720, 469] on button "Close" at bounding box center [726, 466] width 49 height 22
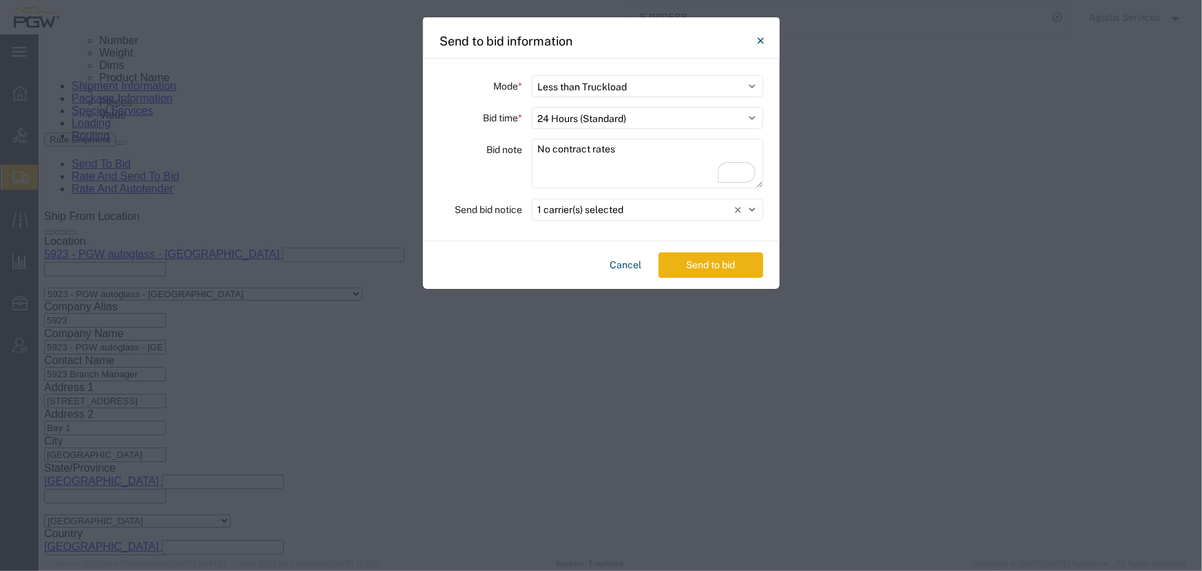
click at [721, 264] on button "Send to bid" at bounding box center [711, 264] width 105 height 25
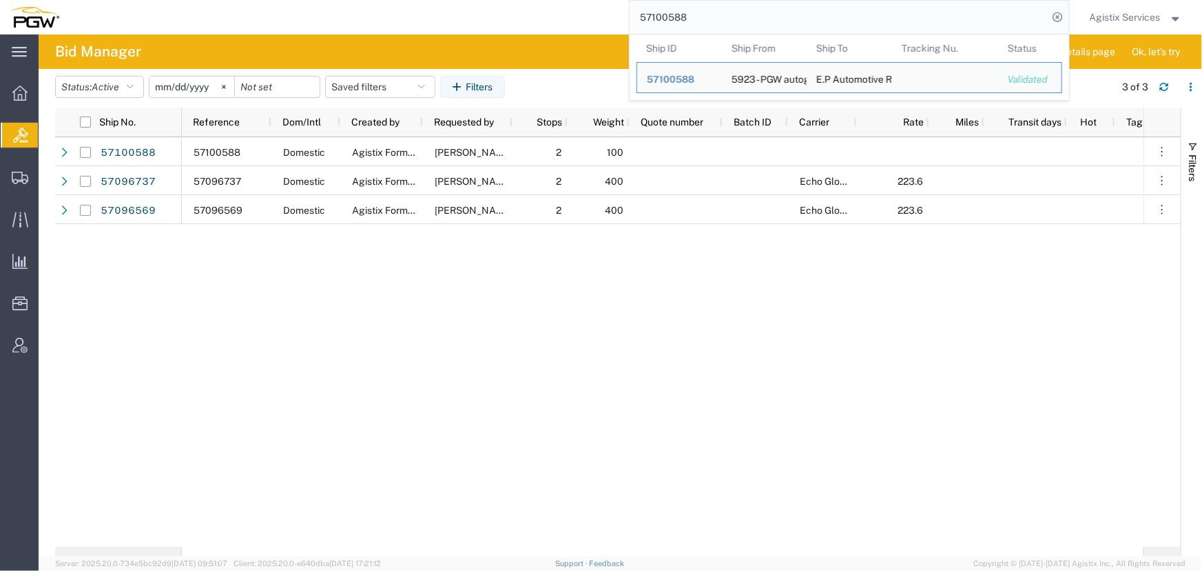
drag, startPoint x: 719, startPoint y: 17, endPoint x: 311, endPoint y: 34, distance: 408.3
click at [311, 34] on div "57100588 Ship ID Ship From Ship To Tracking Nu. Status Ship ID 57100588 Ship Fr…" at bounding box center [569, 17] width 1001 height 34
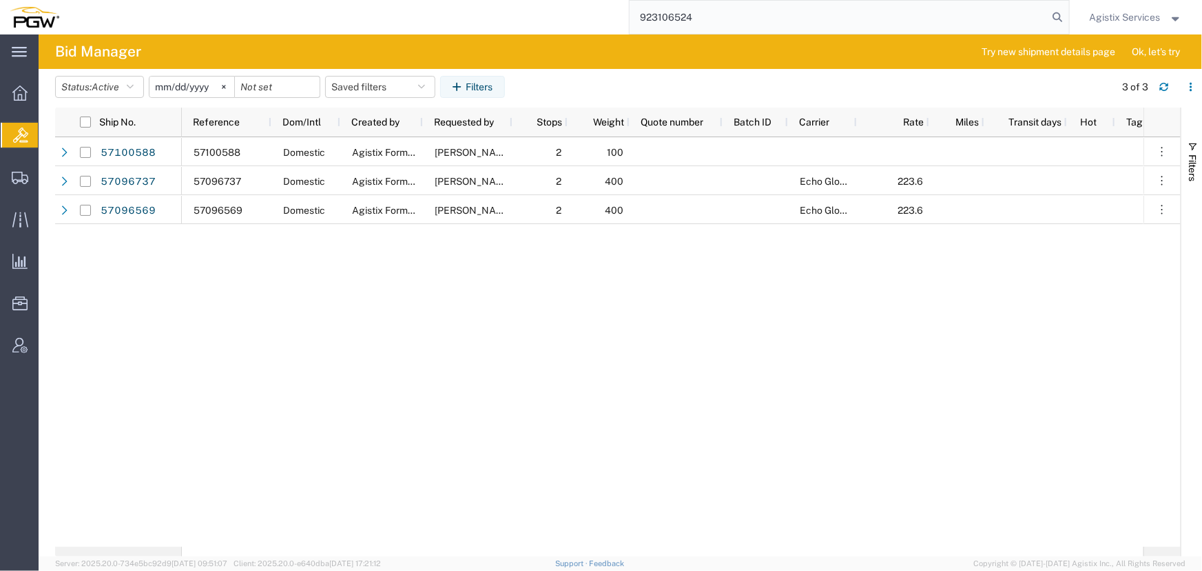
type input "923106524"
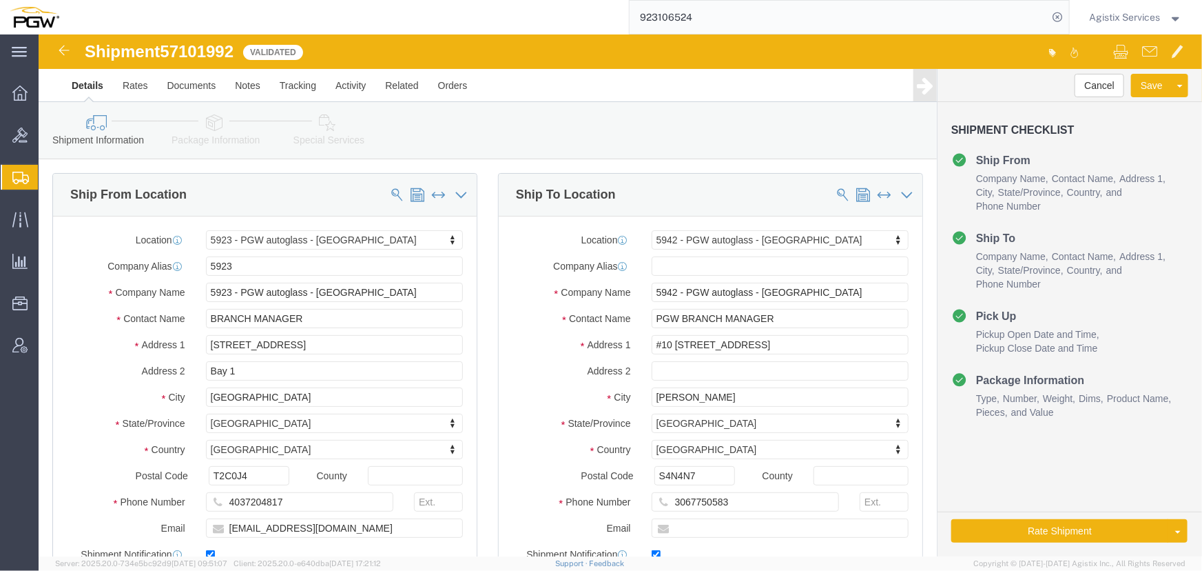
select select "28509"
select select "28521"
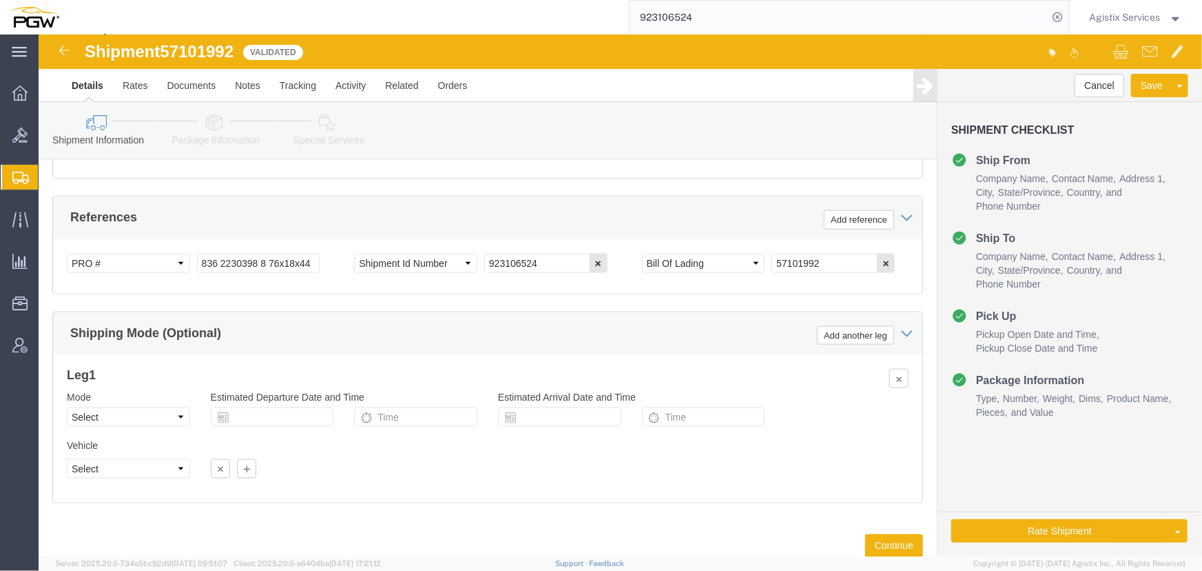
scroll to position [876, 0]
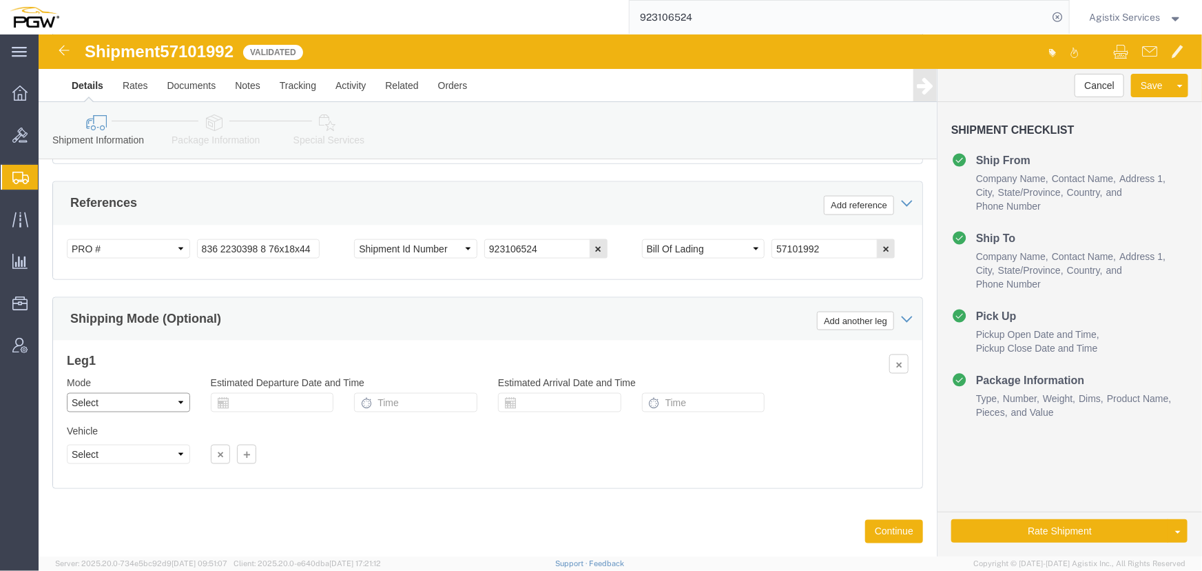
click select "Select Air Less than Truckload Multi-Leg Ocean Freight Rail Small Parcel Truckl…"
select select "LTL"
click select "Select Air Less than Truckload Multi-Leg Ocean Freight Rail Small Parcel Truckl…"
click button "Rate Shipment"
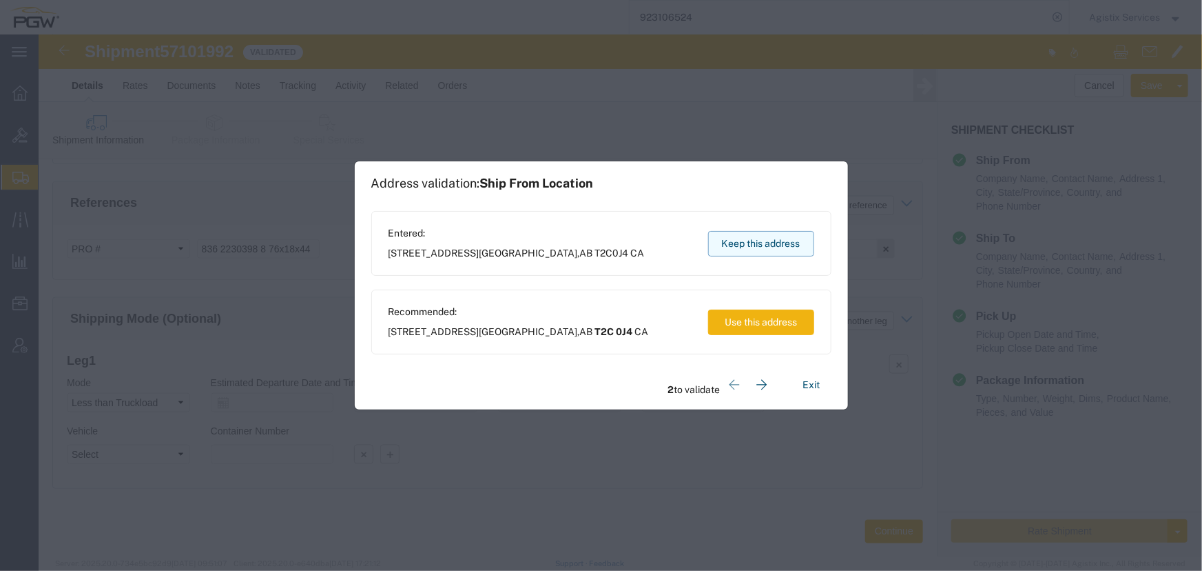
click at [745, 240] on button "Keep this address" at bounding box center [761, 243] width 106 height 25
click at [781, 252] on button "Keep this address" at bounding box center [761, 243] width 106 height 25
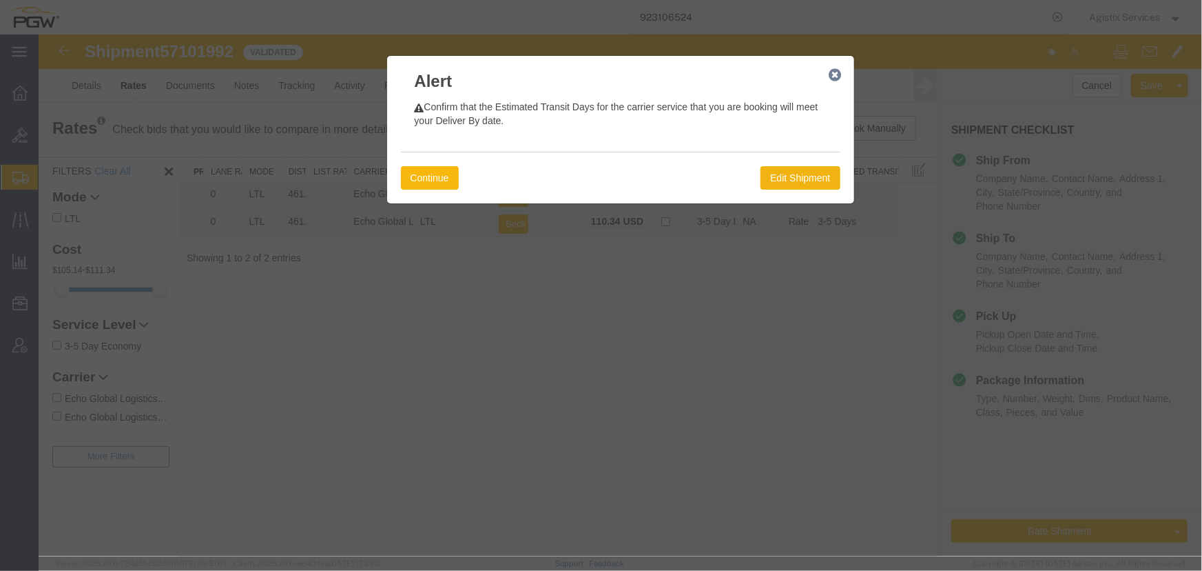
click at [431, 178] on button "Continue" at bounding box center [429, 176] width 58 height 23
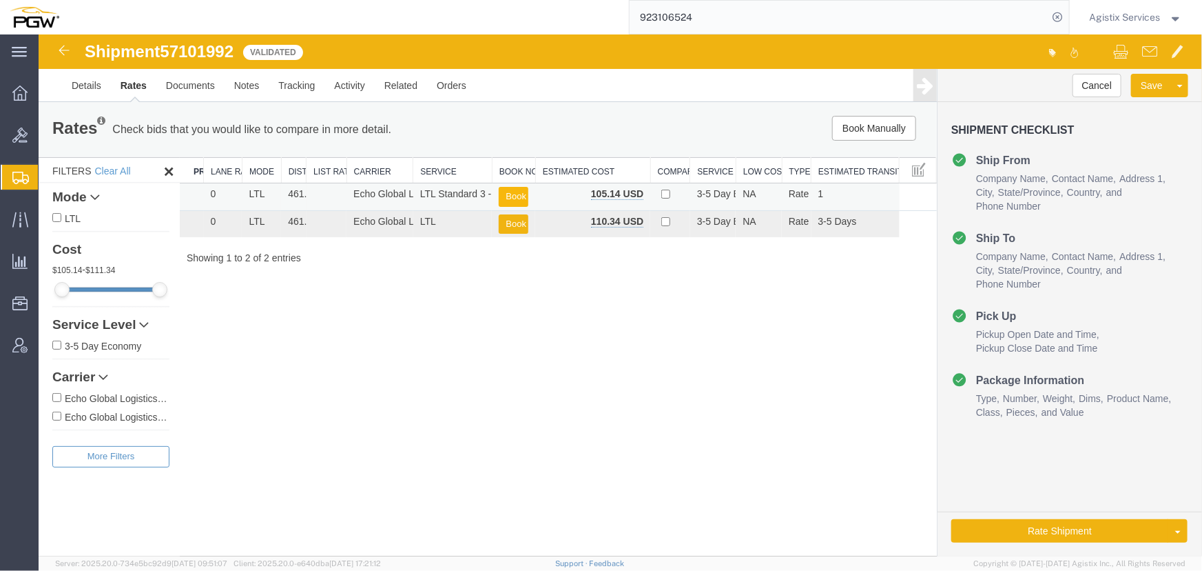
click at [508, 190] on button "Book" at bounding box center [513, 196] width 30 height 20
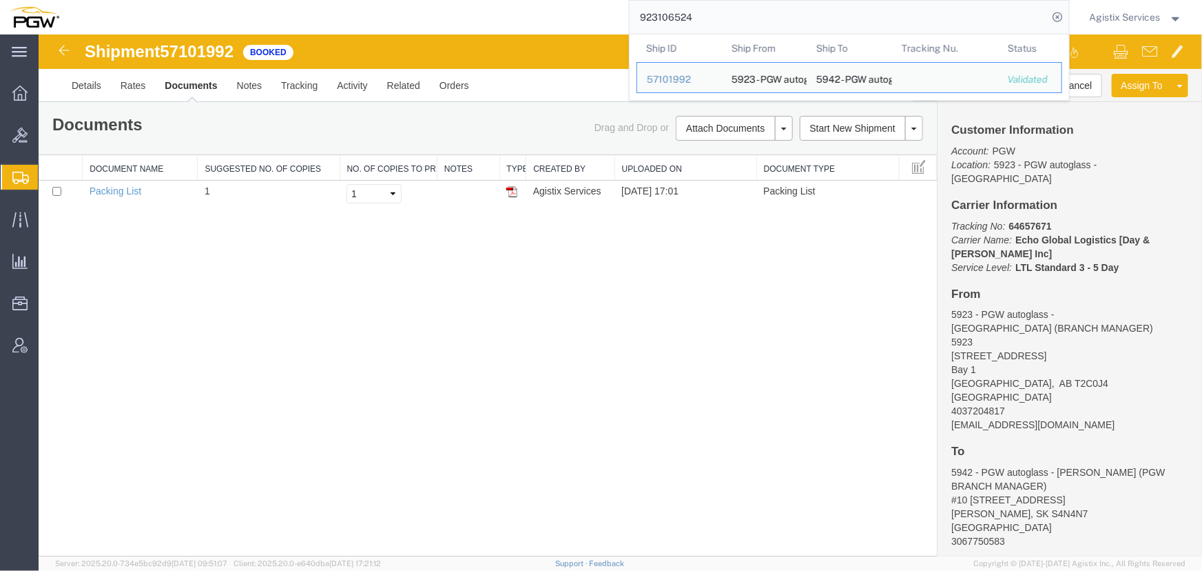
drag, startPoint x: 710, startPoint y: 20, endPoint x: 325, endPoint y: 17, distance: 384.5
click at [325, 17] on div "923106524 Ship ID Ship From Ship To Tracking Nu. Status Ship ID 57101992 Ship F…" at bounding box center [569, 17] width 1001 height 34
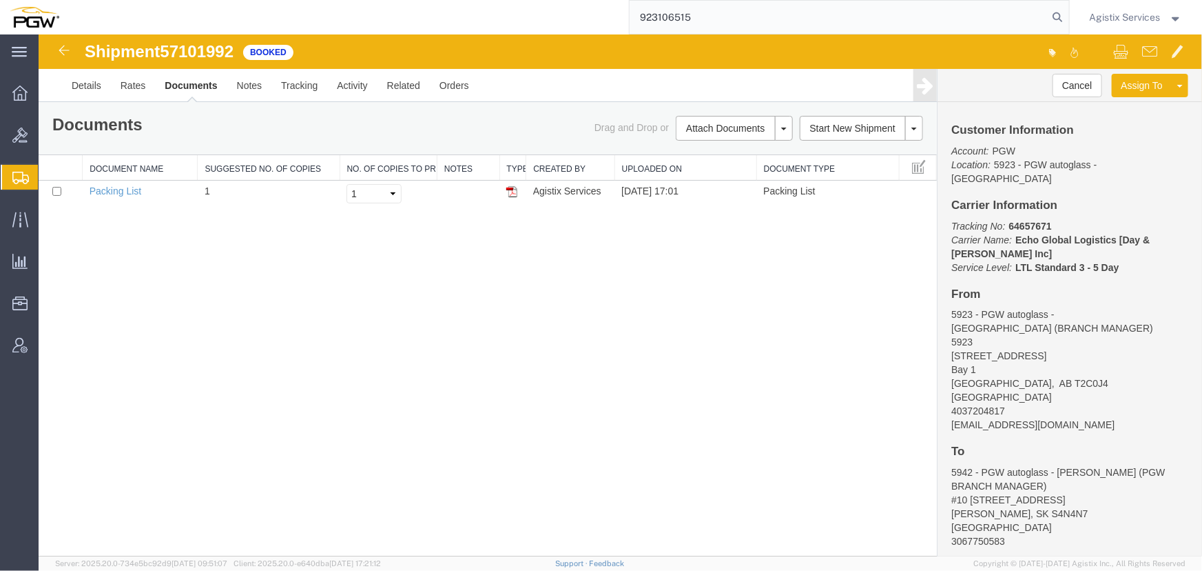
type input "923106515"
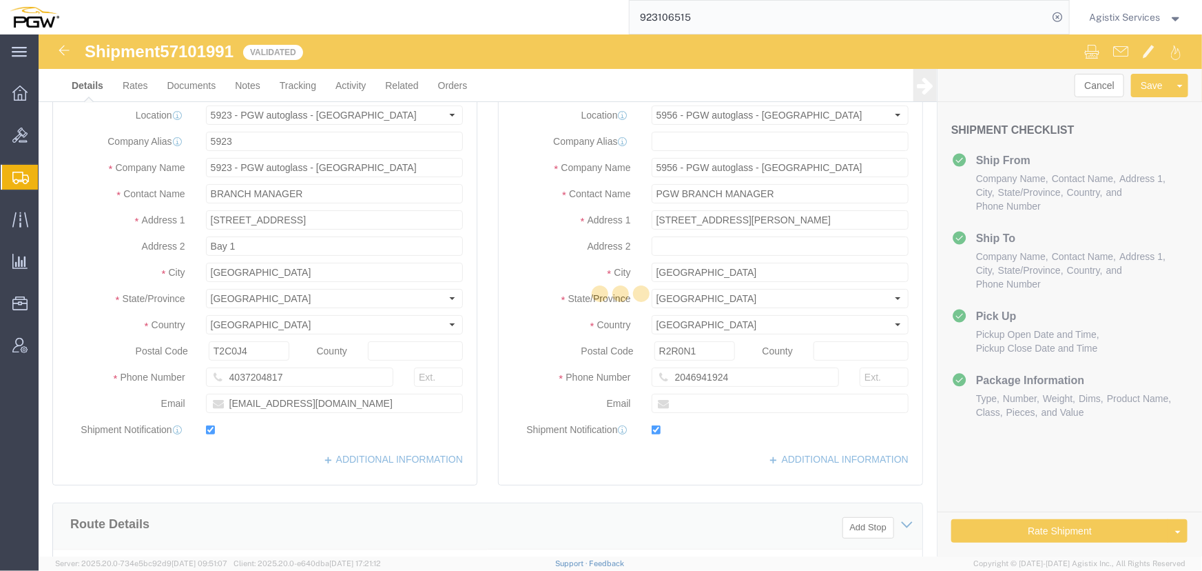
select select "28509"
select select "28529"
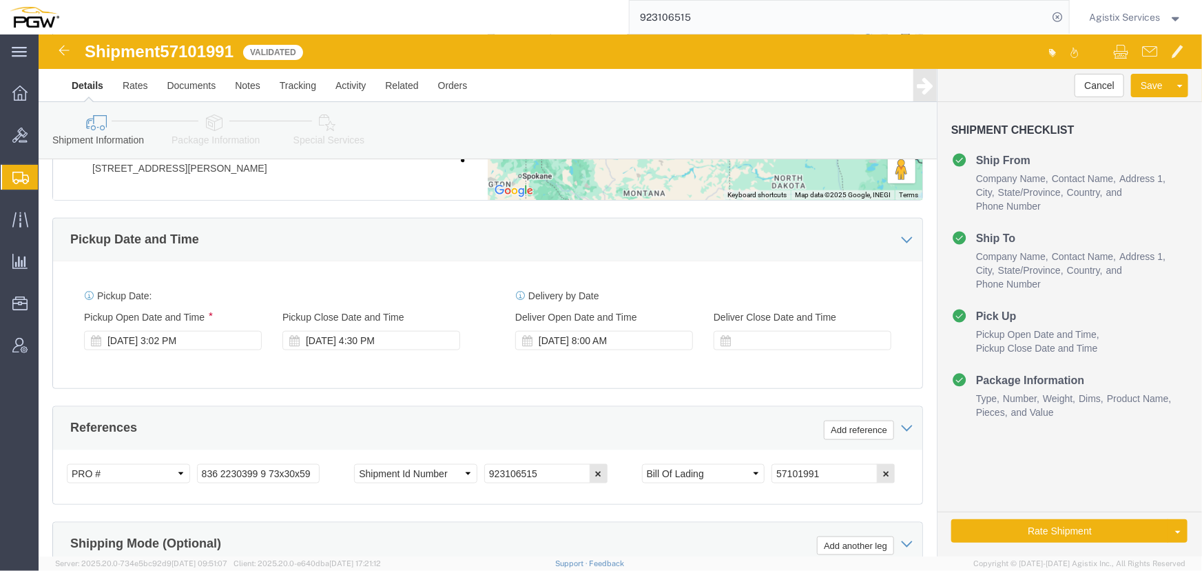
scroll to position [814, 0]
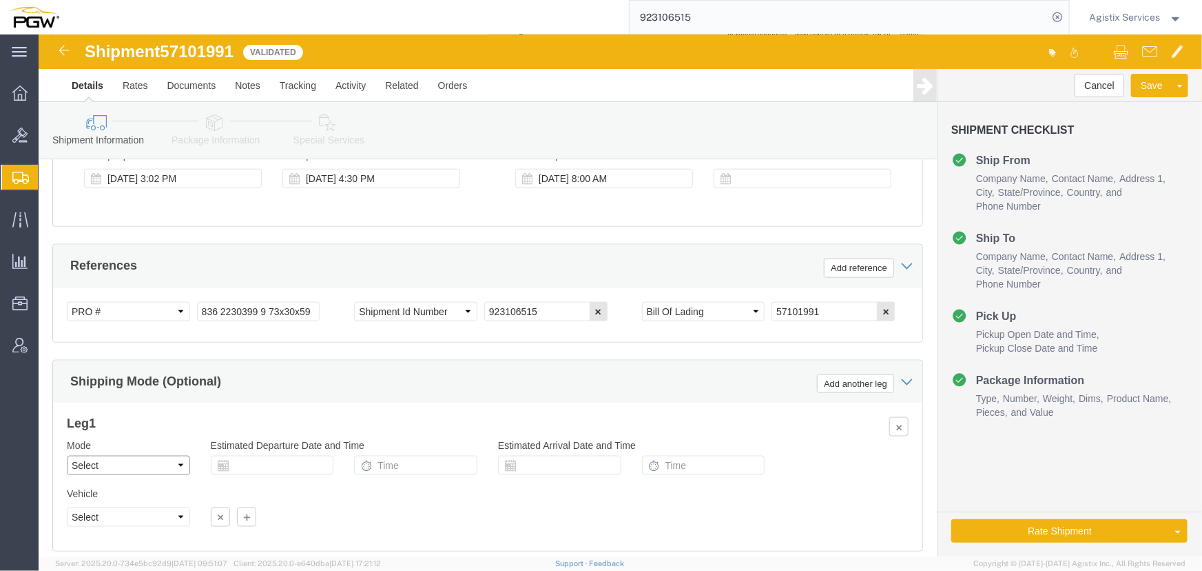
click select "Select Air Less than Truckload Multi-Leg Ocean Freight Rail Small Parcel Truckl…"
select select "LTL"
click select "Select Air Less than Truckload Multi-Leg Ocean Freight Rail Small Parcel Truckl…"
click button "Rate Shipment"
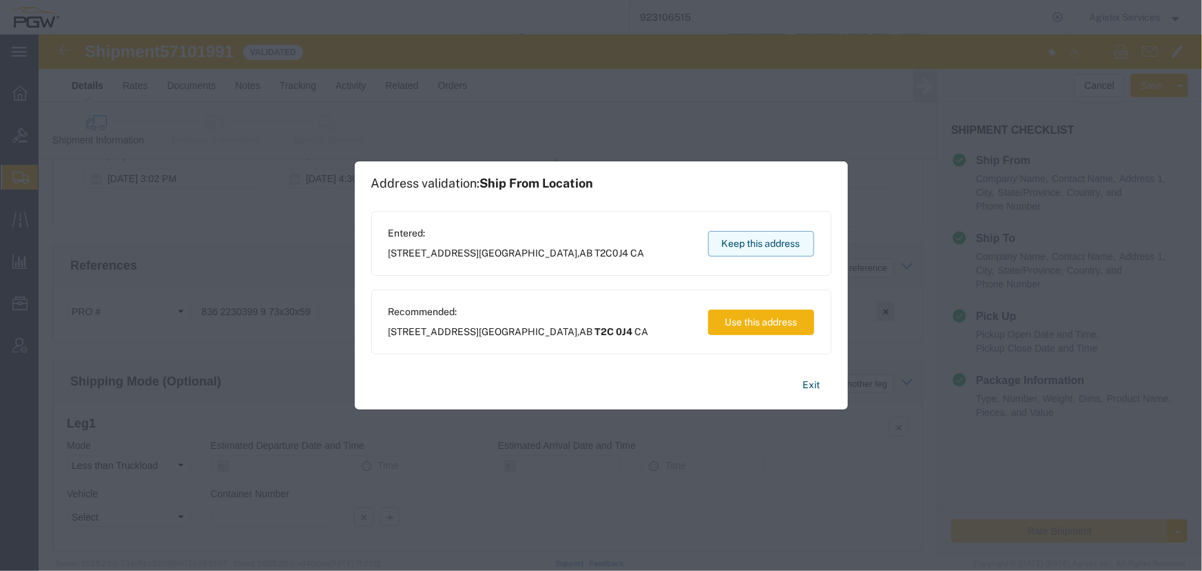
click at [744, 248] on button "Keep this address" at bounding box center [761, 243] width 106 height 25
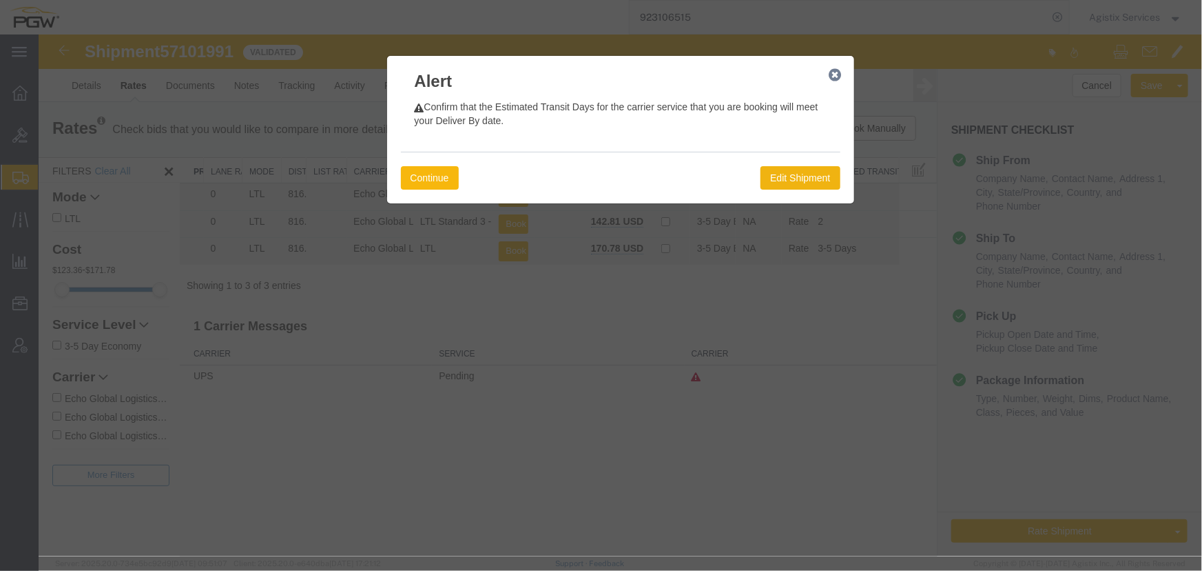
click at [430, 176] on button "Continue" at bounding box center [429, 176] width 58 height 23
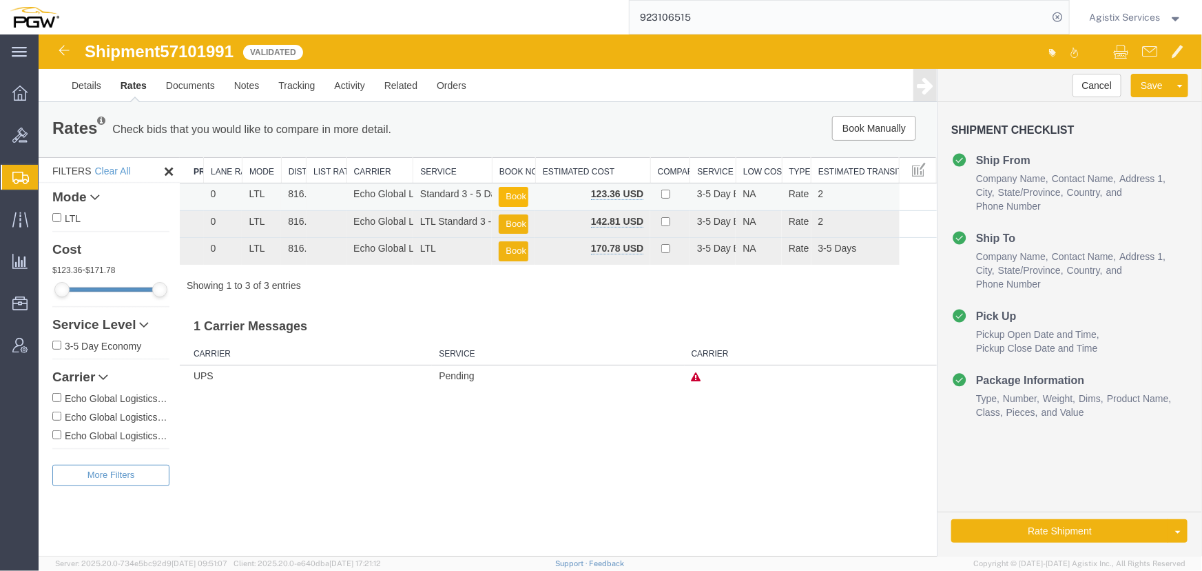
click at [516, 193] on button "Book" at bounding box center [513, 196] width 30 height 20
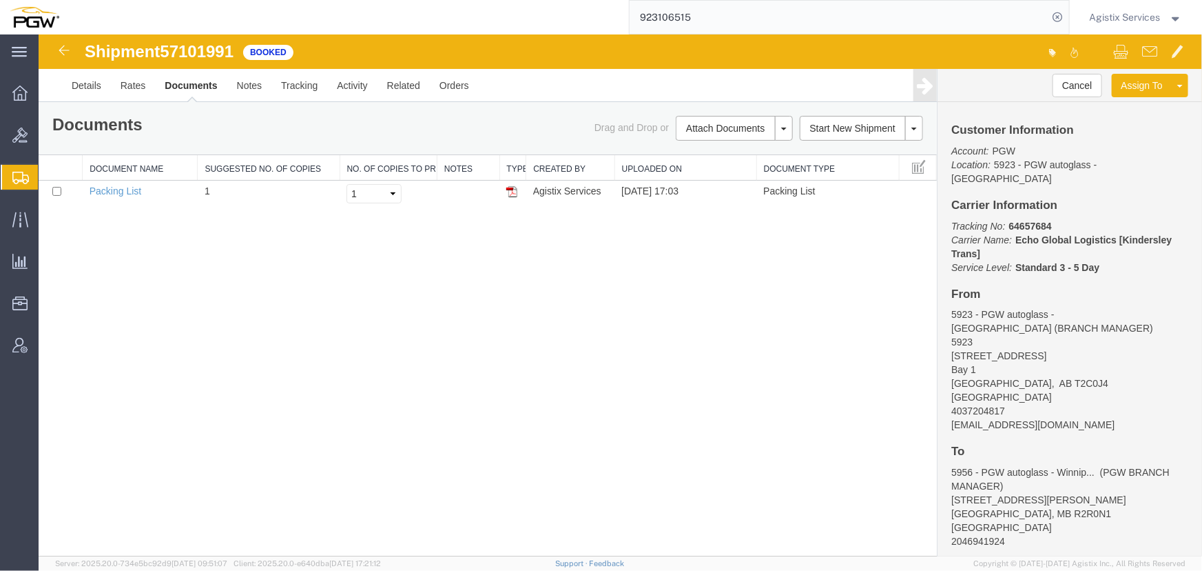
click at [1129, 20] on span "Agistix Services" at bounding box center [1125, 17] width 71 height 15
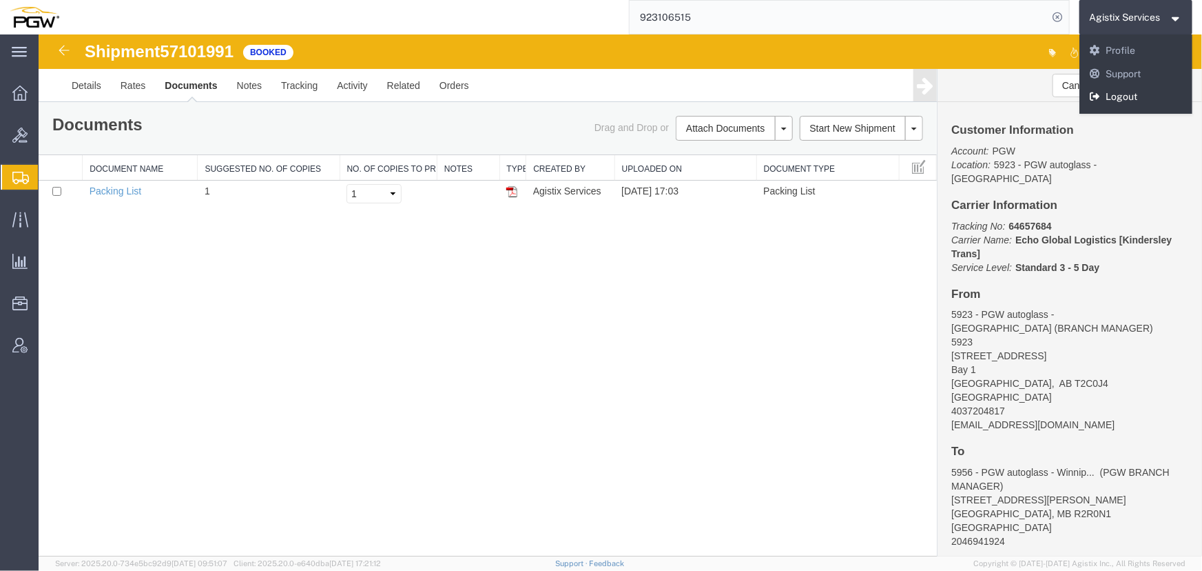
click at [1122, 92] on link "Logout" at bounding box center [1137, 96] width 114 height 23
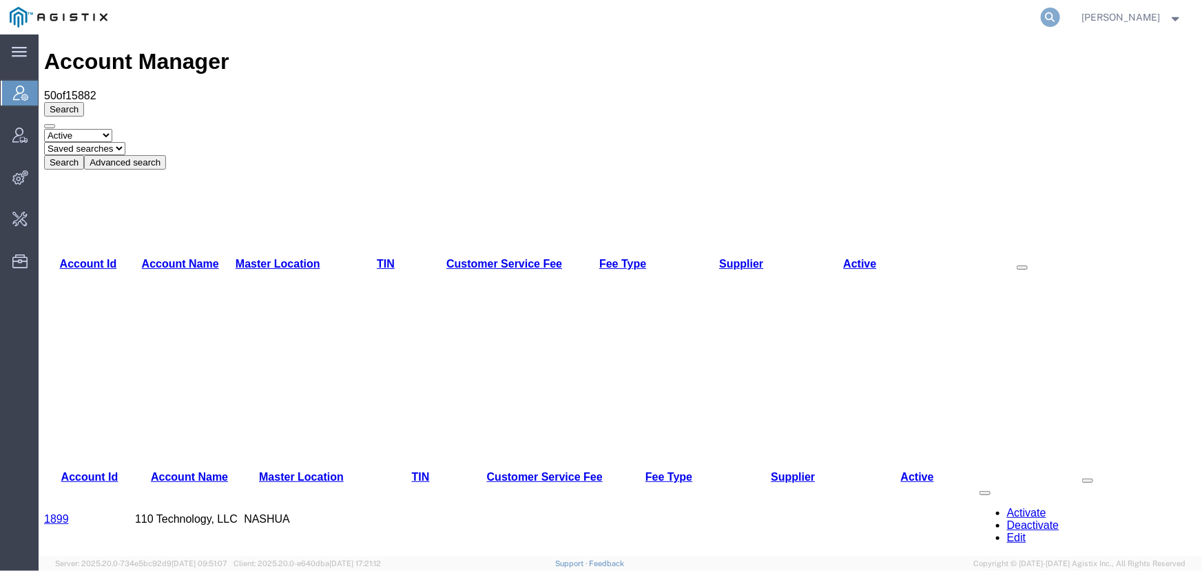
click at [1052, 17] on icon at bounding box center [1050, 17] width 19 height 19
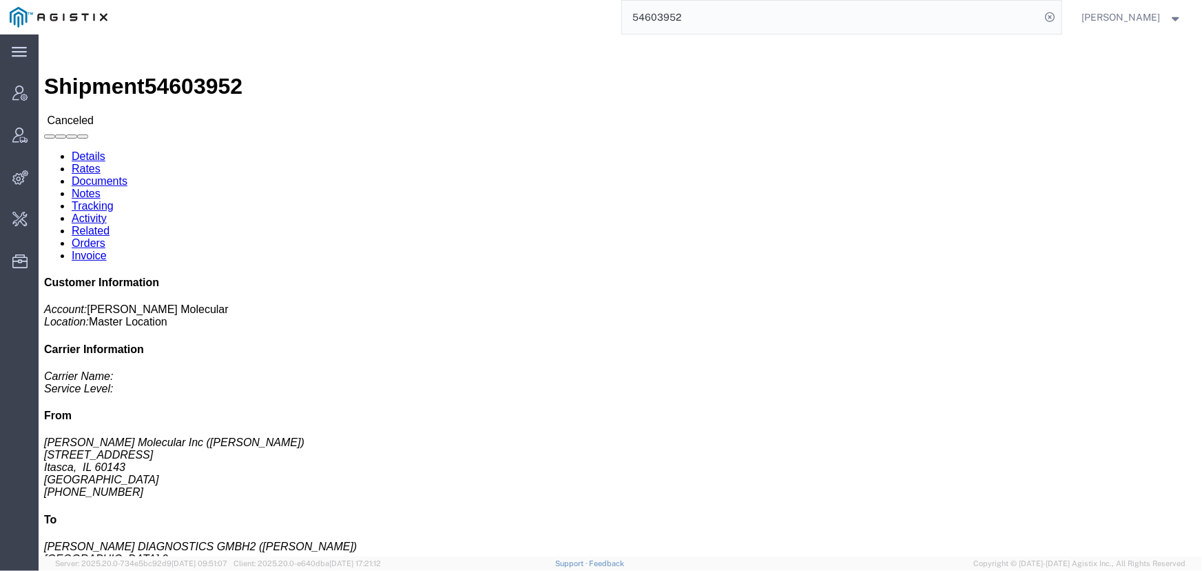
click link "Rates"
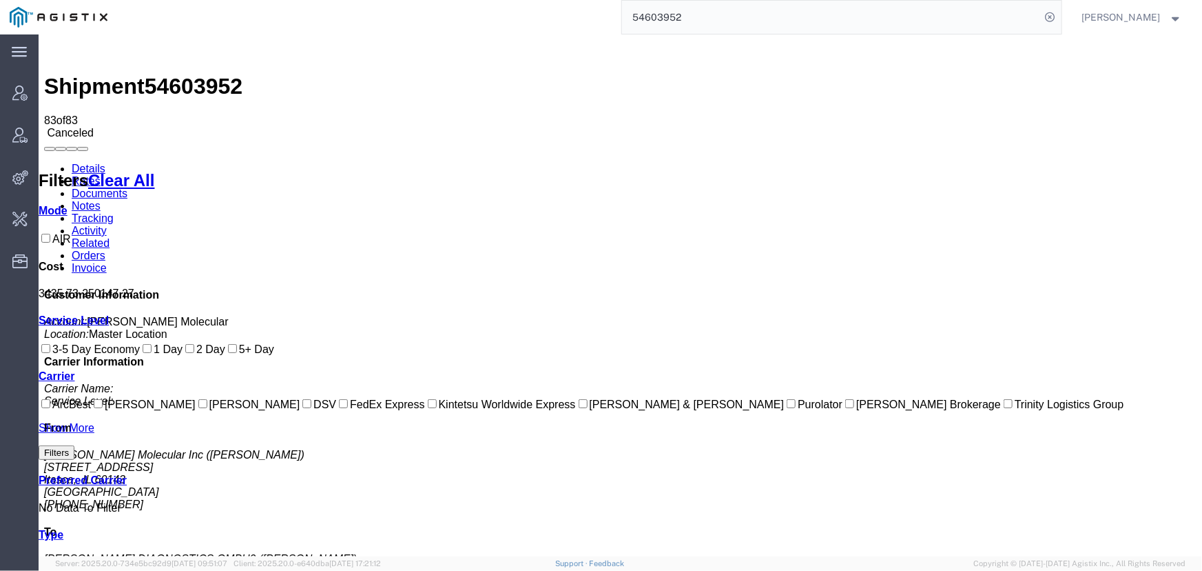
click at [26, 526] on div "main_menu Created with Sketch. Collapse Menu Account Manager Vendor Manager Int…" at bounding box center [19, 302] width 39 height 536
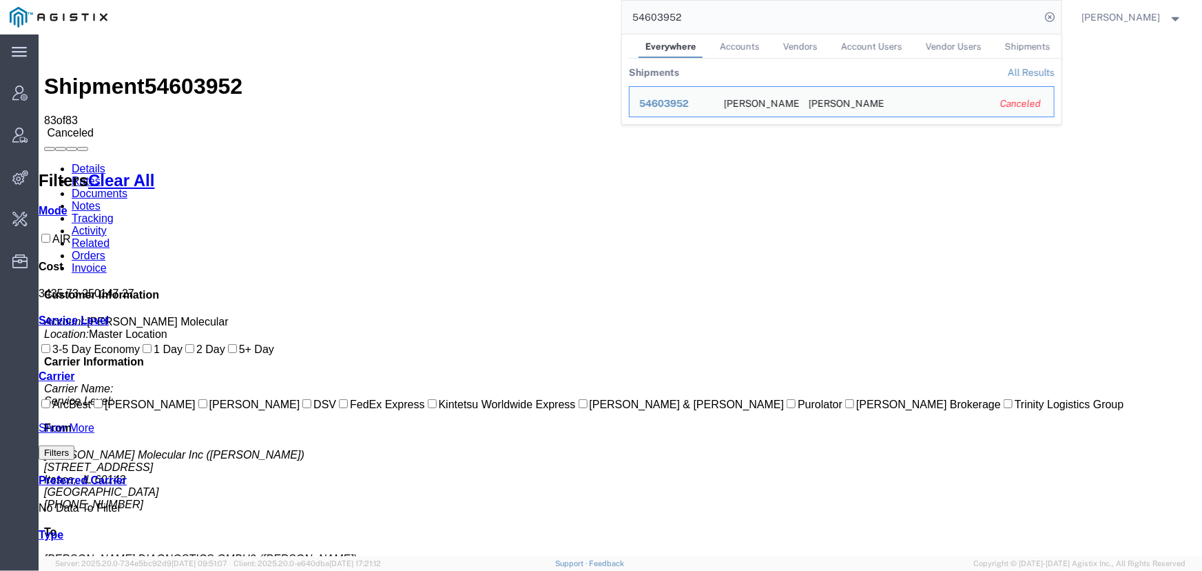
drag, startPoint x: 721, startPoint y: 20, endPoint x: 350, endPoint y: 22, distance: 371.4
click at [350, 22] on div "54603952 Everywhere Accounts Vendors Account Users Vendor Users Shipments Shipm…" at bounding box center [589, 17] width 945 height 34
click at [724, 17] on input "54603952" at bounding box center [831, 17] width 419 height 33
drag, startPoint x: 724, startPoint y: 17, endPoint x: 468, endPoint y: 19, distance: 256.3
click at [469, 19] on div "54603952 Everywhere Accounts Vendors Account Users Vendor Users Shipments Shipm…" at bounding box center [589, 17] width 945 height 34
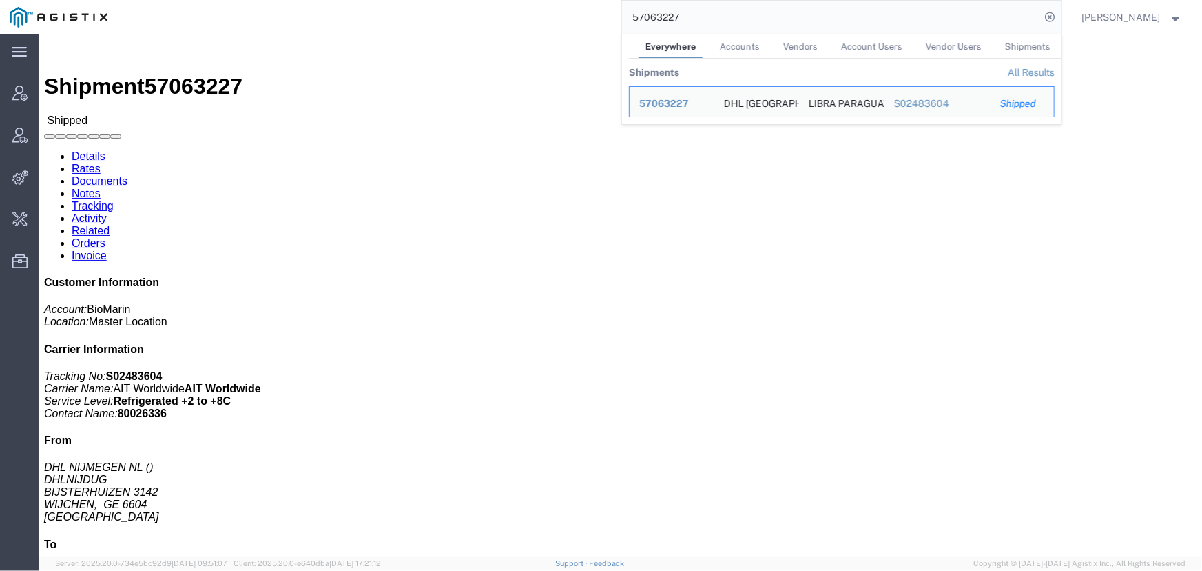
drag, startPoint x: 656, startPoint y: 10, endPoint x: 462, endPoint y: 11, distance: 194.3
click at [462, 11] on div "57063227 Everywhere Accounts Vendors Account Users Vendor Users Shipments Shipm…" at bounding box center [589, 17] width 945 height 34
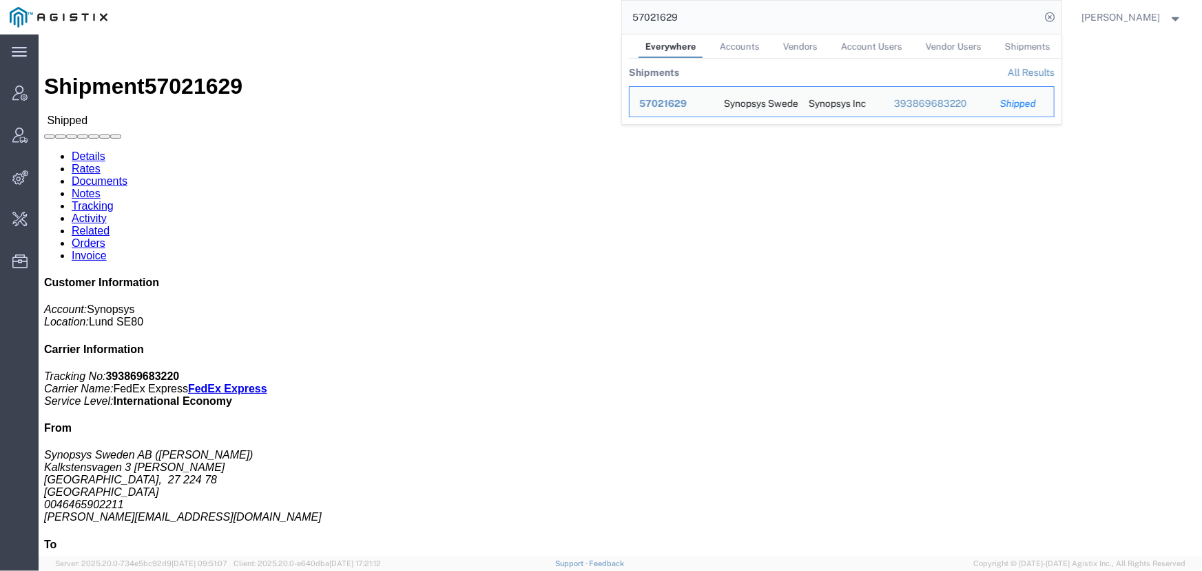
drag, startPoint x: 730, startPoint y: 14, endPoint x: 387, endPoint y: 32, distance: 344.3
click at [387, 32] on div "57021629 Everywhere Accounts Vendors Account Users Vendor Users Shipments Shipm…" at bounding box center [589, 17] width 945 height 34
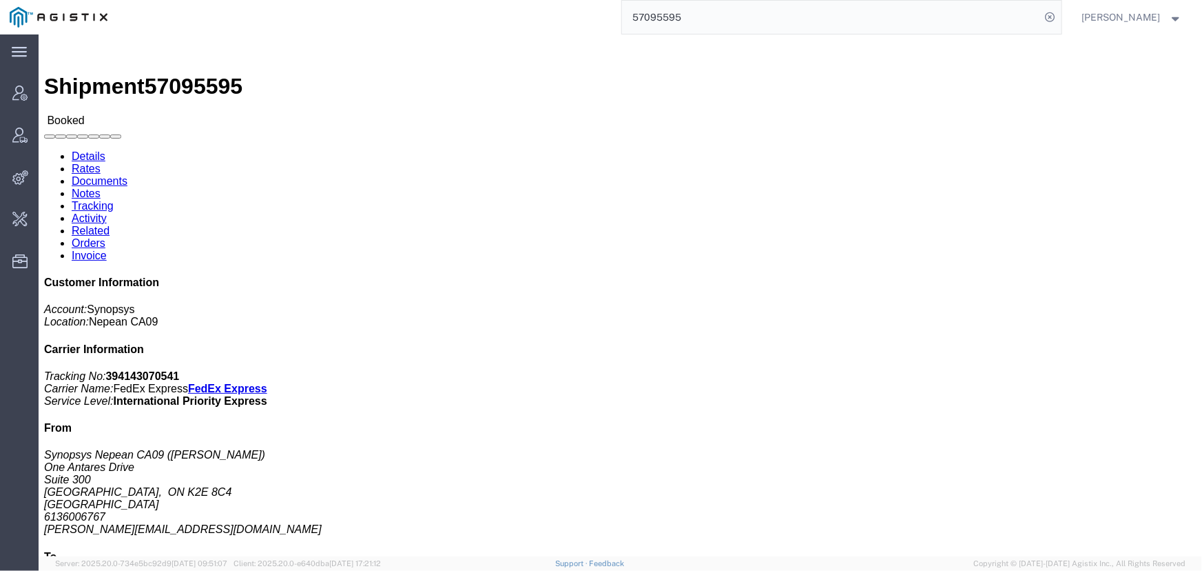
click at [20, 318] on div "main_menu Created with Sketch. Collapse Menu Account Manager Vendor Manager Int…" at bounding box center [19, 302] width 39 height 536
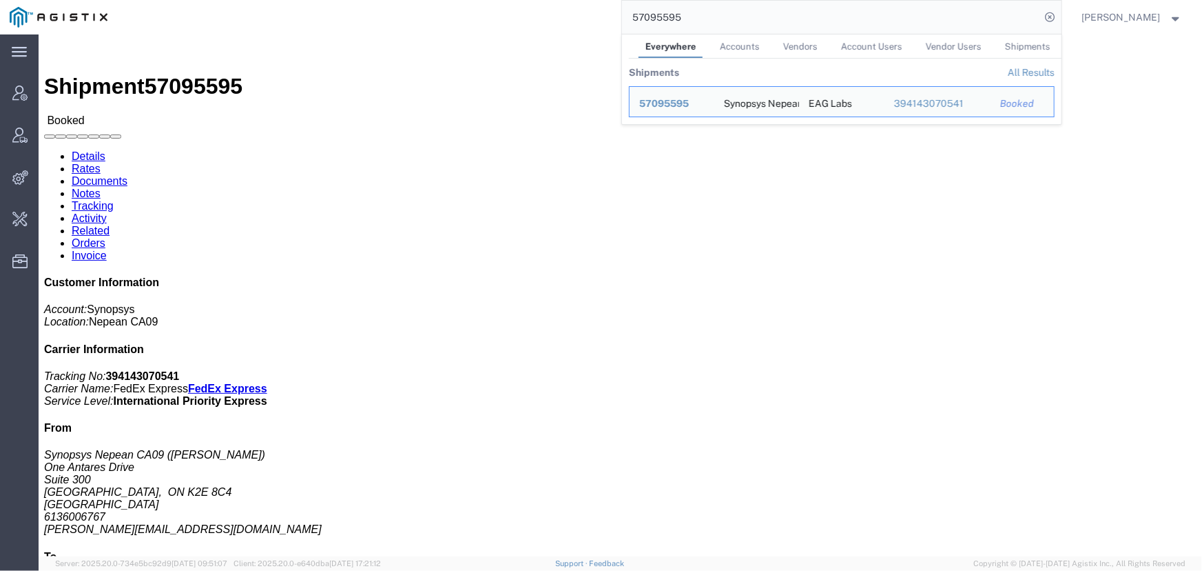
drag, startPoint x: 732, startPoint y: 14, endPoint x: 391, endPoint y: 30, distance: 342.1
click at [391, 30] on div "57095595 Everywhere Accounts Vendors Account Users Vendor Users Shipments Shipm…" at bounding box center [589, 17] width 945 height 34
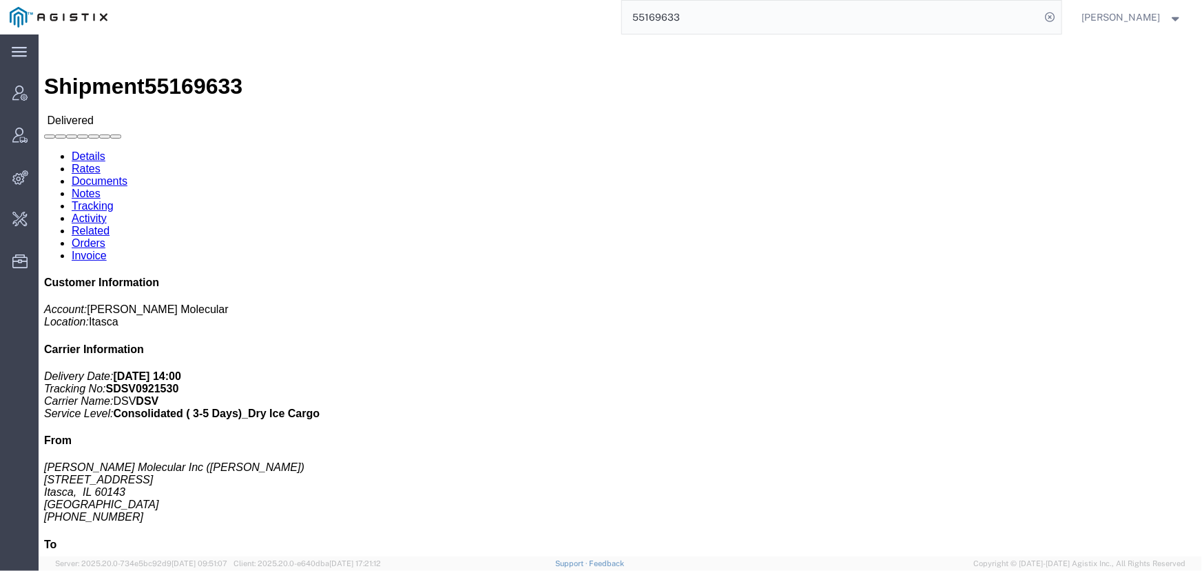
click link "Rates"
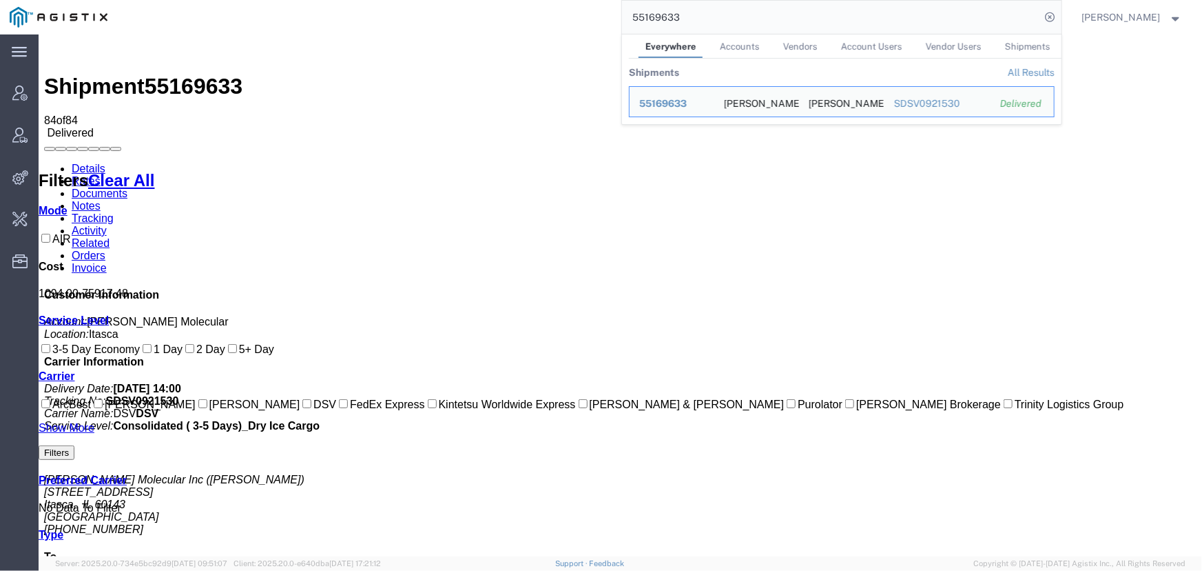
drag, startPoint x: 719, startPoint y: 13, endPoint x: 423, endPoint y: 17, distance: 296.3
click at [423, 17] on div "55169633 Everywhere Accounts Vendors Account Users Vendor Users Shipments Shipm…" at bounding box center [589, 17] width 945 height 34
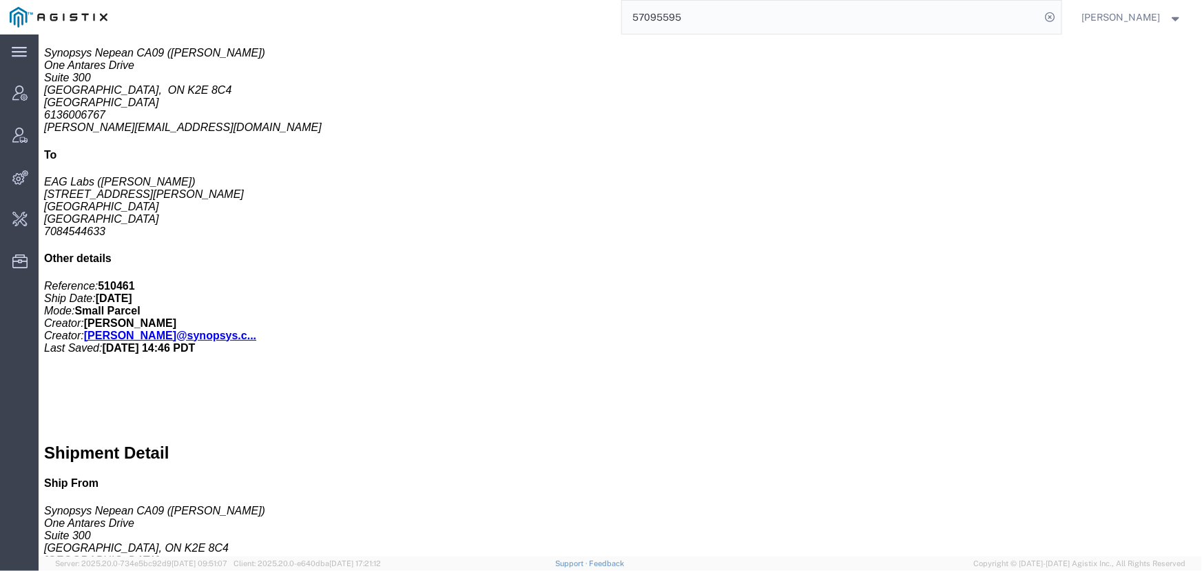
scroll to position [438, 0]
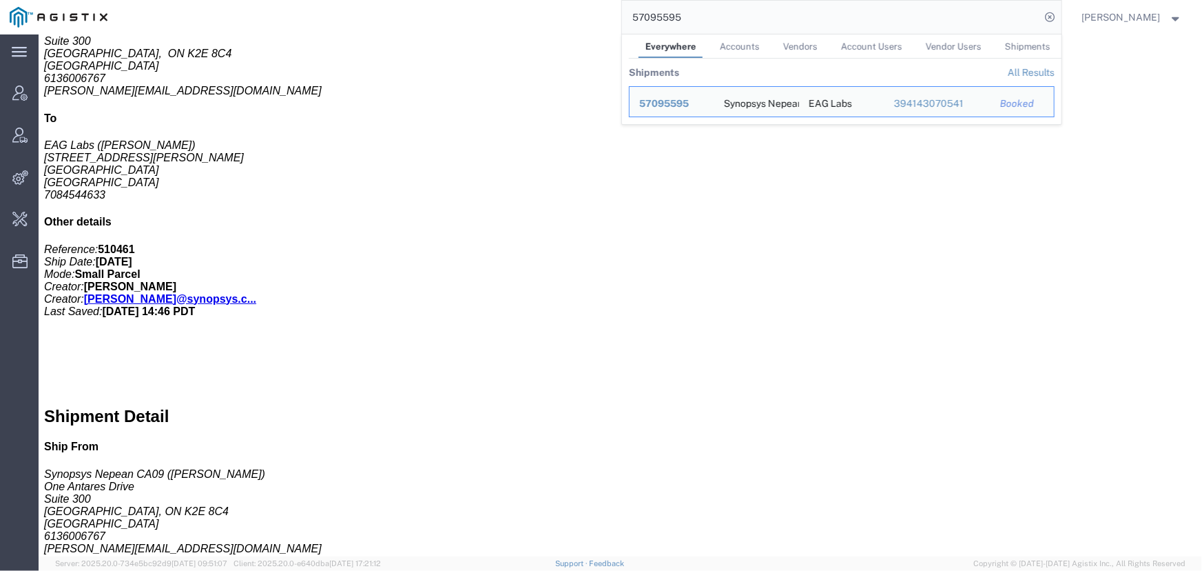
drag, startPoint x: 677, startPoint y: 445, endPoint x: 791, endPoint y: 442, distance: 114.4
click address "(Shahrukh Riaz) 6136006767 shahrukh@synopsys.com"
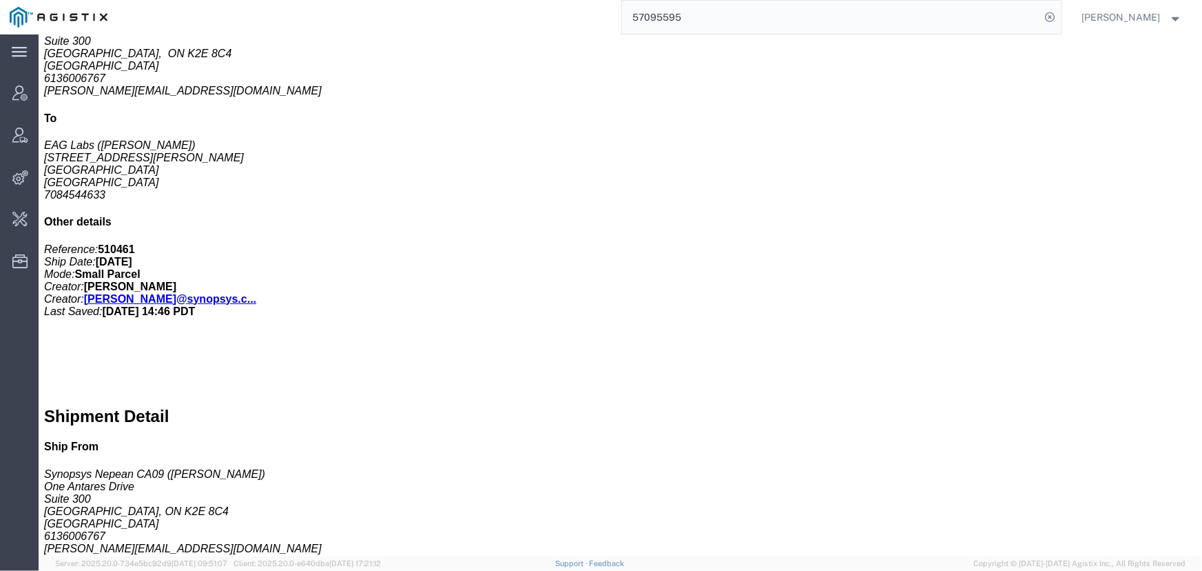
copy address "shahrukh@synopsys.com"
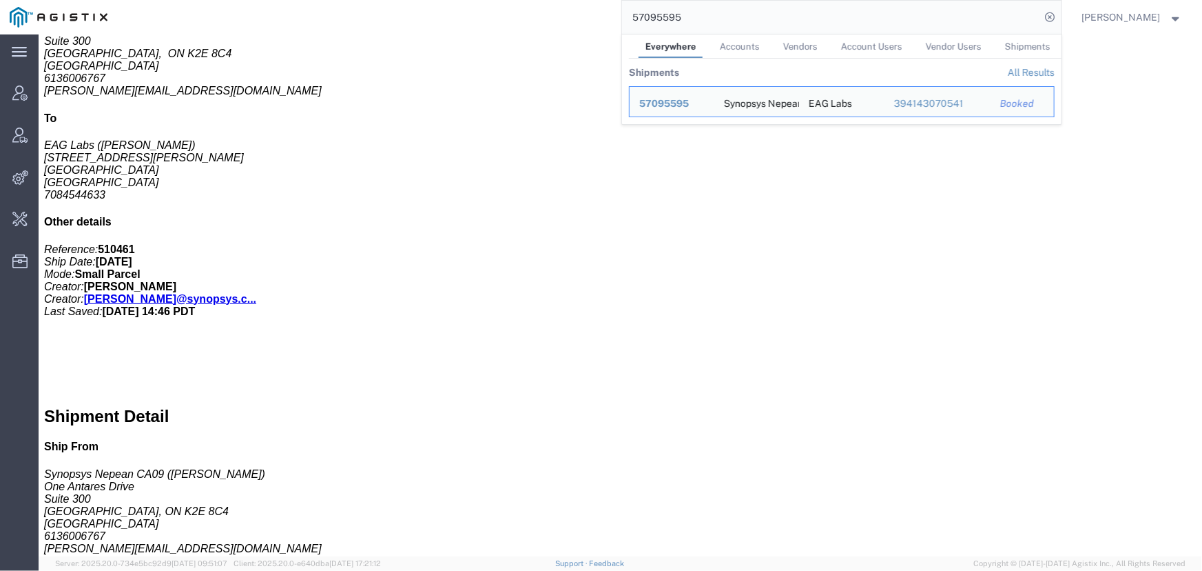
drag, startPoint x: 729, startPoint y: 18, endPoint x: 457, endPoint y: 14, distance: 272.2
click at [457, 14] on div "57095595 Everywhere Accounts Vendors Account Users Vendor Users Shipments Shipm…" at bounding box center [589, 17] width 945 height 34
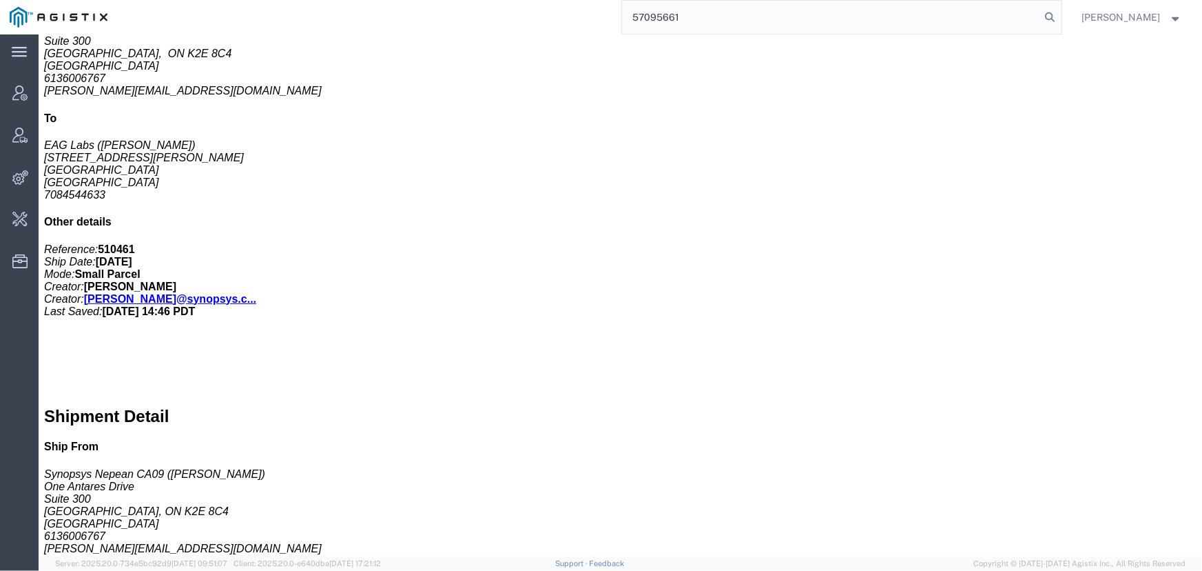
type input "57095661"
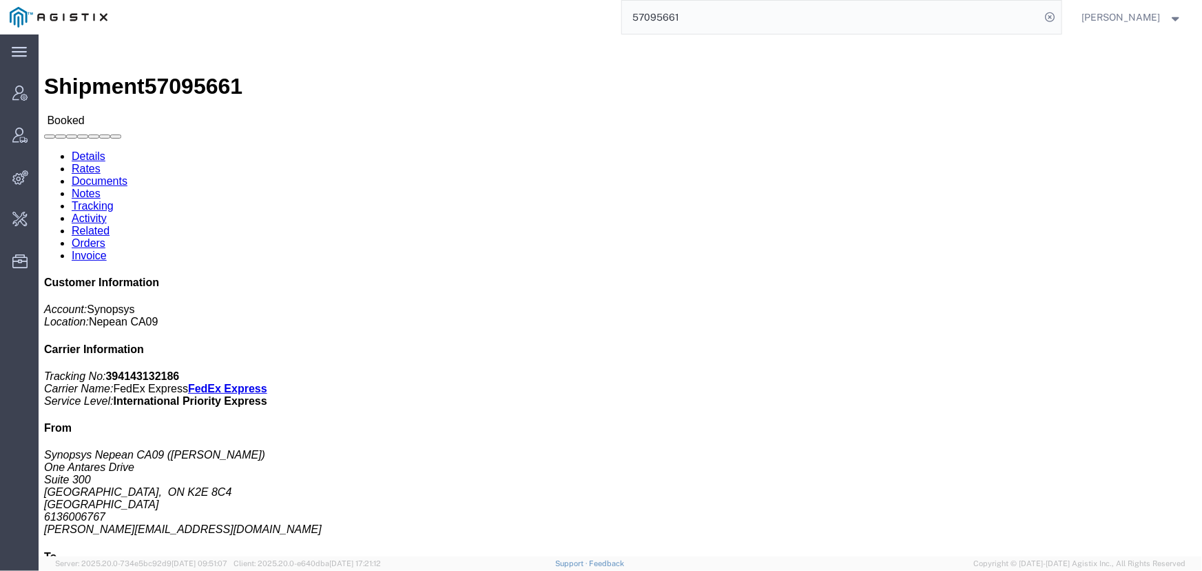
click at [1120, 21] on span "Jenneffer Jahraus" at bounding box center [1122, 17] width 79 height 15
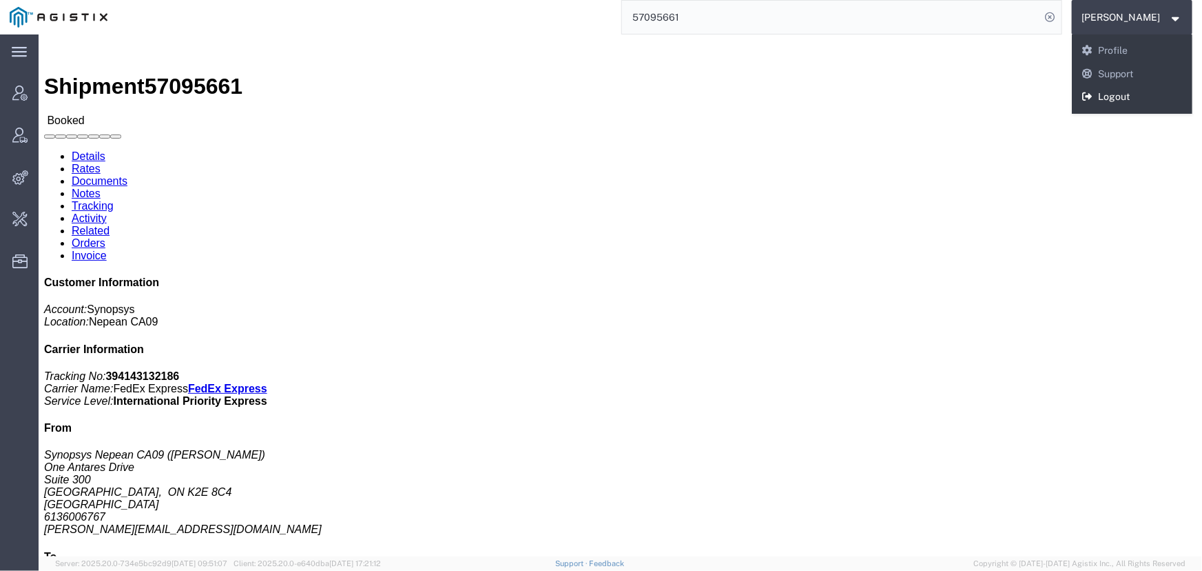
click at [1106, 101] on link "Logout" at bounding box center [1132, 96] width 121 height 23
